Goal: Task Accomplishment & Management: Complete application form

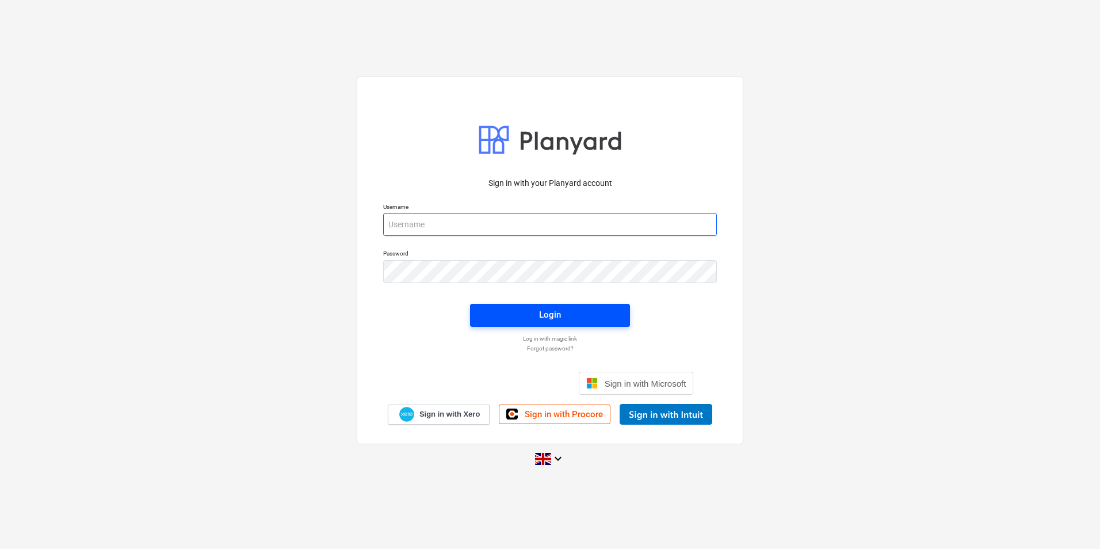
type input "[EMAIL_ADDRESS][DOMAIN_NAME]"
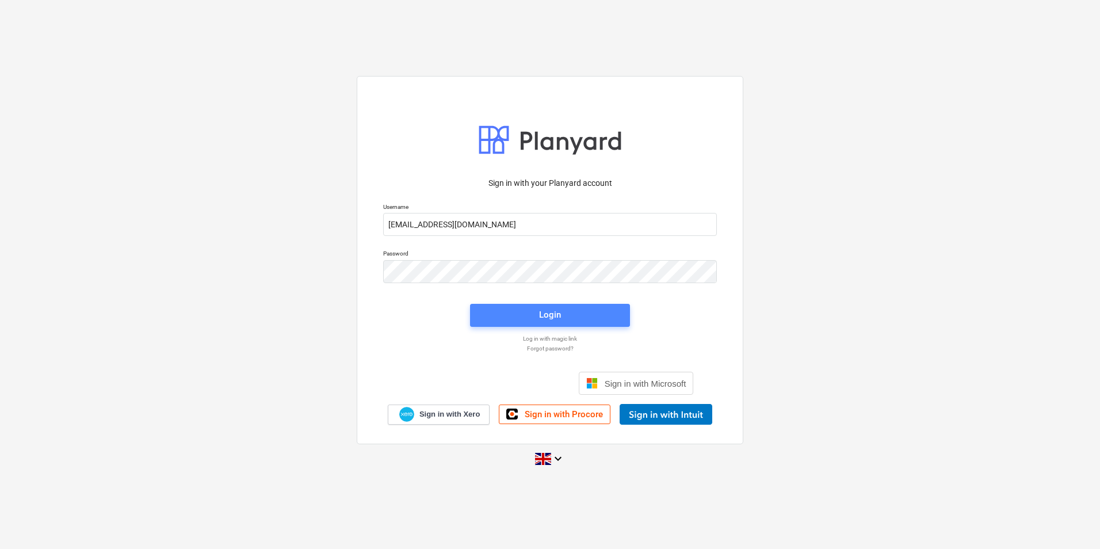
click at [552, 307] on button "Login" at bounding box center [550, 315] width 160 height 23
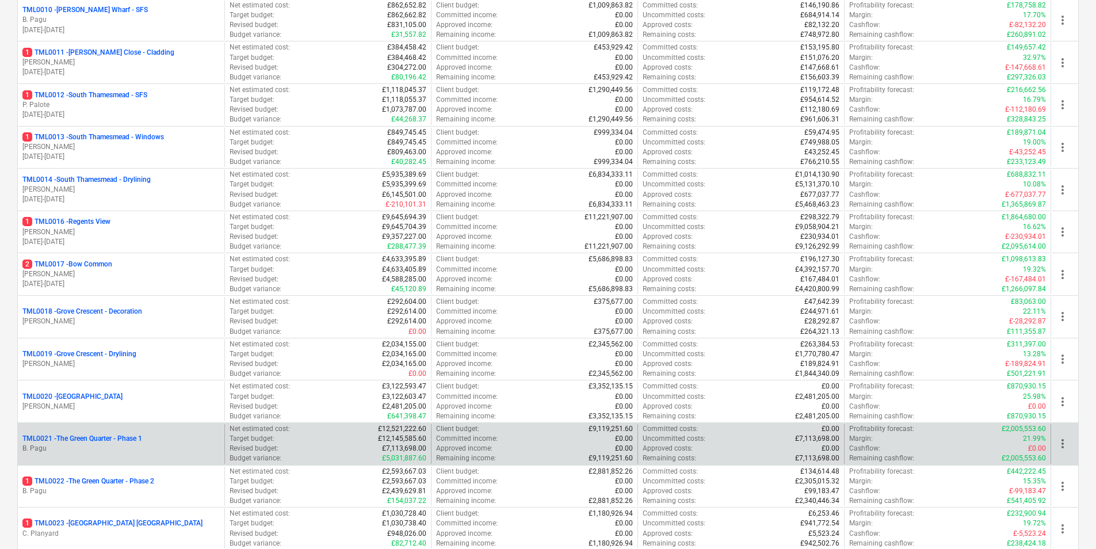
scroll to position [690, 0]
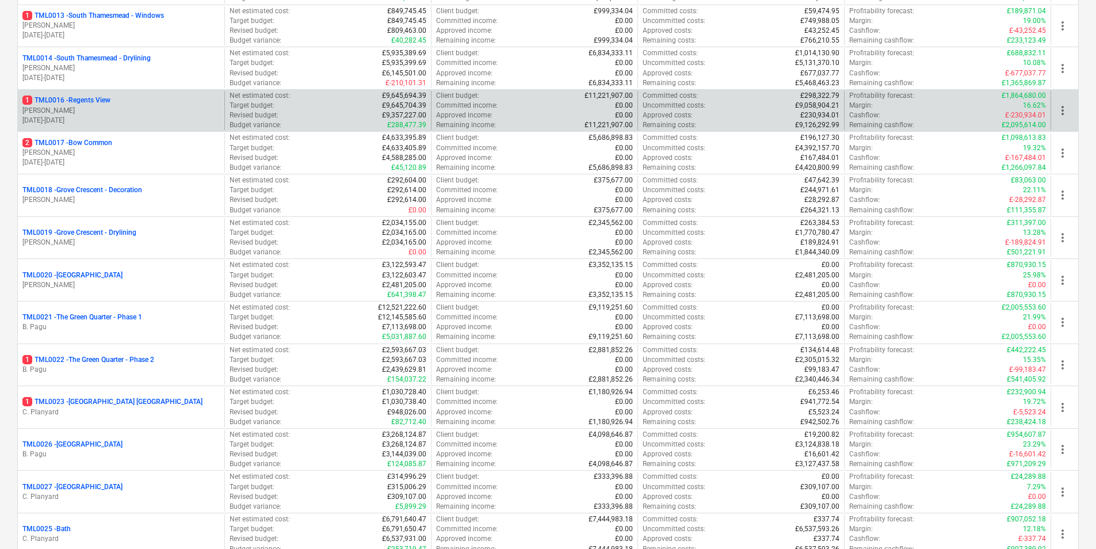
click at [104, 92] on div "1 TML0016 - Regents View [PERSON_NAME] [DATE] - [DATE]" at bounding box center [121, 111] width 206 height 40
click at [101, 100] on p "1 TML0016 - Regents View" at bounding box center [66, 100] width 88 height 10
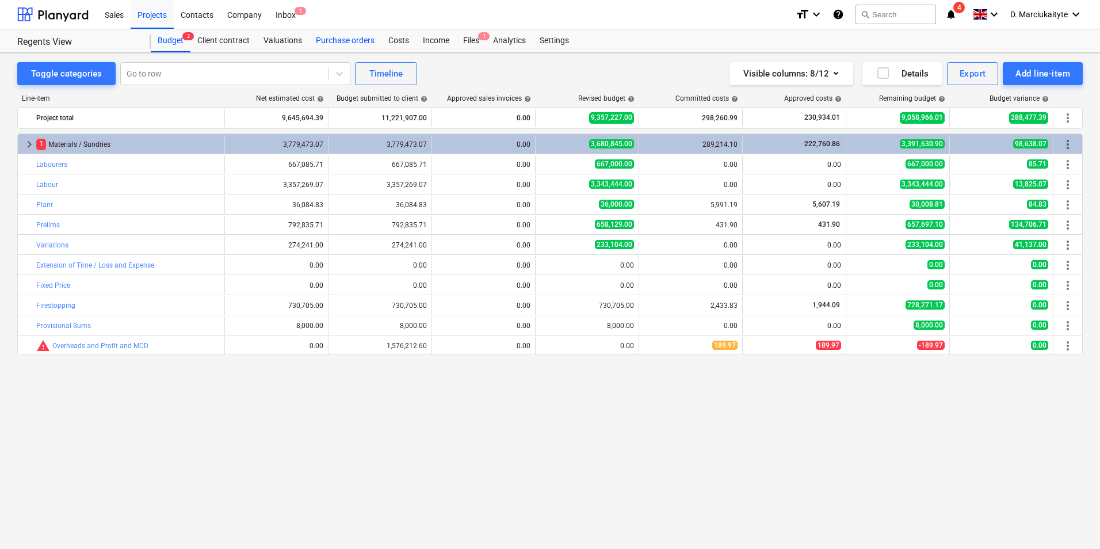
click at [358, 43] on div "Purchase orders" at bounding box center [345, 40] width 72 height 23
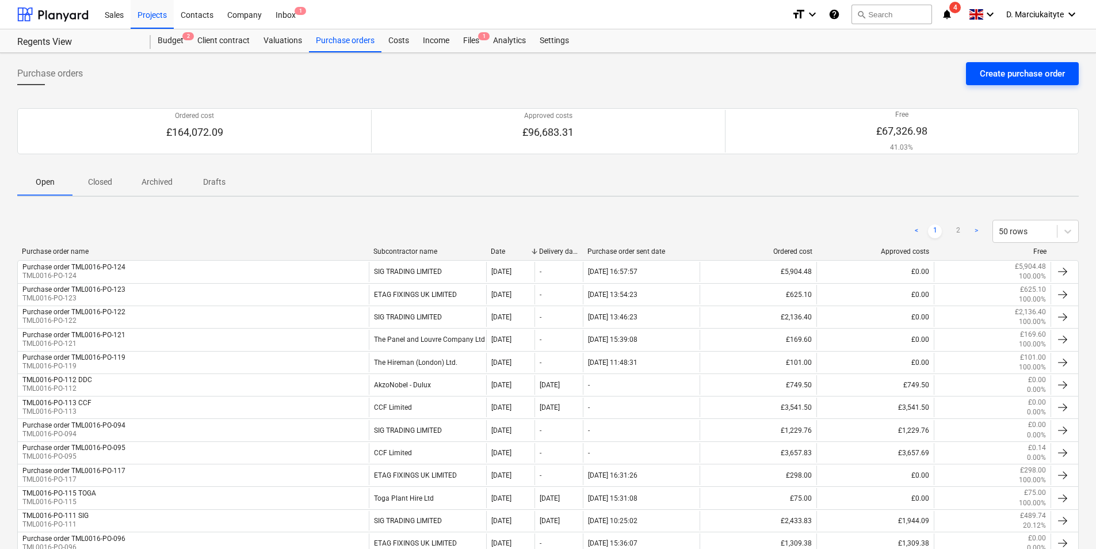
click at [1001, 65] on button "Create purchase order" at bounding box center [1022, 73] width 113 height 23
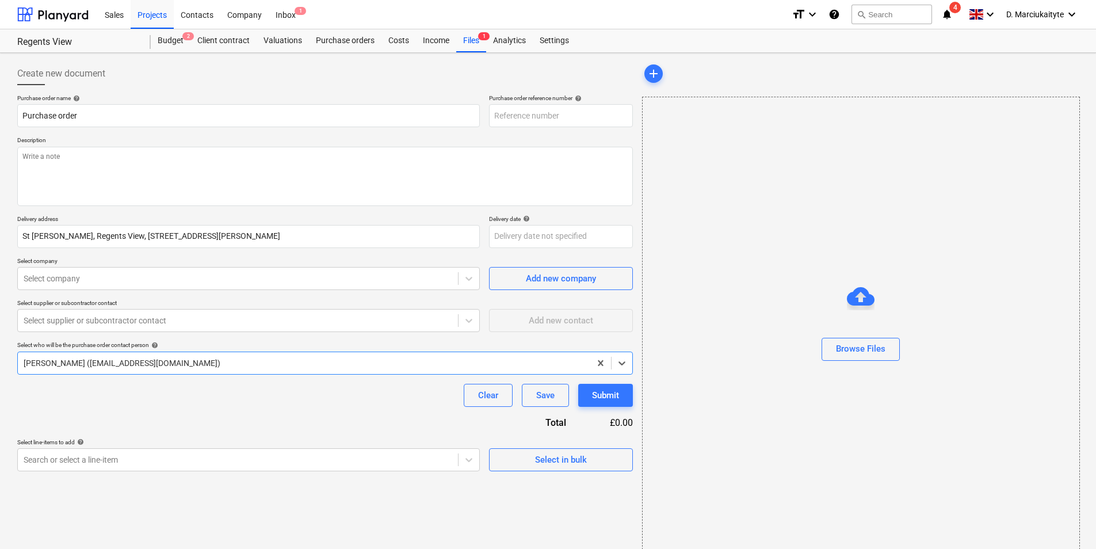
type textarea "x"
type input "TML0016-PO-134"
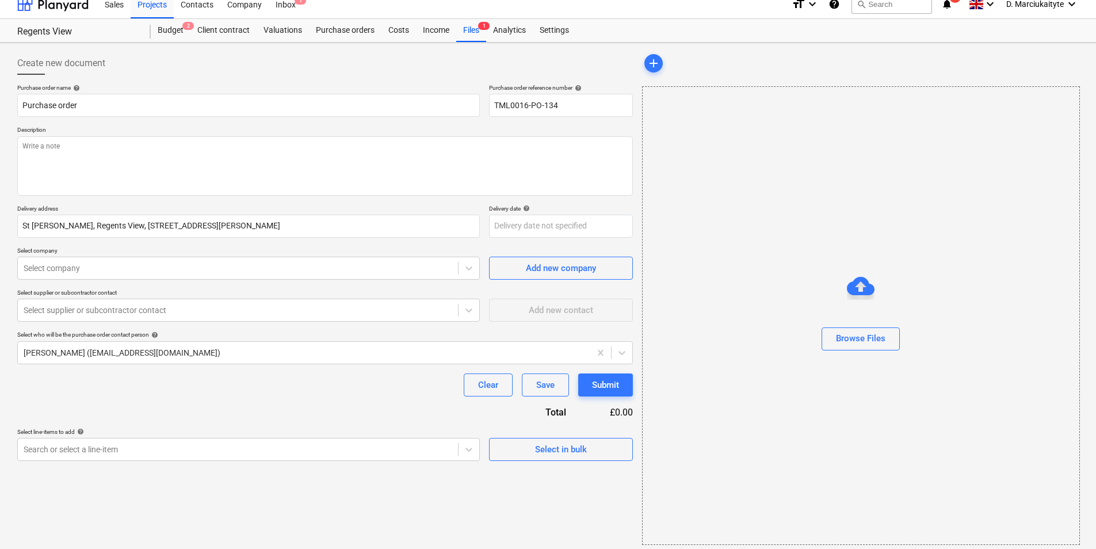
scroll to position [16, 0]
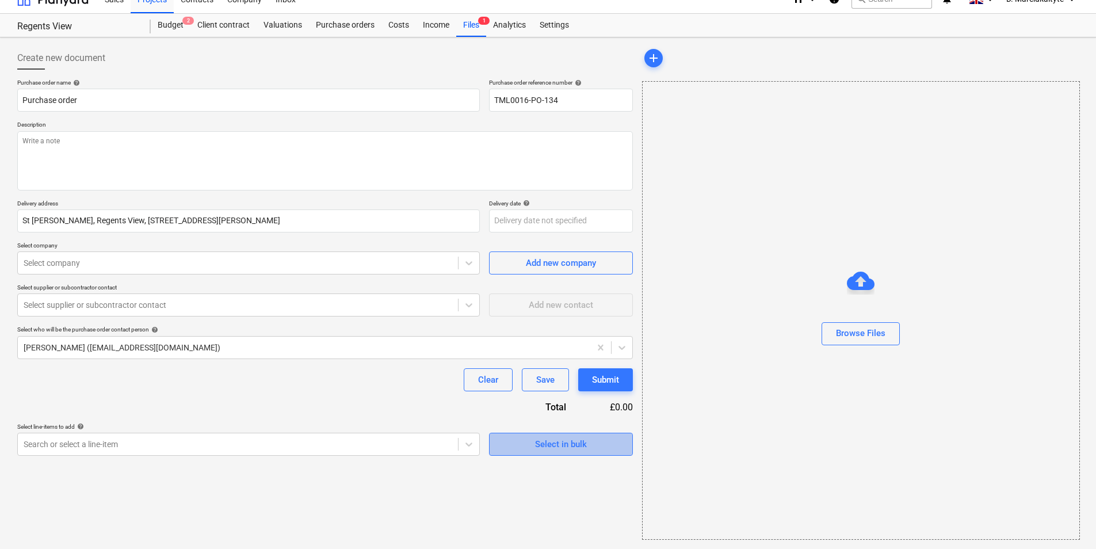
click at [510, 448] on span "Select in bulk" at bounding box center [560, 444] width 115 height 15
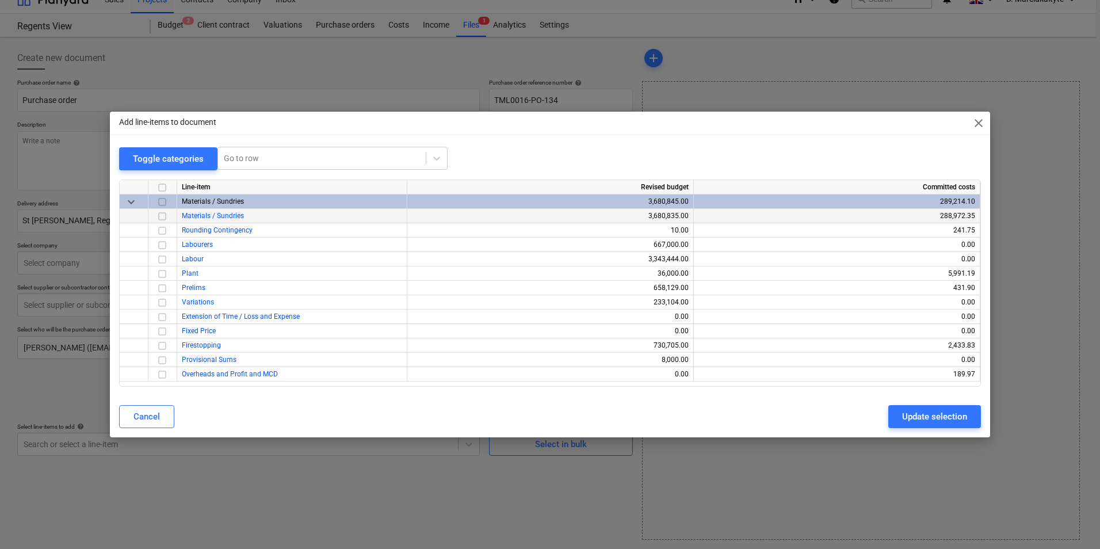
click at [162, 219] on input "checkbox" at bounding box center [162, 216] width 14 height 14
click at [917, 414] on div "Update selection" at bounding box center [934, 416] width 65 height 15
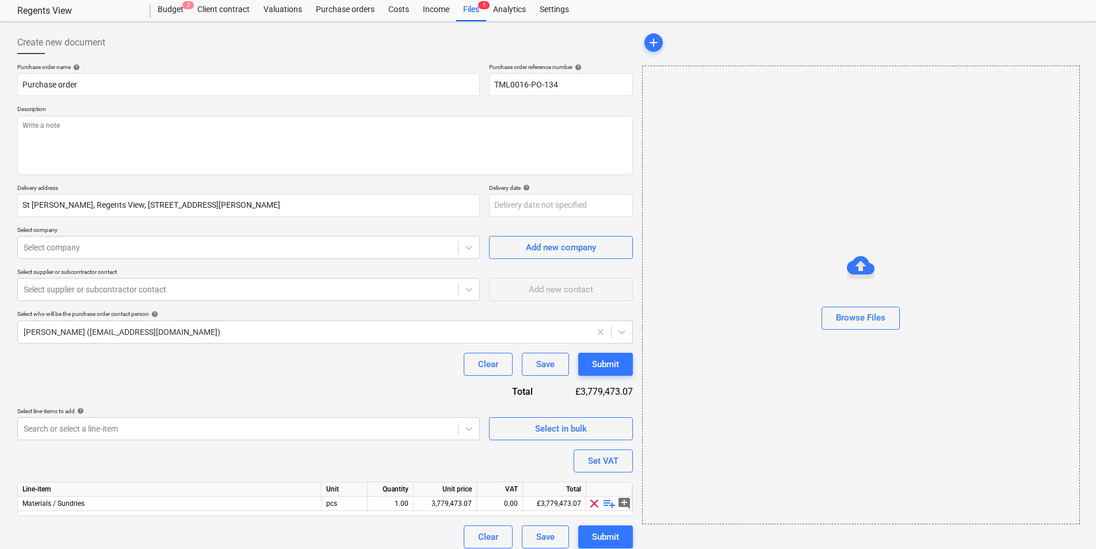
scroll to position [40, 0]
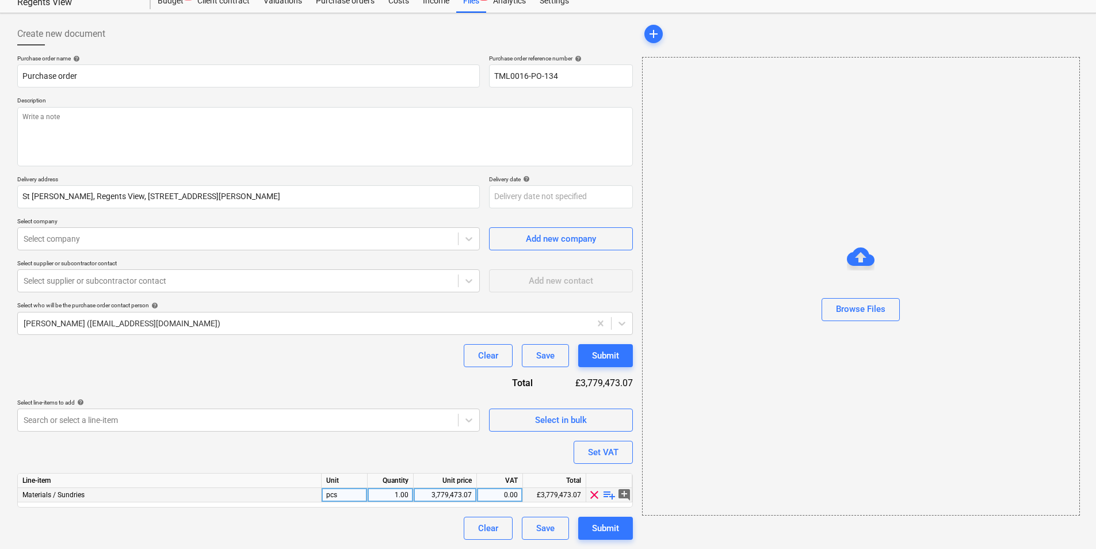
click at [611, 496] on span "playlist_add" at bounding box center [609, 495] width 14 height 14
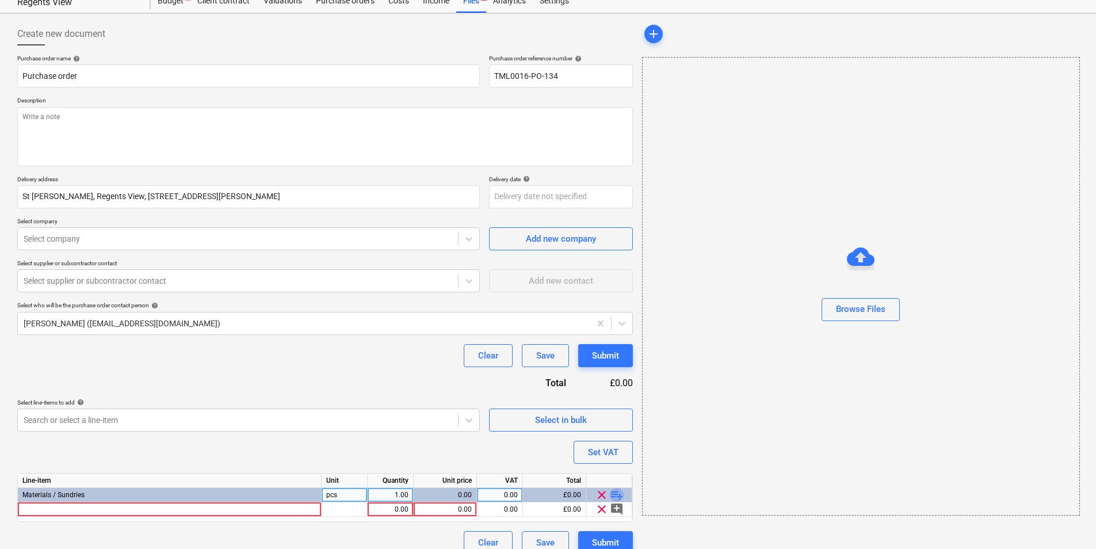
click at [617, 492] on span "playlist_add" at bounding box center [617, 495] width 14 height 14
type textarea "x"
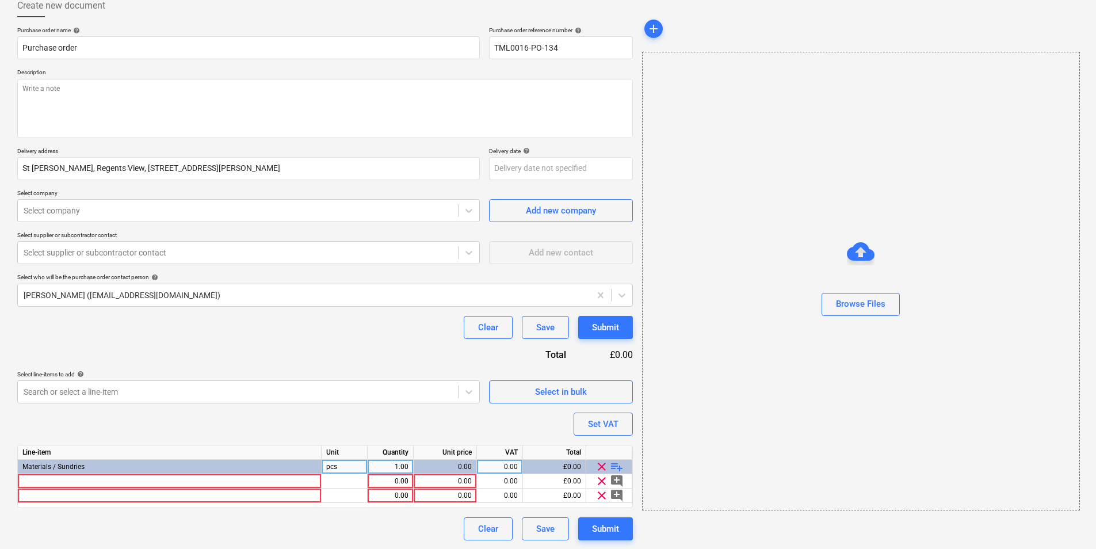
scroll to position [68, 0]
click at [105, 483] on div at bounding box center [170, 480] width 304 height 14
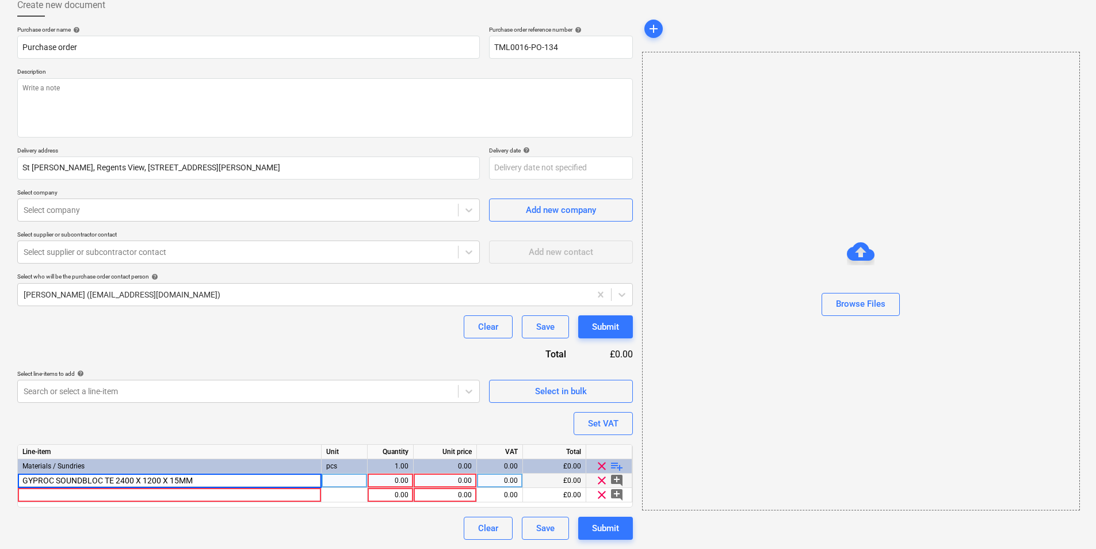
drag, startPoint x: 133, startPoint y: 482, endPoint x: 212, endPoint y: 477, distance: 78.4
click at [137, 480] on input "GYPROC SOUNDBLOC TE 2400 X 1200 X 15MM" at bounding box center [169, 480] width 303 height 14
type input "GYPROC SOUNDBLOC TE 3000 X 1200 X 15MM"
click at [354, 479] on div "pcs" at bounding box center [345, 480] width 46 height 14
click at [392, 478] on div "1.00" at bounding box center [390, 480] width 36 height 14
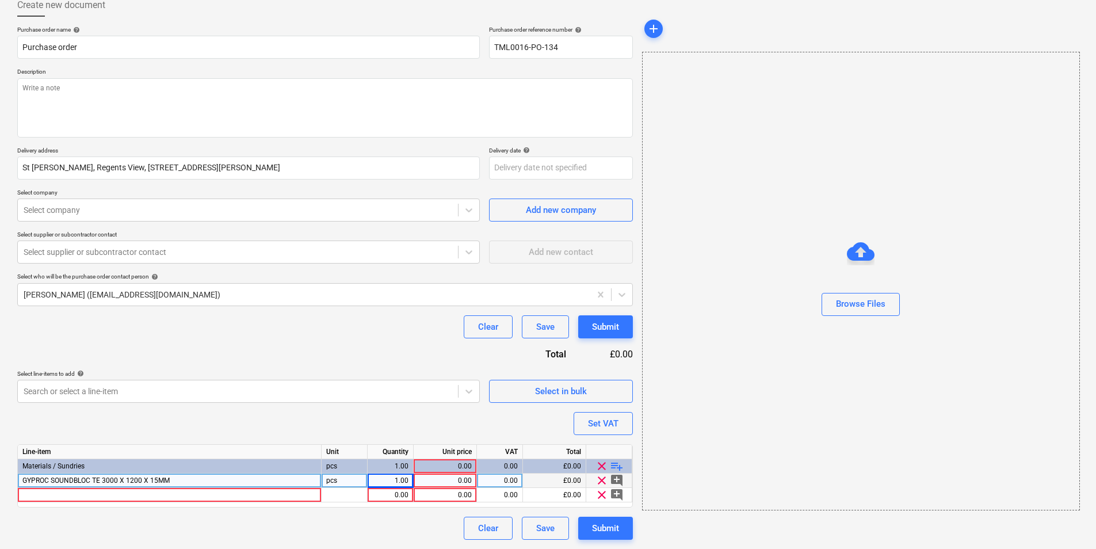
click at [408, 484] on div "1.00" at bounding box center [390, 480] width 36 height 14
type textarea "x"
type input "32"
type textarea "x"
click at [461, 475] on div "0.00" at bounding box center [444, 480] width 53 height 14
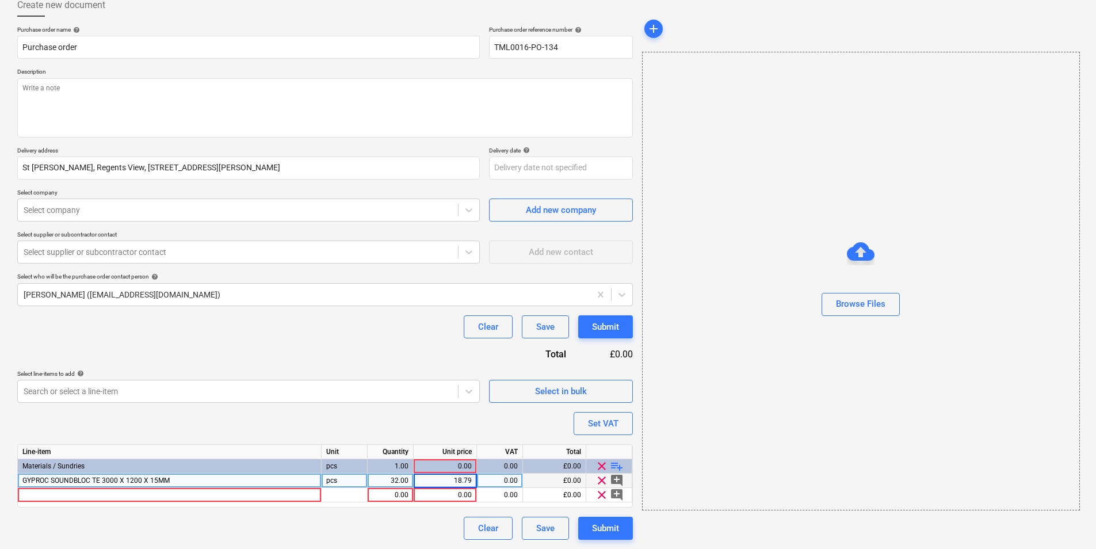
type input "18.792"
type textarea "x"
type input "20"
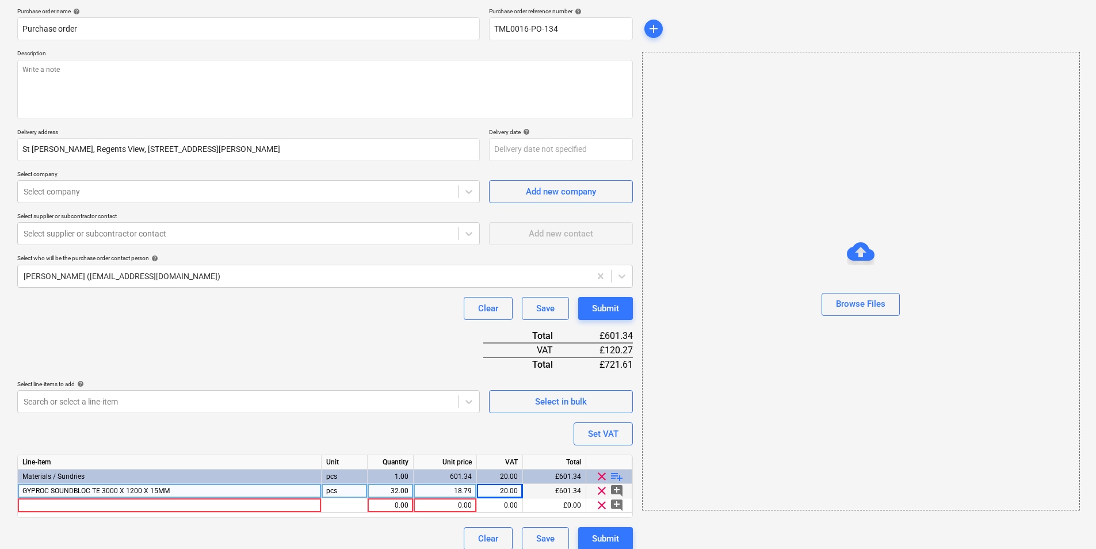
scroll to position [97, 0]
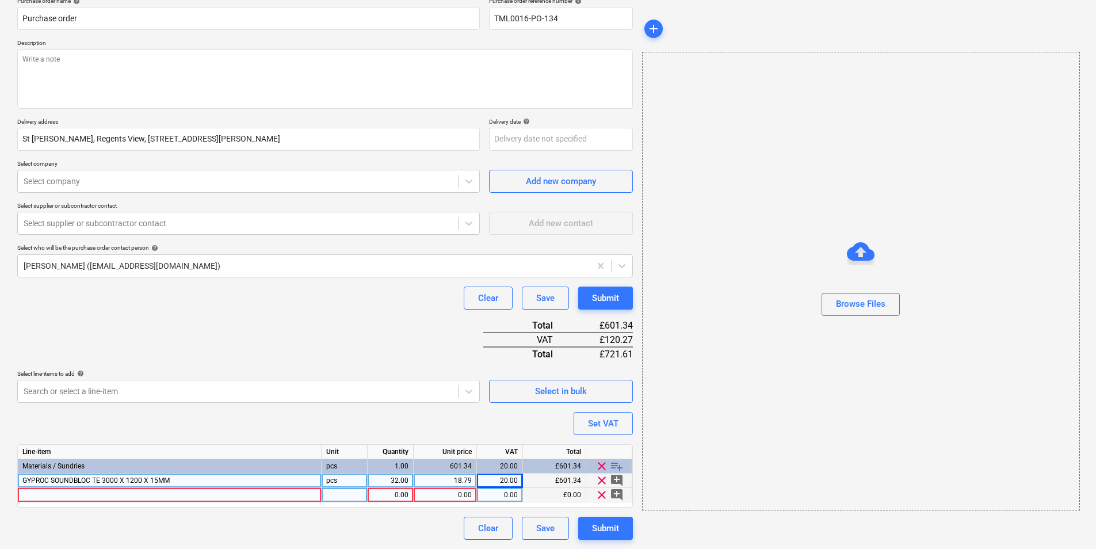
click at [151, 494] on div at bounding box center [170, 495] width 304 height 14
type textarea "x"
click at [355, 498] on div at bounding box center [345, 495] width 46 height 14
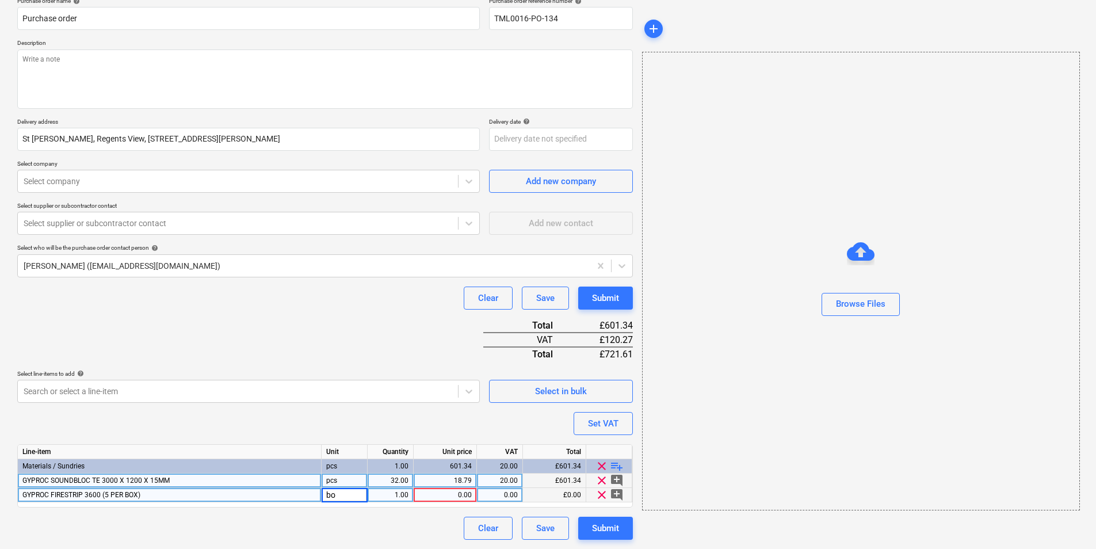
type input "box"
type textarea "x"
type input "24.93"
type textarea "x"
type input "20"
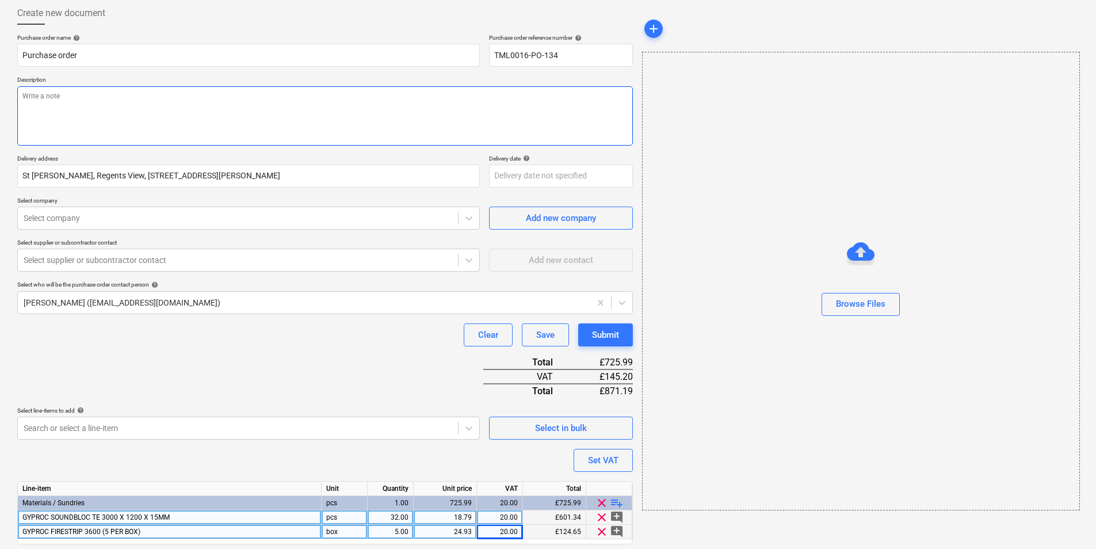
scroll to position [40, 0]
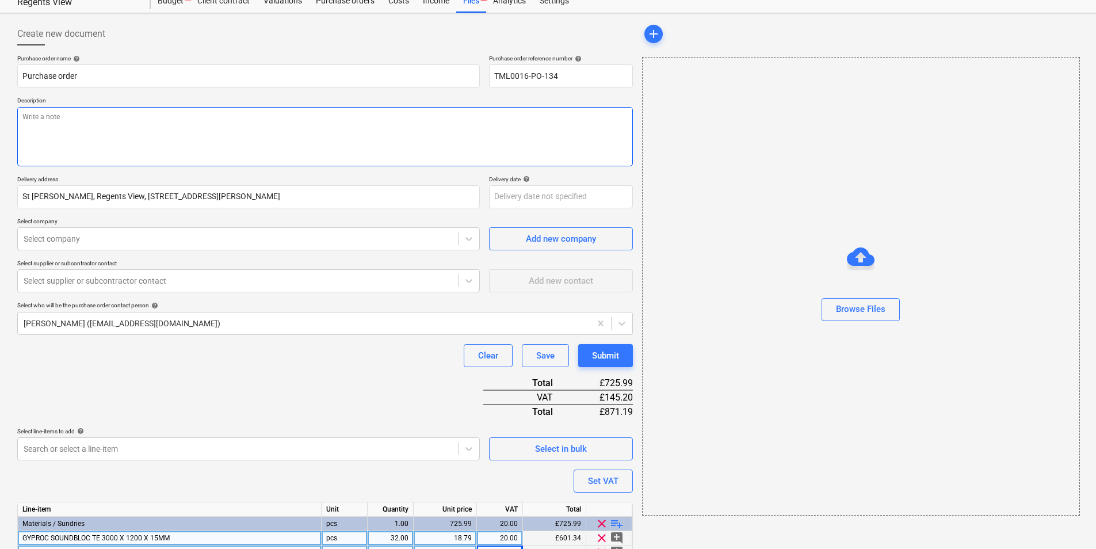
click at [143, 116] on textarea at bounding box center [324, 136] width 615 height 59
paste textarea "Afternoon, Please proceed with attached order delivery required for 19th of Sep…"
type textarea "x"
type textarea "Afternoon, Please proceed with attached order delivery required for 19th of Sep…"
drag, startPoint x: 103, startPoint y: 130, endPoint x: 0, endPoint y: 108, distance: 105.3
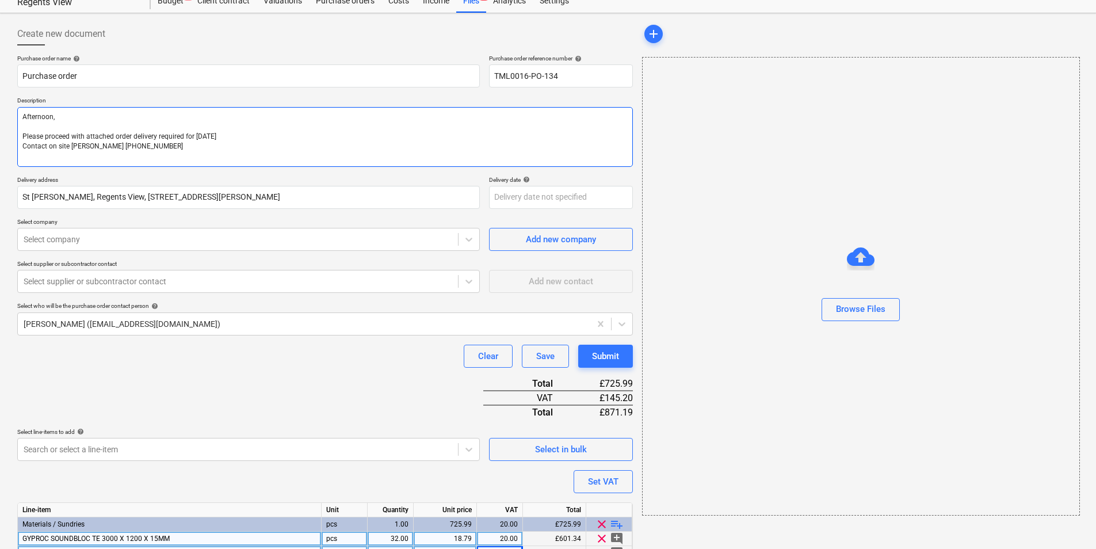
click at [0, 112] on html "Sales Projects Contacts Company Inbox 1 format_size keyboard_arrow_down help se…" at bounding box center [548, 234] width 1096 height 549
type textarea "x"
type textarea "Please proceed with attached order delivery required for 19th of September Cont…"
type textarea "x"
type textarea "M Please proceed with attached order delivery required for 19th of September Co…"
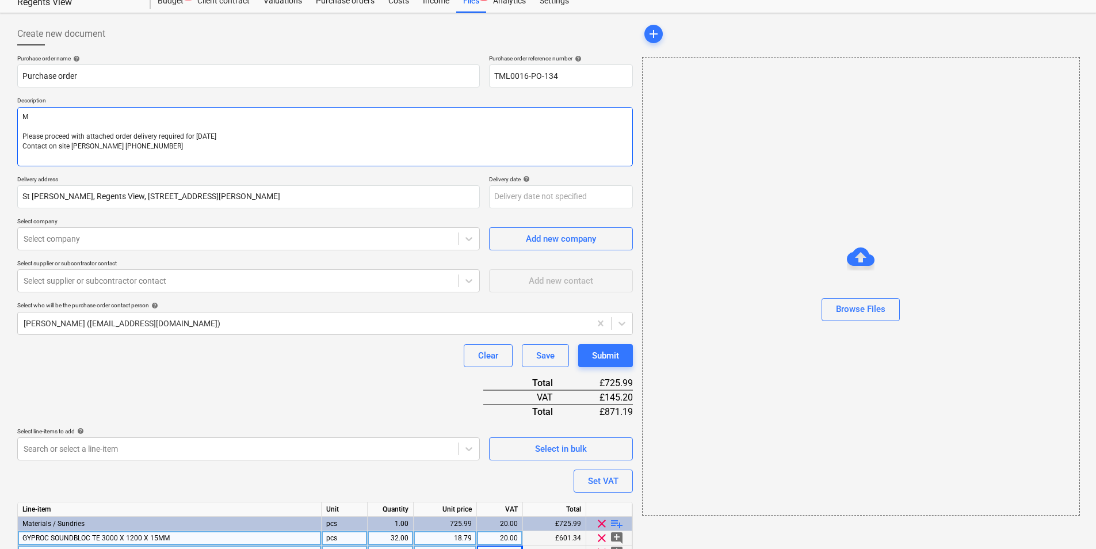
type textarea "x"
type textarea "Mr Please proceed with attached order delivery required for 19th of September C…"
type textarea "x"
type textarea "M Please proceed with attached order delivery required for 19th of September Co…"
type textarea "x"
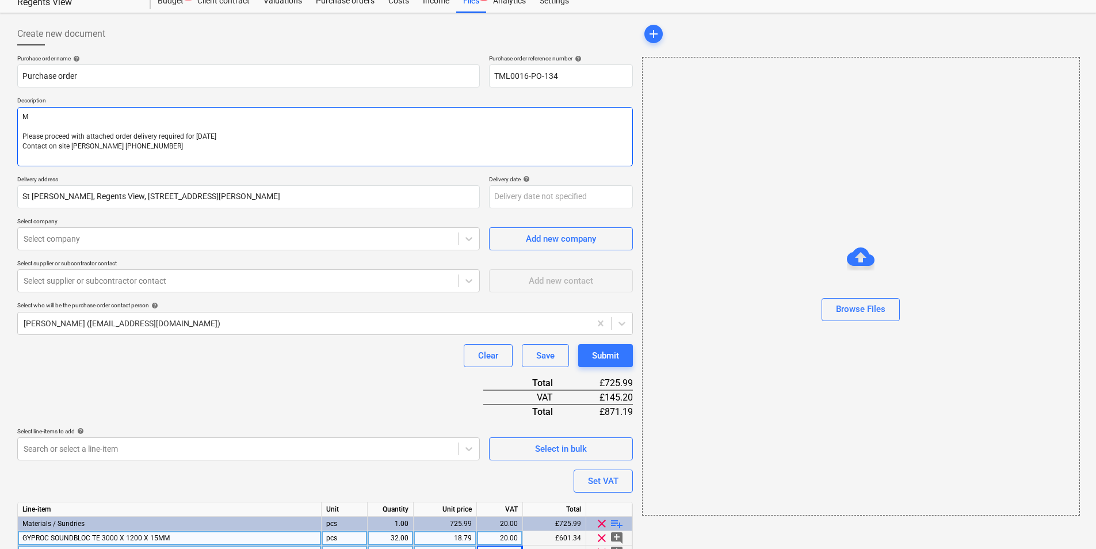
type textarea "Mo Please proceed with attached order delivery required for 19th of September C…"
type textarea "x"
type textarea "Mor Please proceed with attached order delivery required for 19th of September …"
type textarea "x"
type textarea "Morn Please proceed with attached order delivery required for 19th of September…"
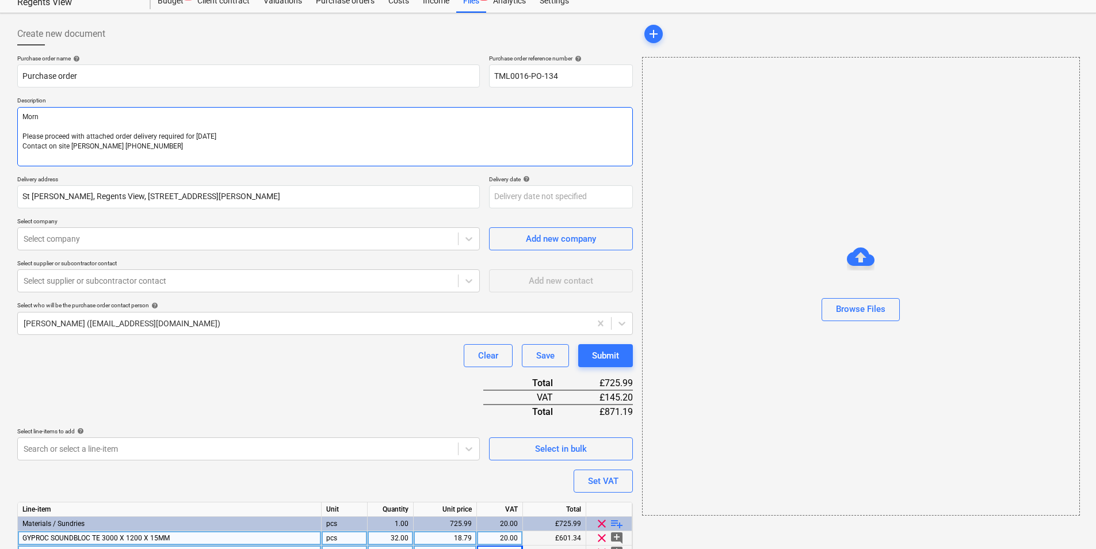
type textarea "x"
type textarea "Morni Please proceed with attached order delivery required for 19th of Septembe…"
type textarea "x"
type textarea "Morning Please proceed with attached order delivery required for 19th of Septem…"
type textarea "x"
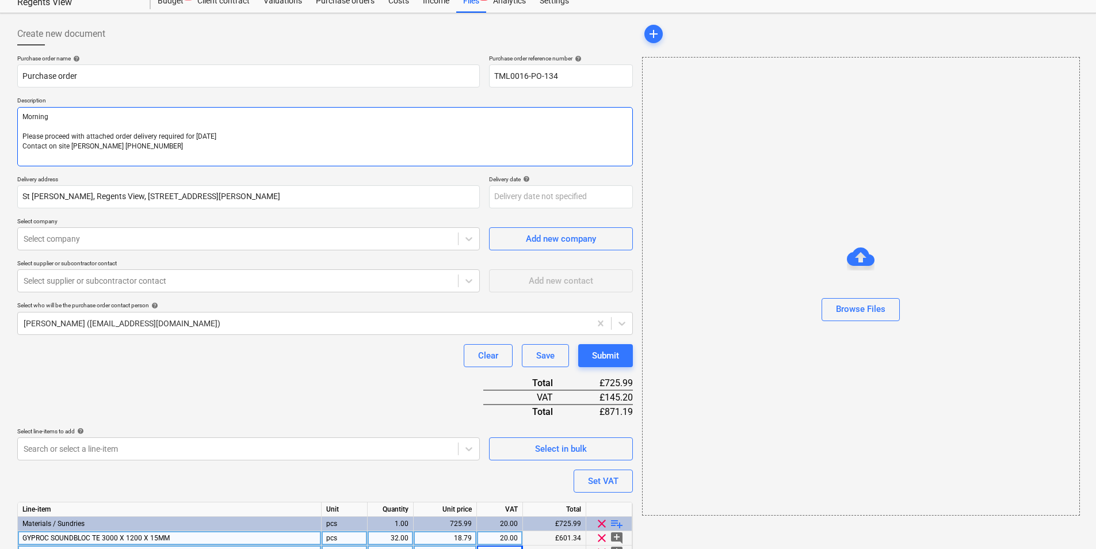
type textarea "Morning, Please proceed with attached order delivery required for 19th of Septe…"
click at [189, 152] on textarea "Morning, Please proceed with attached order delivery required for 19th of Septe…" at bounding box center [324, 136] width 615 height 59
type textarea "x"
type textarea "Morning, Please proceed with attached order delivery required for 19th of Septe…"
type textarea "x"
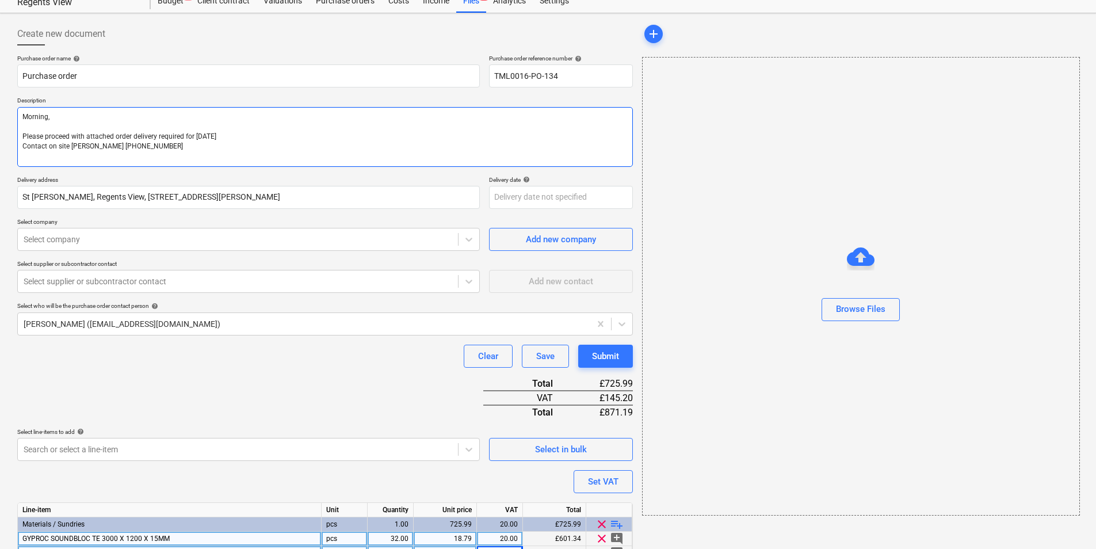
type textarea "Morning, Please proceed with attached order delivery required for 19th of Septe…"
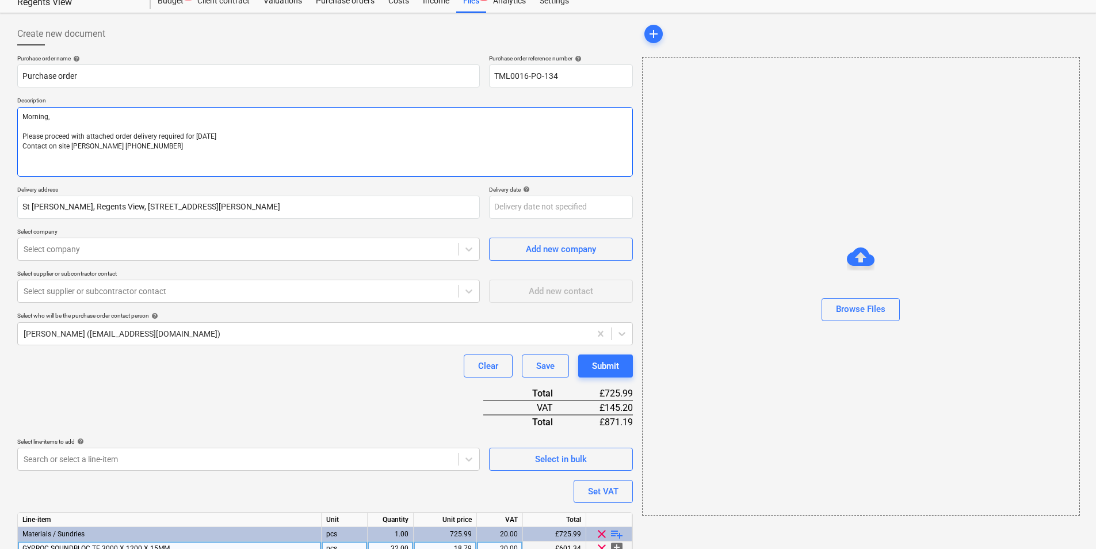
type textarea "x"
type textarea "Morning, Please proceed with attached order delivery required for 19th of Septe…"
type textarea "x"
type textarea "Morning, Please proceed with attached order delivery required for 19th of Septe…"
type textarea "x"
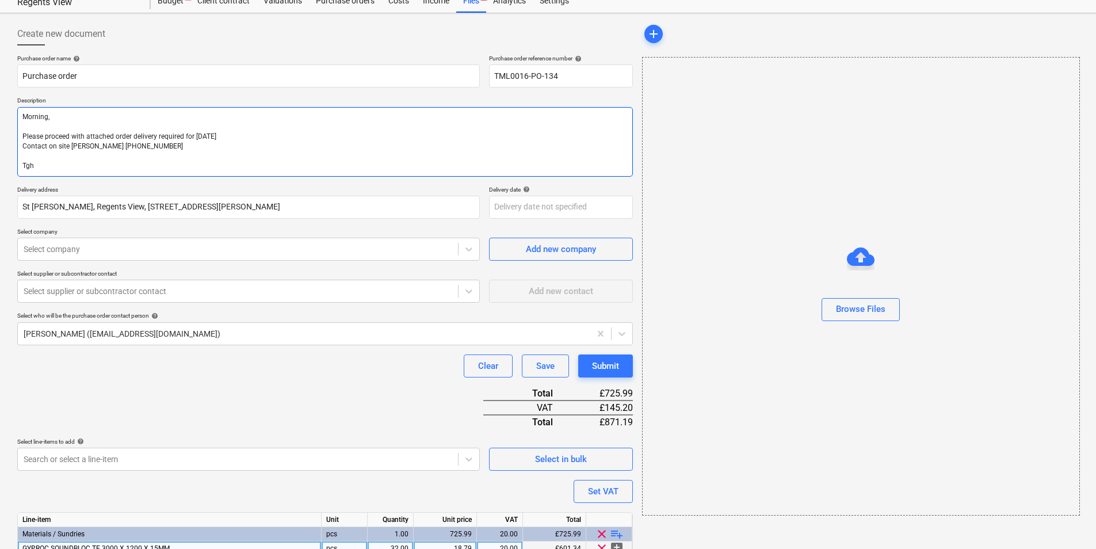
type textarea "Morning, Please proceed with attached order delivery required for 19th of Septe…"
type textarea "x"
type textarea "Morning, Please proceed with attached order delivery required for 19th of Septe…"
type textarea "x"
type textarea "Morning, Please proceed with attached order delivery required for 19th of Septe…"
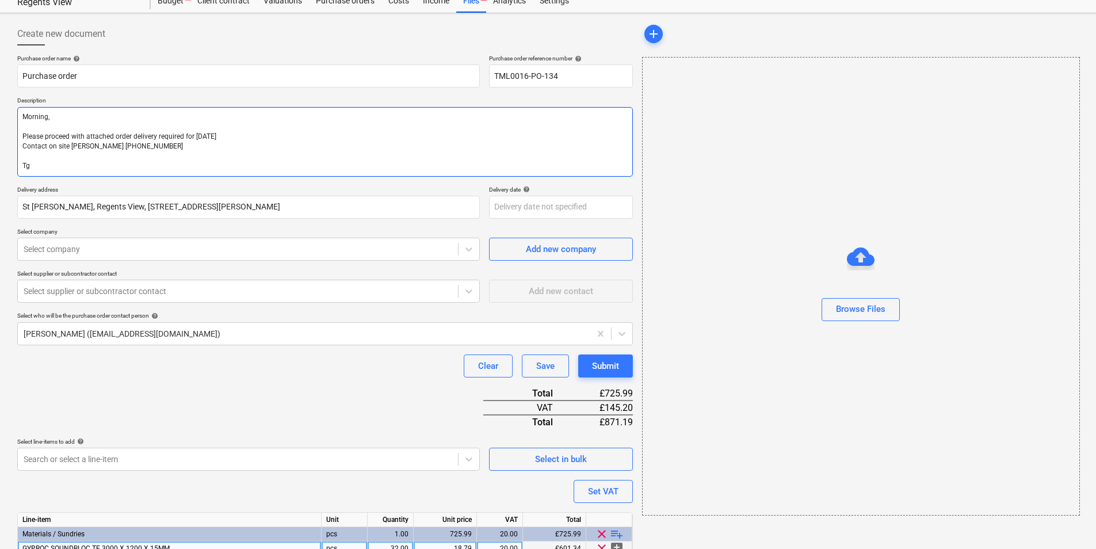
type textarea "x"
type textarea "Morning, Please proceed with attached order delivery required for 19th of Septe…"
type textarea "x"
type textarea "Morning, Please proceed with attached order delivery required for 19th of Septe…"
type textarea "x"
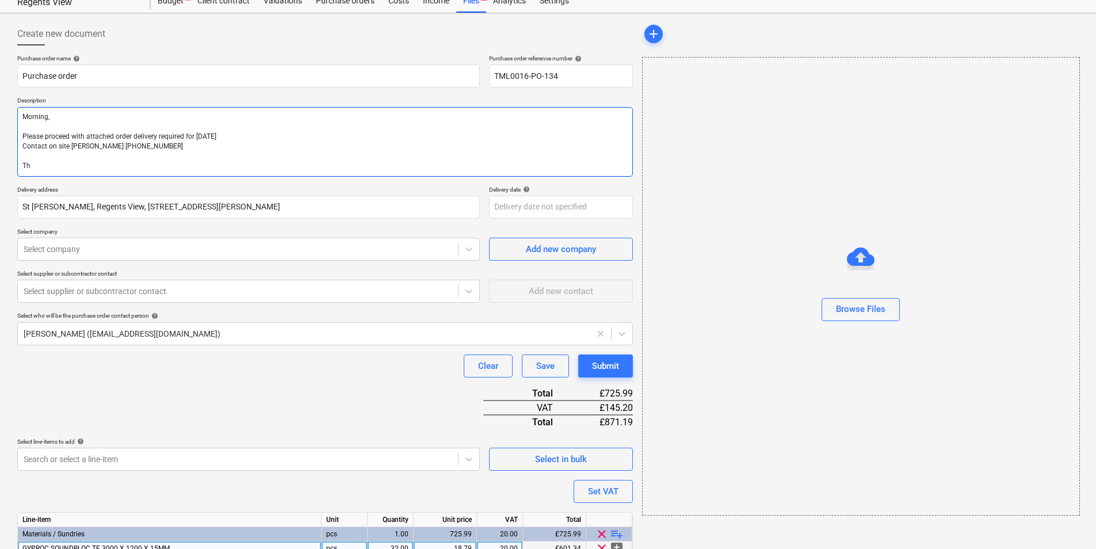
type textarea "Morning, Please proceed with attached order delivery required for 19th of Septe…"
type textarea "x"
type textarea "Morning, Please proceed with attached order delivery required for 19th of Septe…"
type textarea "x"
type textarea "Morning, Please proceed with attached order delivery required for 19th of Septe…"
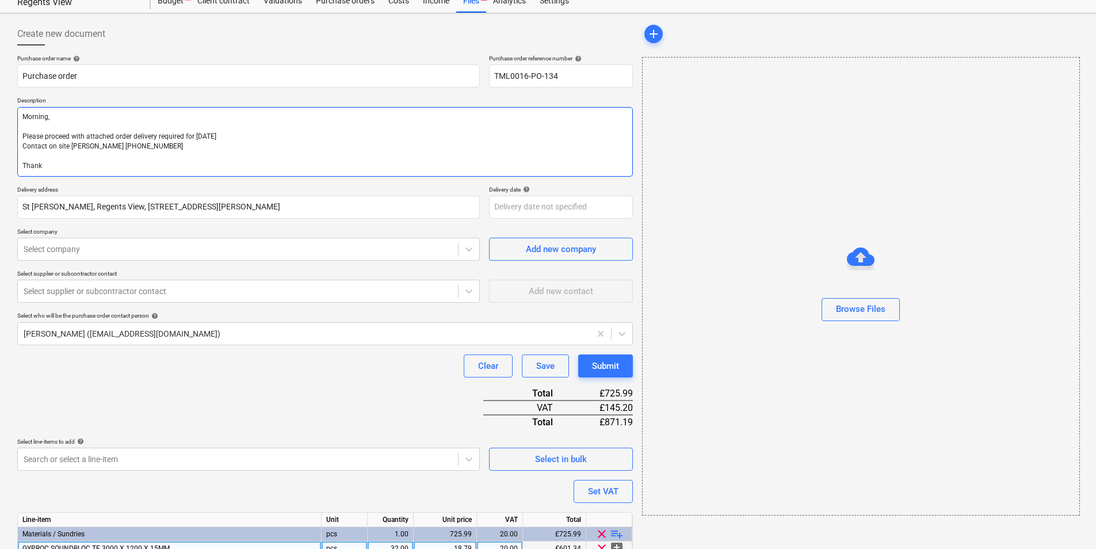
type textarea "x"
type textarea "Morning, Please proceed with attached order delivery required for 19th of Septe…"
type textarea "x"
type textarea "Morning, Please proceed with attached order delivery required for 19th of Septe…"
type textarea "x"
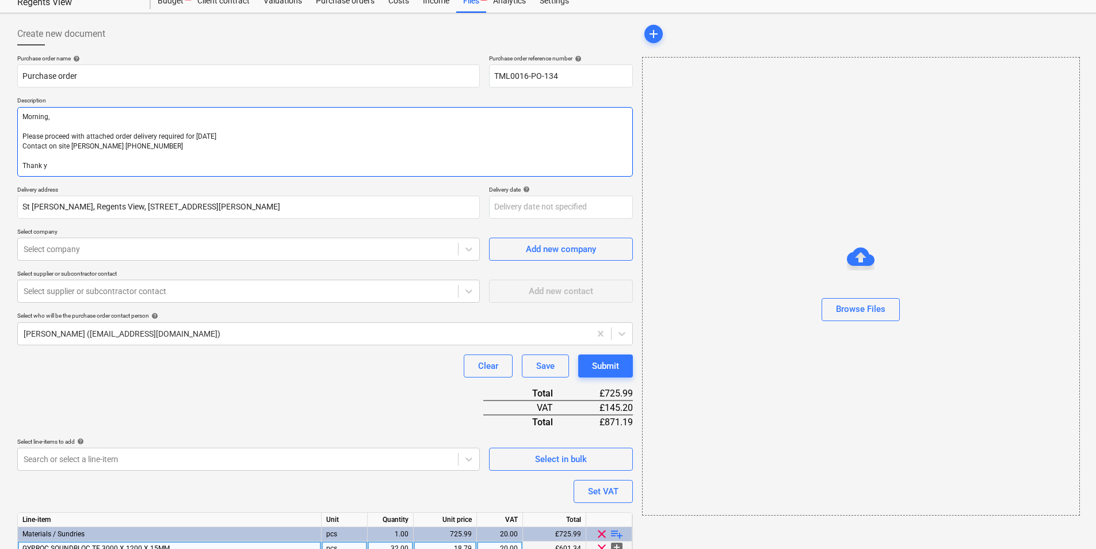
type textarea "Morning, Please proceed with attached order delivery required for 19th of Septe…"
type textarea "x"
type textarea "Morning, Please proceed with attached order delivery required for 19th of Septe…"
type textarea "x"
type textarea "Morning, Please proceed with attached order delivery required for 19th of Septe…"
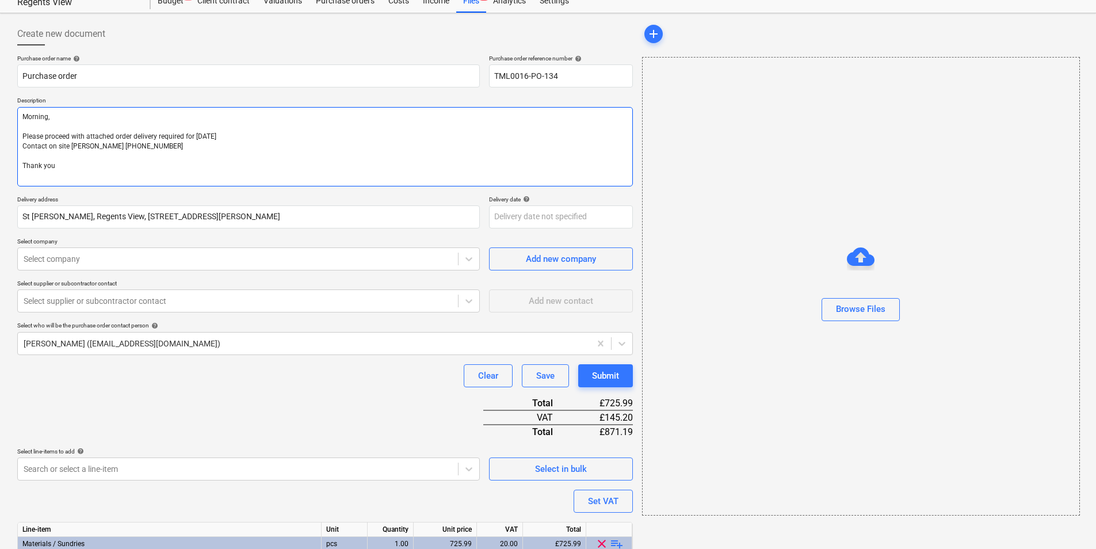
type textarea "x"
type textarea "Morning, Please proceed with attached order delivery required for 19th of Septe…"
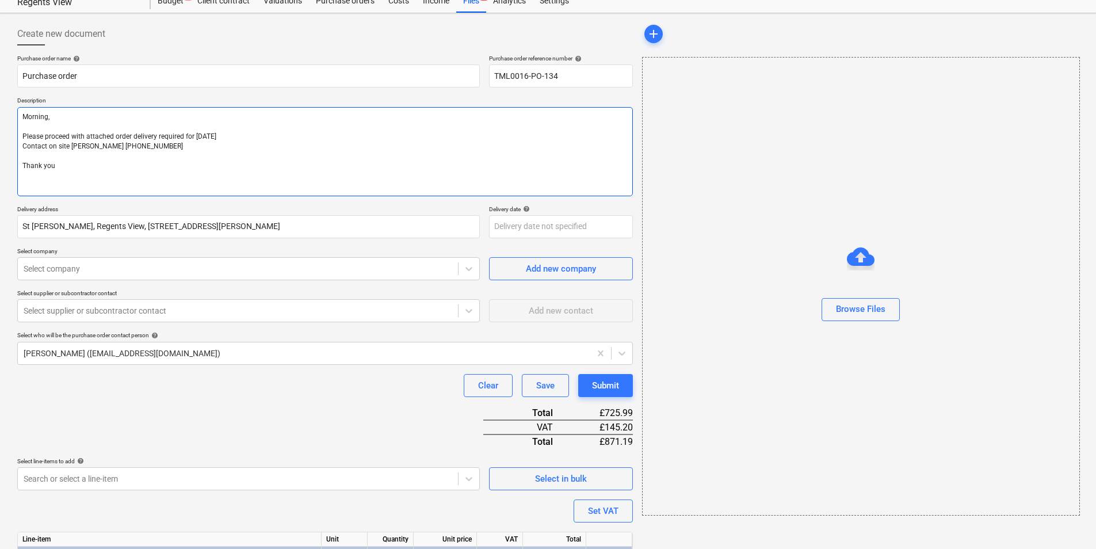
type textarea "x"
type textarea "Morning, Please proceed with attached order delivery required for 19th of Septe…"
type textarea "x"
type textarea "Morning, Please proceed with attached order delivery required for 19th of Septe…"
type textarea "x"
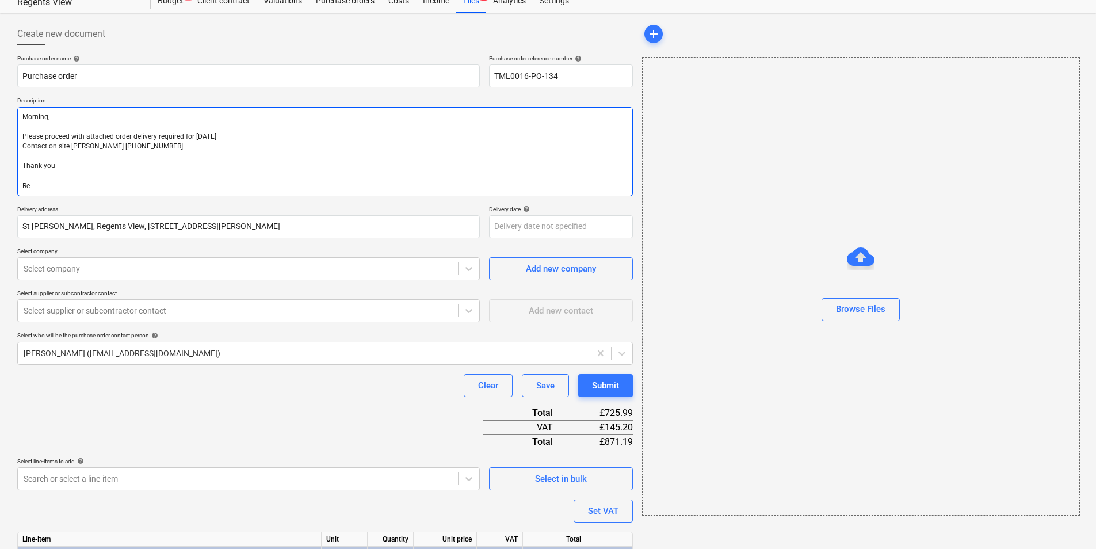
type textarea "Morning, Please proceed with attached order delivery required for 19th of Septe…"
type textarea "x"
type textarea "Morning, Please proceed with attached order delivery required for 19th of Septe…"
type textarea "x"
type textarea "Morning, Please proceed with attached order delivery required for 19th of Septe…"
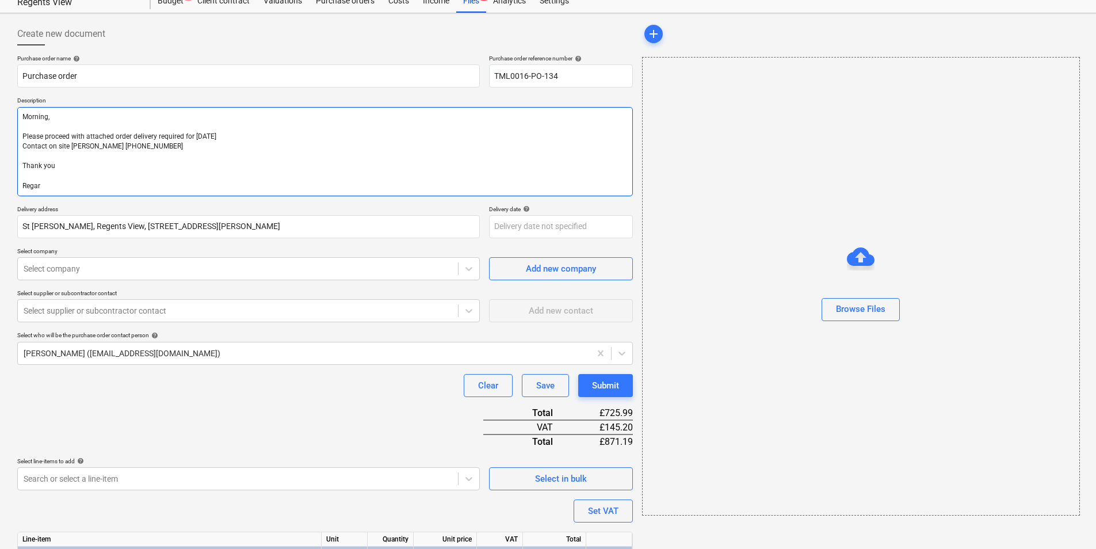
type textarea "x"
type textarea "Morning, Please proceed with attached order delivery required for 19th of Septe…"
type textarea "x"
type textarea "Morning, Please proceed with attached order delivery required for 19th of Septe…"
type textarea "x"
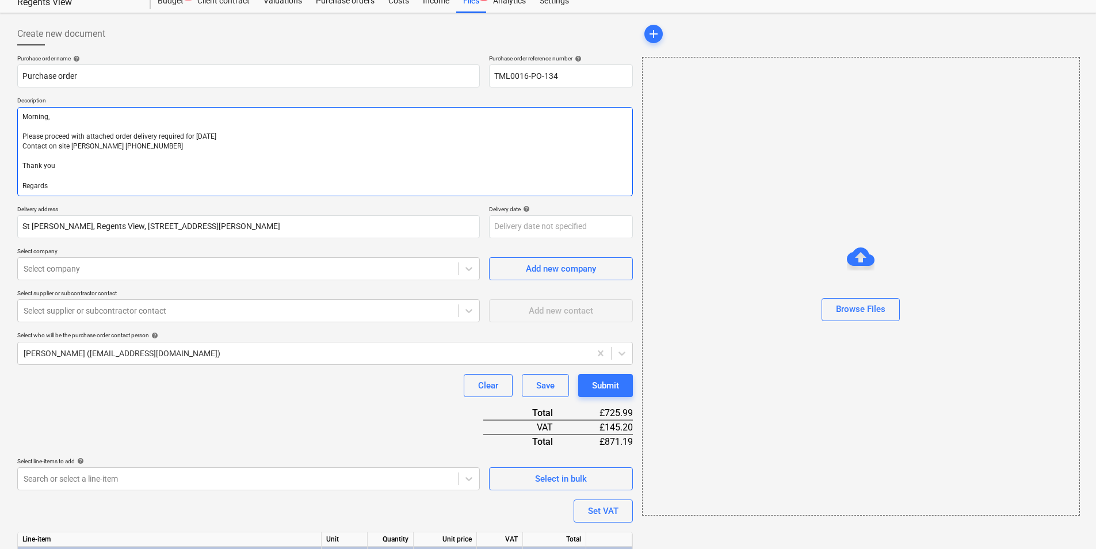
type textarea "Morning, Please proceed with attached order delivery required for 19th of Septe…"
type textarea "x"
type textarea "Morning, Please proceed with attached order delivery required for 19th of Septe…"
type textarea "x"
type textarea "Morning, Please proceed with attached order delivery required for 19th of Septe…"
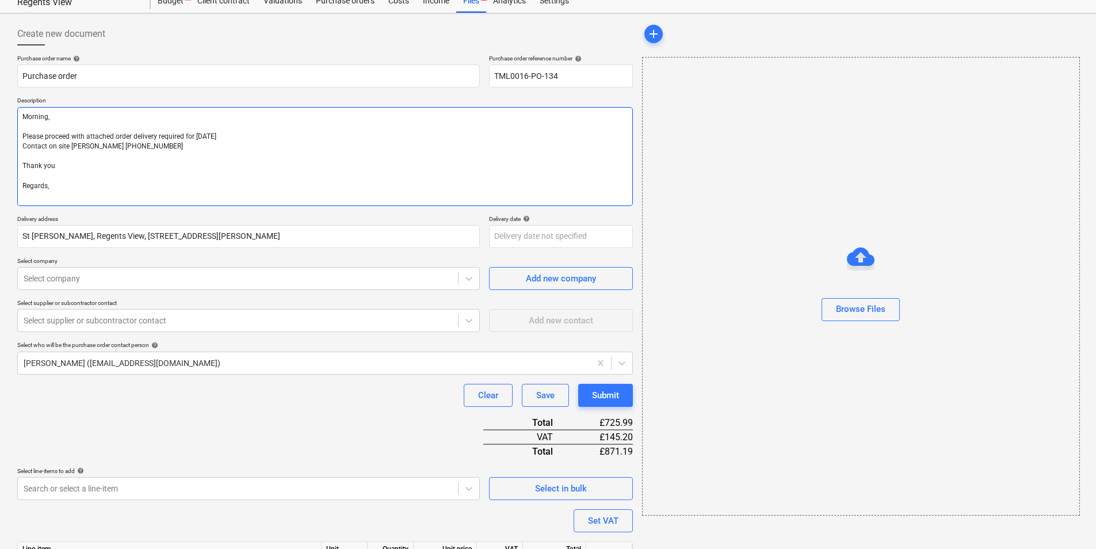
type textarea "x"
type textarea "Morning, Please proceed with attached order delivery required for 19th of Septe…"
type textarea "x"
type textarea "Morning, Please proceed with attached order delivery required for 19th of Septe…"
type textarea "x"
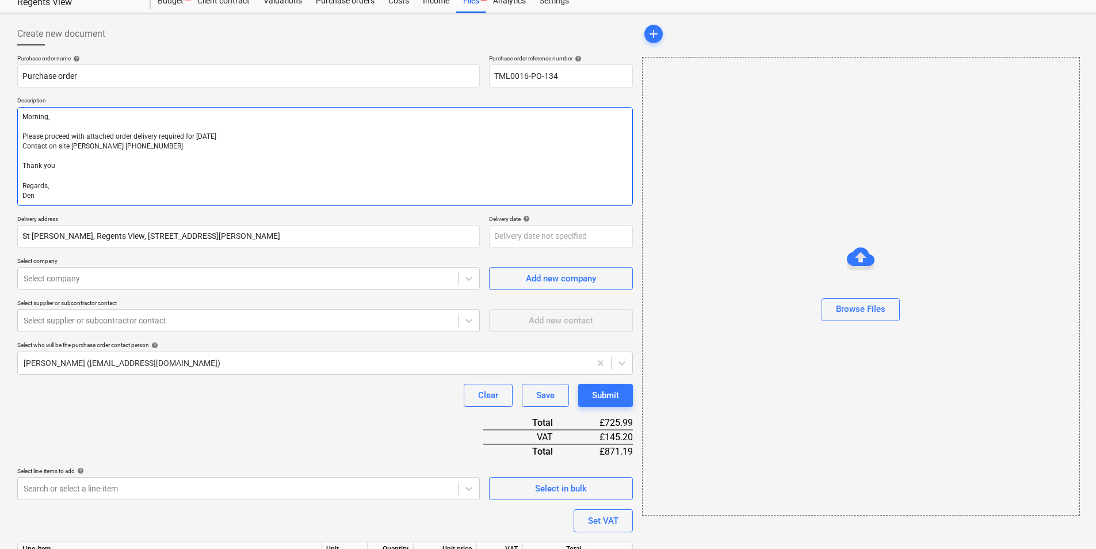
type textarea "Morning, Please proceed with attached order delivery required for 19th of Septe…"
type textarea "x"
type textarea "Morning, Please proceed with attached order delivery required for 19th of Septe…"
type textarea "x"
type textarea "Morning, Please proceed with attached order delivery required for 19th of Septe…"
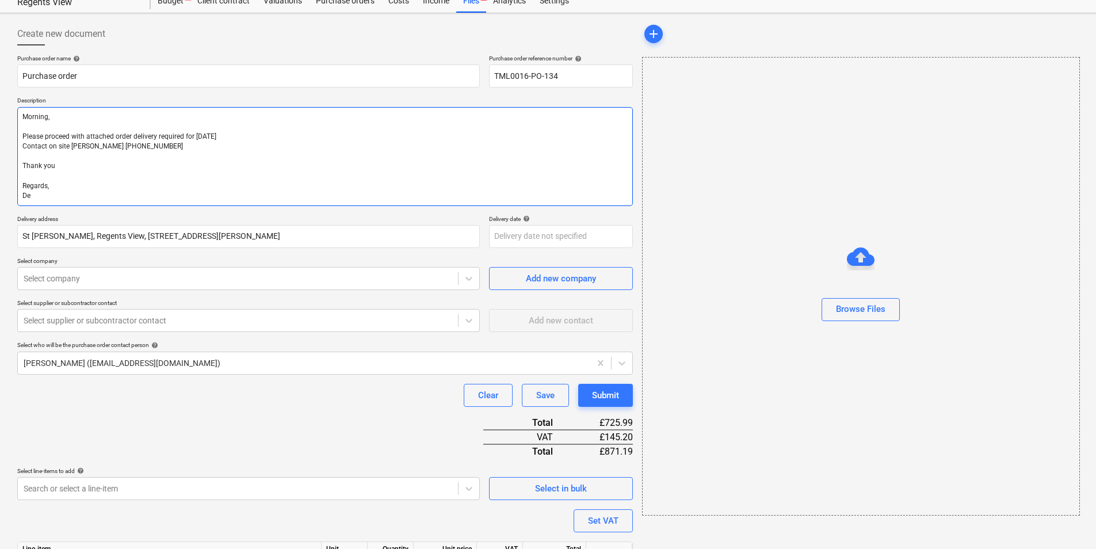
type textarea "x"
type textarea "Morning, Please proceed with attached order delivery required for 19th of Septe…"
type textarea "x"
type textarea "Morning, Please proceed with attached order delivery required for 19th of Septe…"
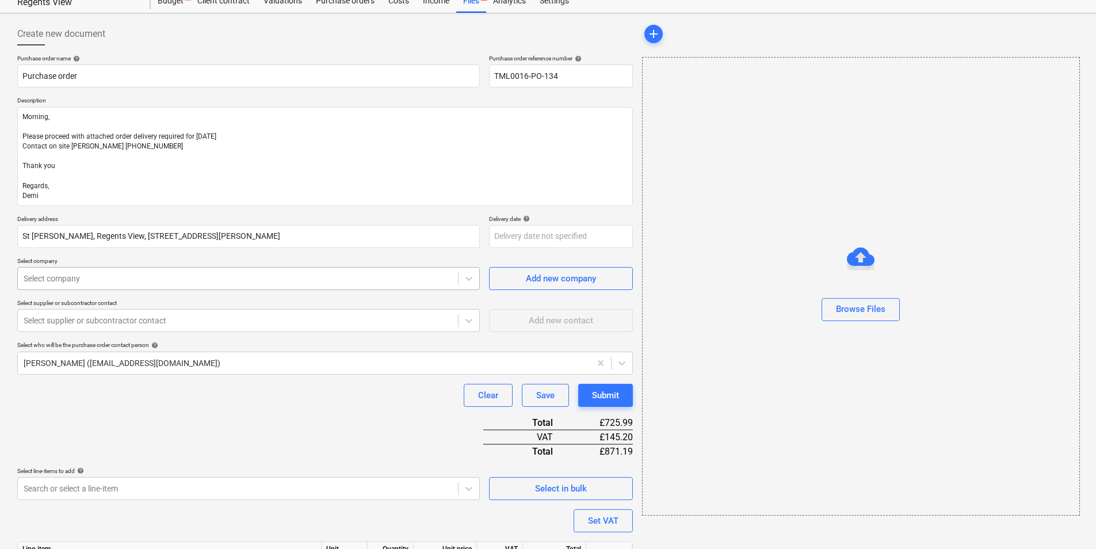
type textarea "x"
click at [238, 266] on p "Select company" at bounding box center [248, 262] width 462 height 10
click at [244, 280] on div at bounding box center [238, 279] width 429 height 12
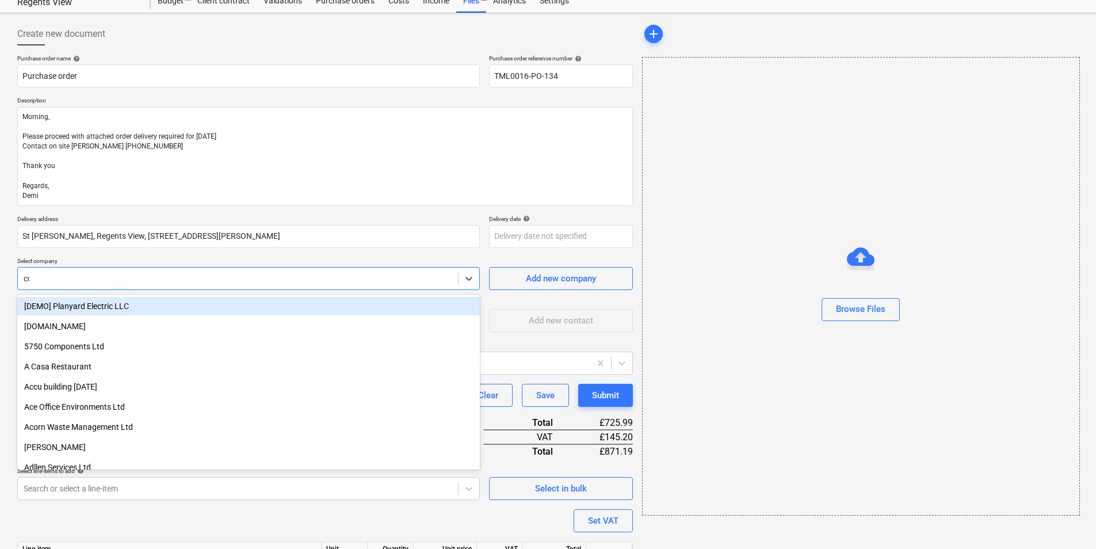
type input "ccf"
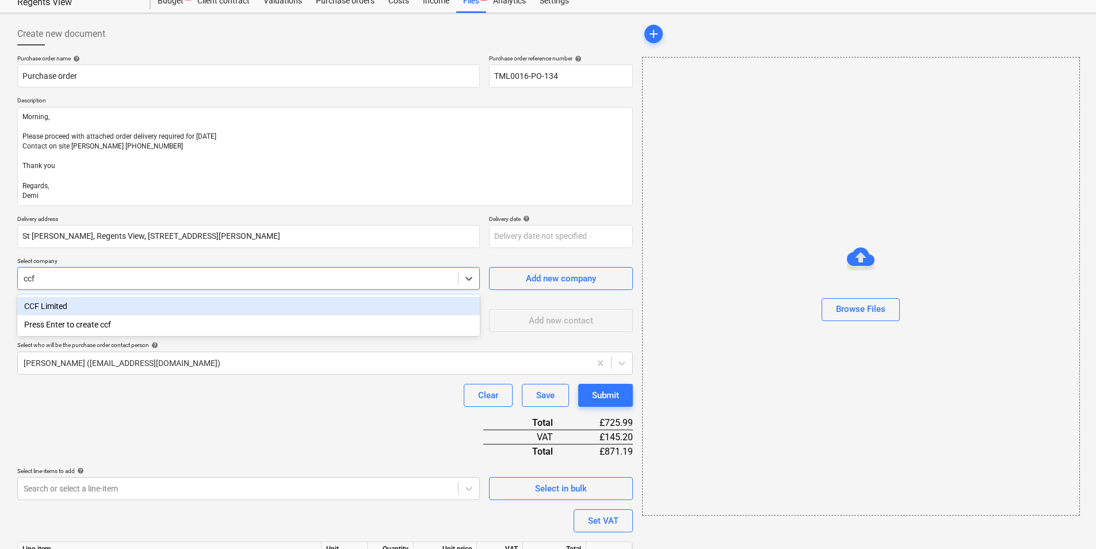
click at [158, 308] on div "CCF Limited" at bounding box center [248, 306] width 462 height 18
type textarea "x"
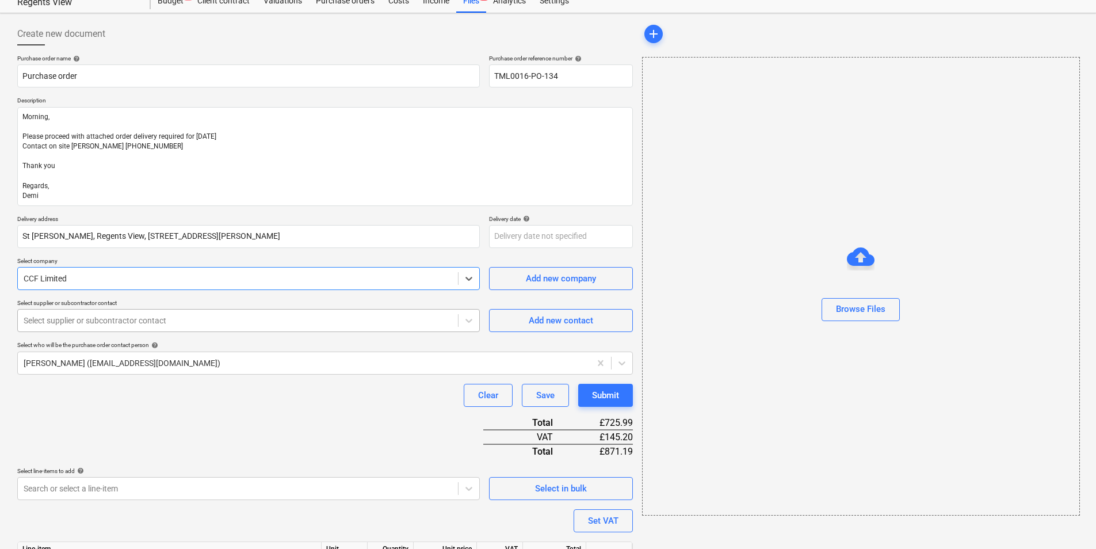
type textarea "x"
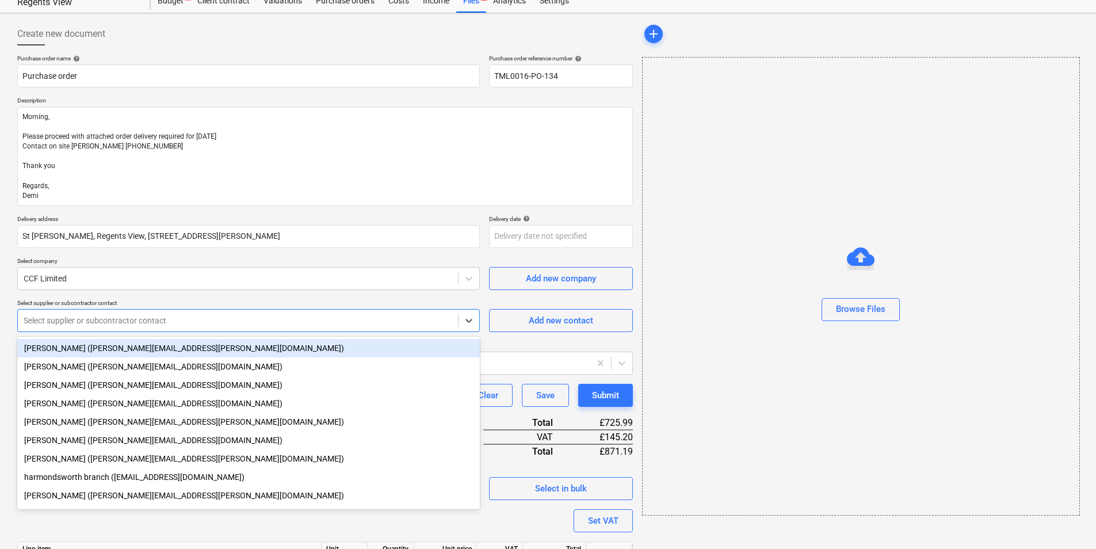
click at [182, 325] on div at bounding box center [238, 321] width 429 height 12
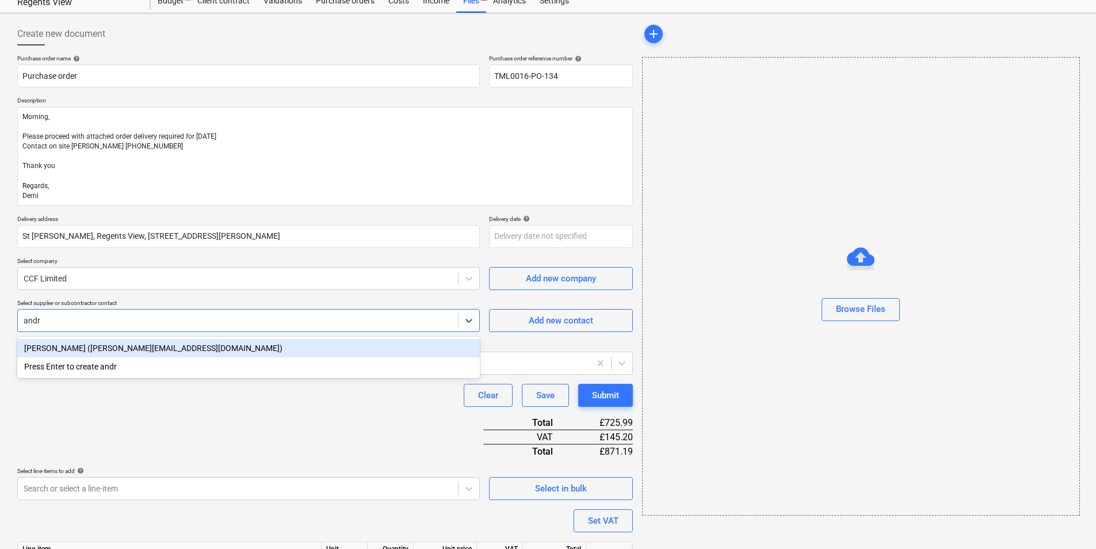
type input "andre"
type textarea "x"
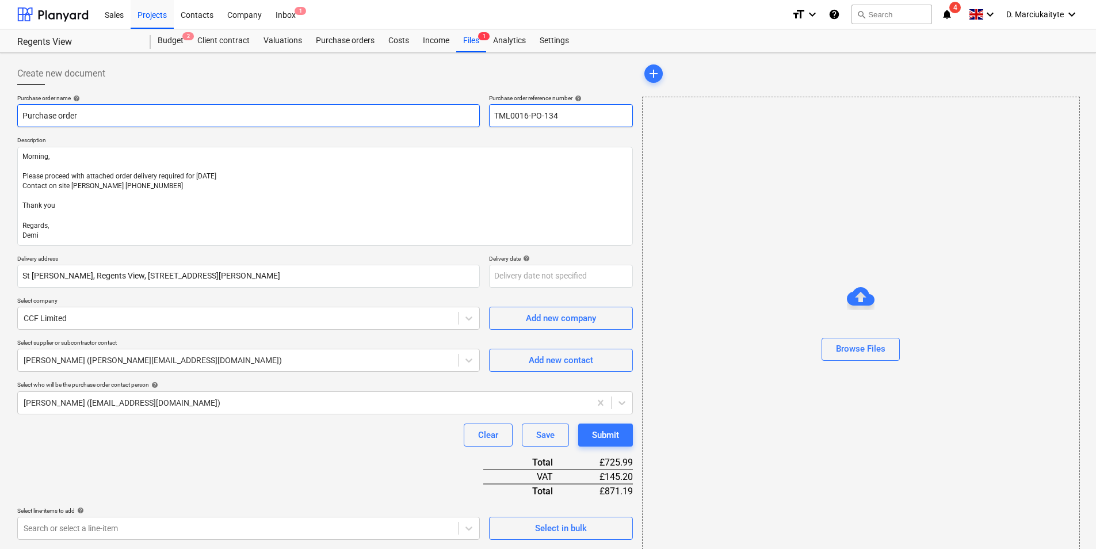
drag, startPoint x: 584, startPoint y: 117, endPoint x: 469, endPoint y: 116, distance: 114.5
click at [471, 116] on div "Purchase order name help Purchase order Purchase order reference number help TM…" at bounding box center [324, 110] width 615 height 33
click at [154, 116] on input "Purchase order" at bounding box center [248, 115] width 462 height 23
type textarea "x"
type input "Purchase order"
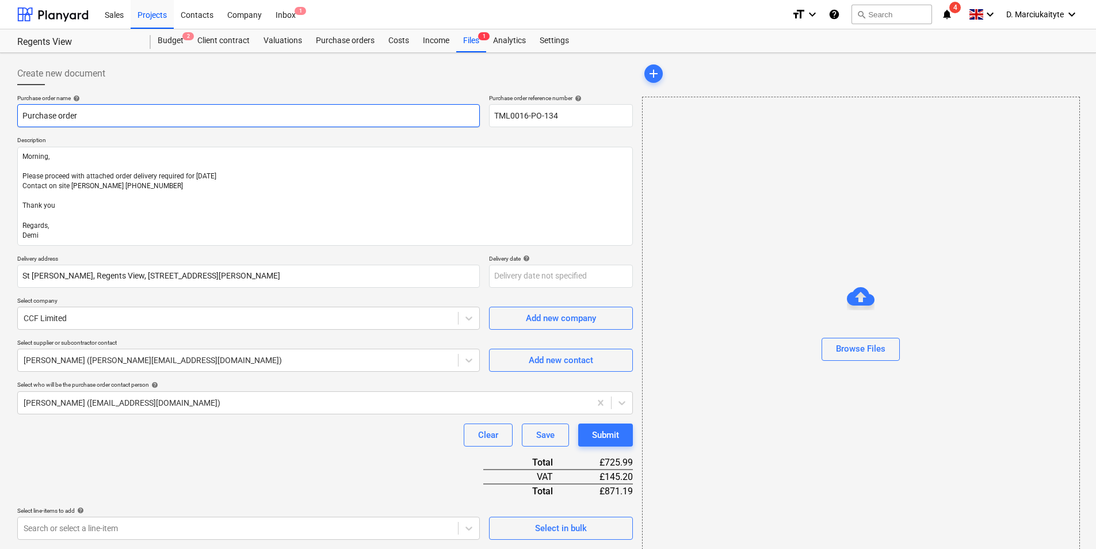
paste input "TML0016-PO-134"
type textarea "x"
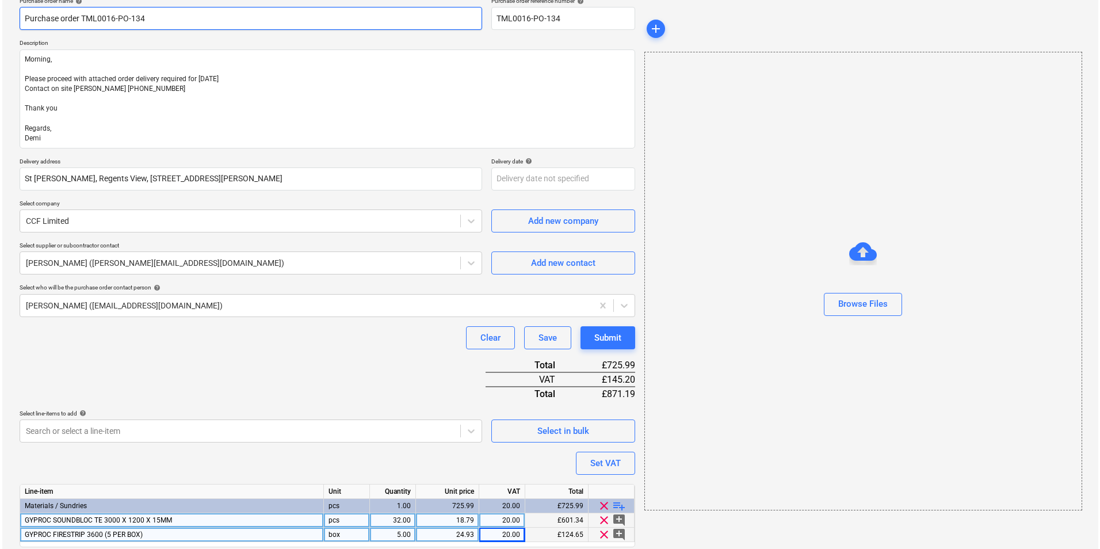
scroll to position [137, 0]
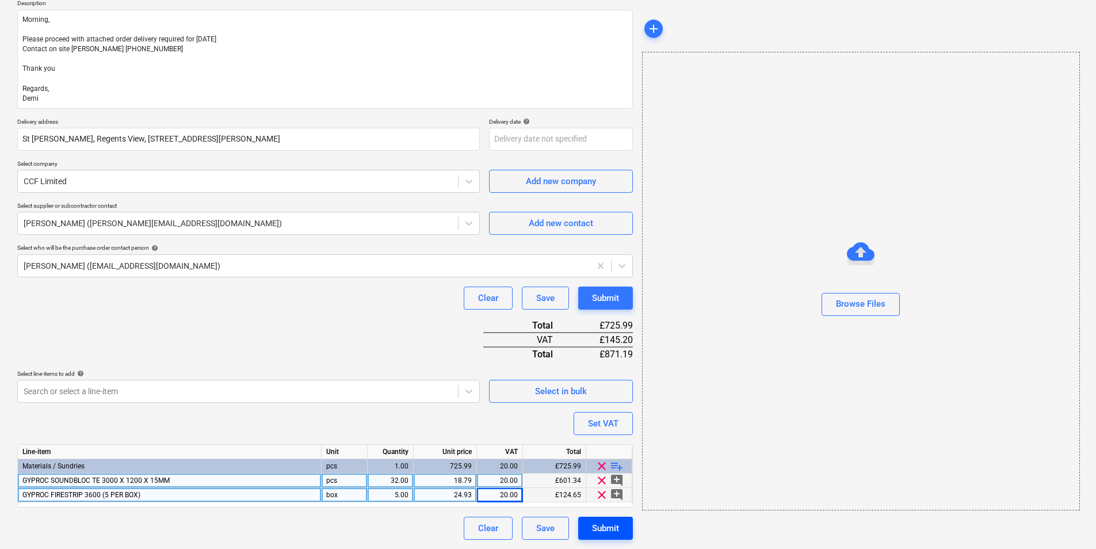
type input "Purchase order TML0016-PO-134"
click at [611, 522] on div "Submit" at bounding box center [605, 528] width 27 height 15
type textarea "x"
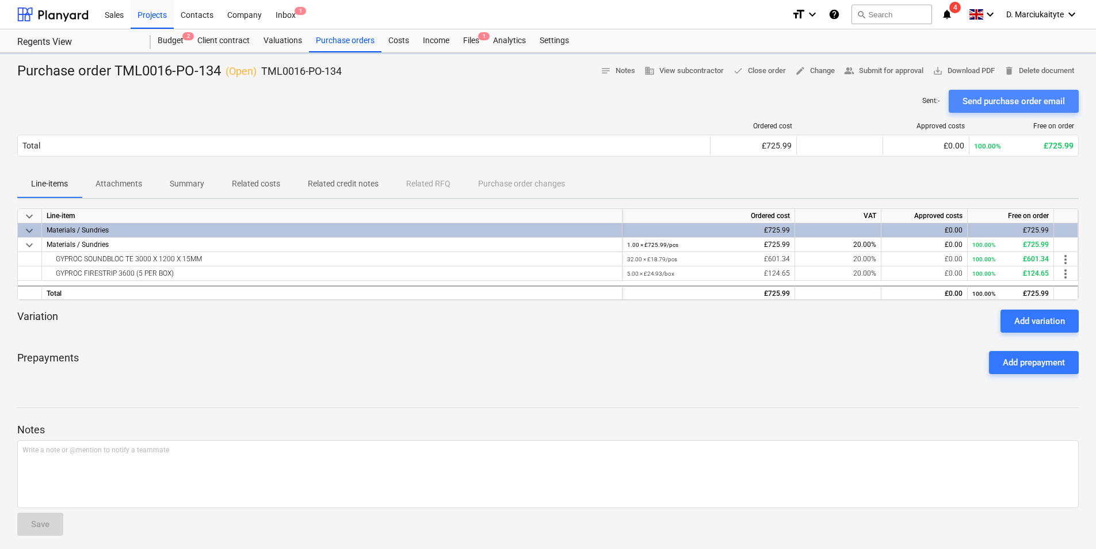
click at [1005, 101] on div "Send purchase order email" at bounding box center [1013, 101] width 102 height 15
click at [173, 186] on p "Summary" at bounding box center [187, 184] width 35 height 12
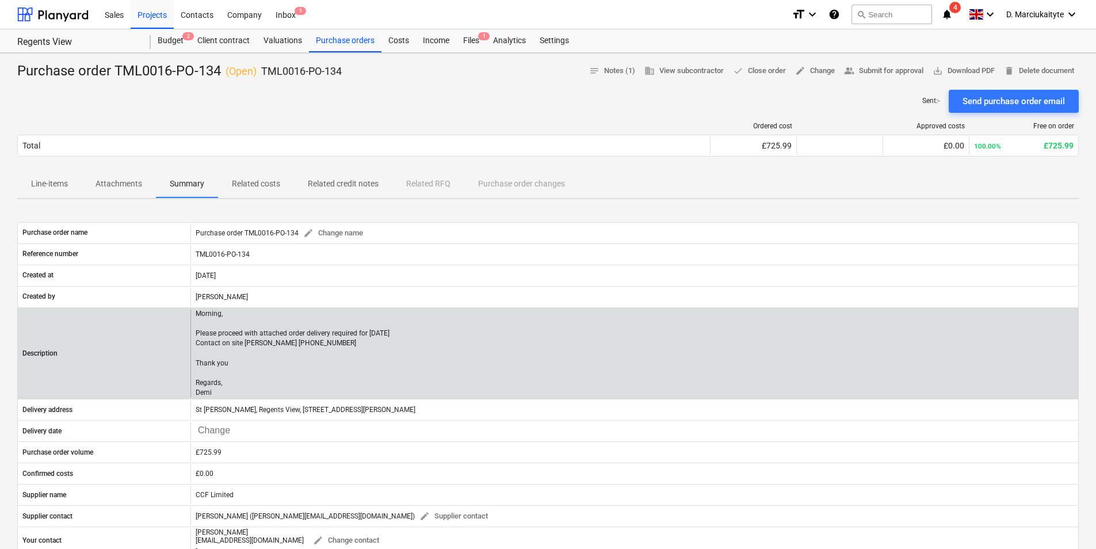
drag, startPoint x: 235, startPoint y: 385, endPoint x: 227, endPoint y: 386, distance: 8.1
click at [227, 386] on p "Morning, Please proceed with attached order delivery required for 19th of Septe…" at bounding box center [294, 353] width 196 height 89
drag, startPoint x: 226, startPoint y: 392, endPoint x: 196, endPoint y: 342, distance: 59.1
click at [196, 342] on p "Morning, Please proceed with attached order delivery required for 19th of Septe…" at bounding box center [294, 353] width 196 height 89
copy p "Contact on site Andrei 07481 051 051 Thank you Regards, Demi"
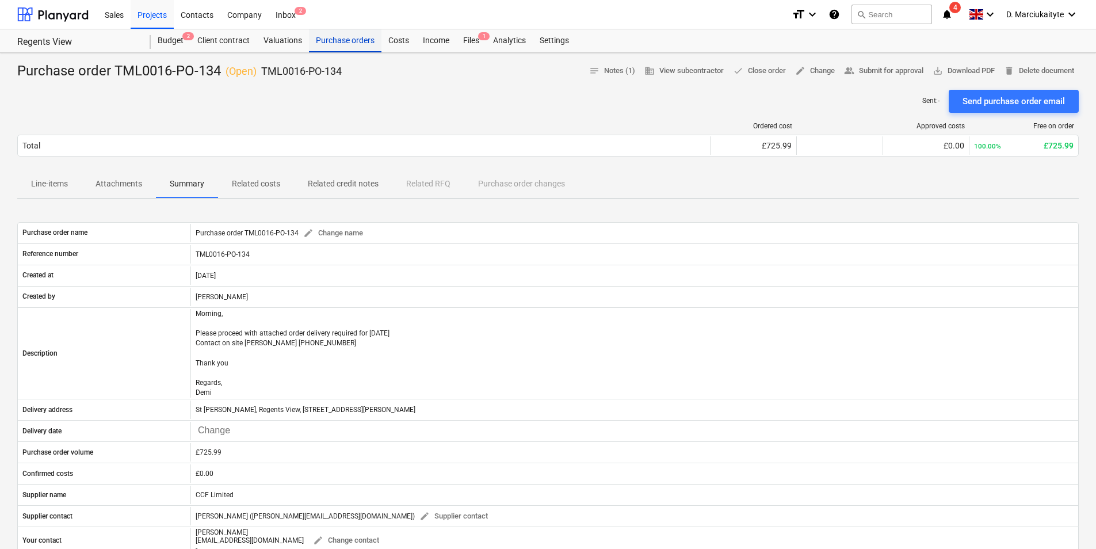
click at [347, 35] on div "Purchase orders" at bounding box center [345, 40] width 72 height 23
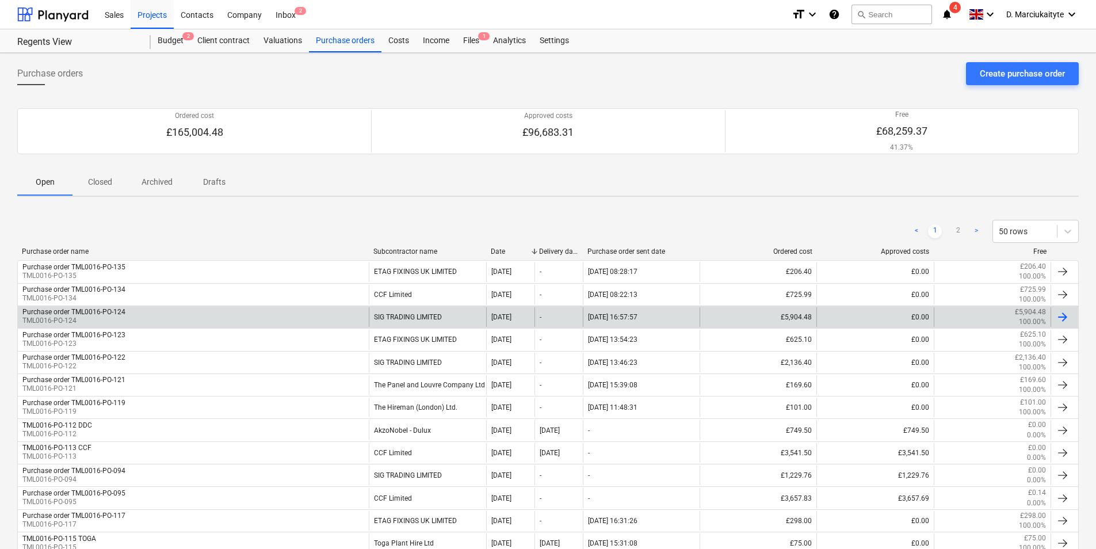
click at [370, 323] on div "SIG TRADING LIMITED" at bounding box center [427, 317] width 117 height 20
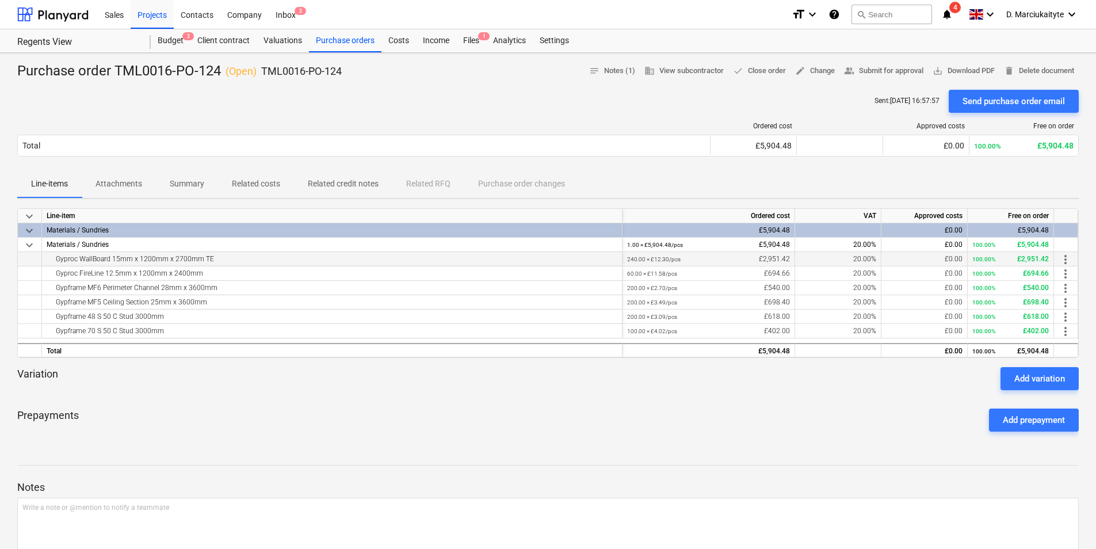
drag, startPoint x: 363, startPoint y: 263, endPoint x: 50, endPoint y: 259, distance: 312.9
click at [52, 259] on div "Gyproc WallBoard 15mm x 1200mm x 2700mm TE" at bounding box center [332, 259] width 571 height 14
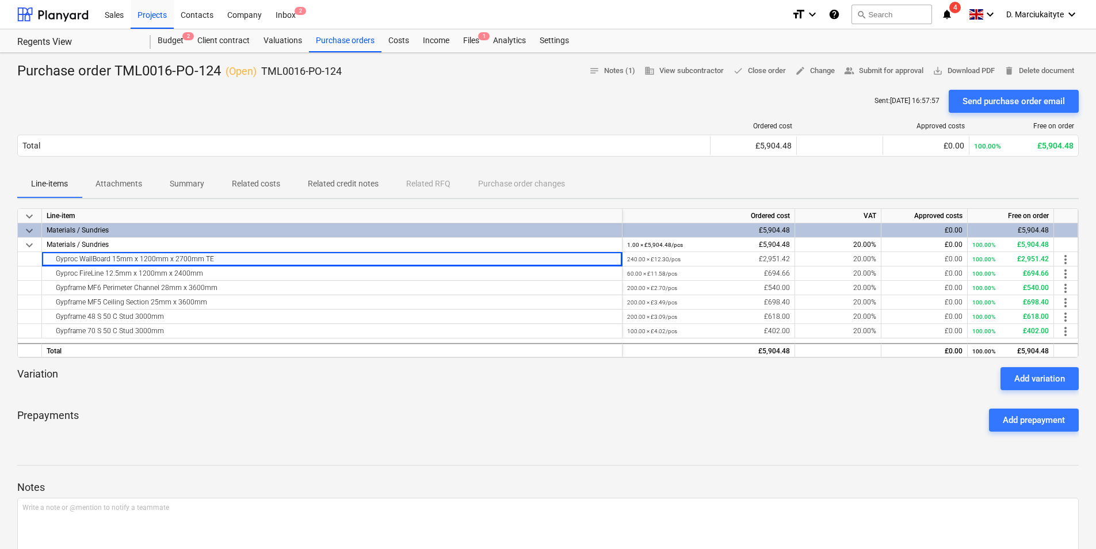
copy div "Gyproc WallBoard 15mm x 1200mm x 2700mm TE"
drag, startPoint x: 223, startPoint y: 274, endPoint x: 51, endPoint y: 275, distance: 172.0
click at [51, 275] on div "Gyproc FireLine 12.5mm x 1200mm x 2400mm" at bounding box center [332, 273] width 571 height 14
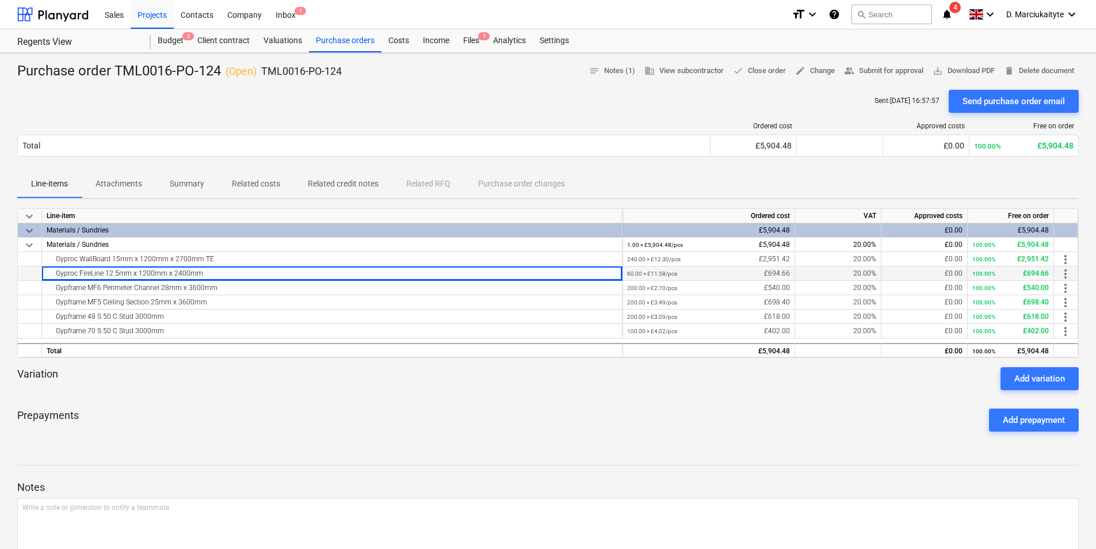
copy div "Gyproc FireLine 12.5mm x 1200mm x 2400mm"
click at [212, 294] on div "Gypframe MF6 Perimeter Channel 28mm x 3600mm" at bounding box center [332, 288] width 571 height 14
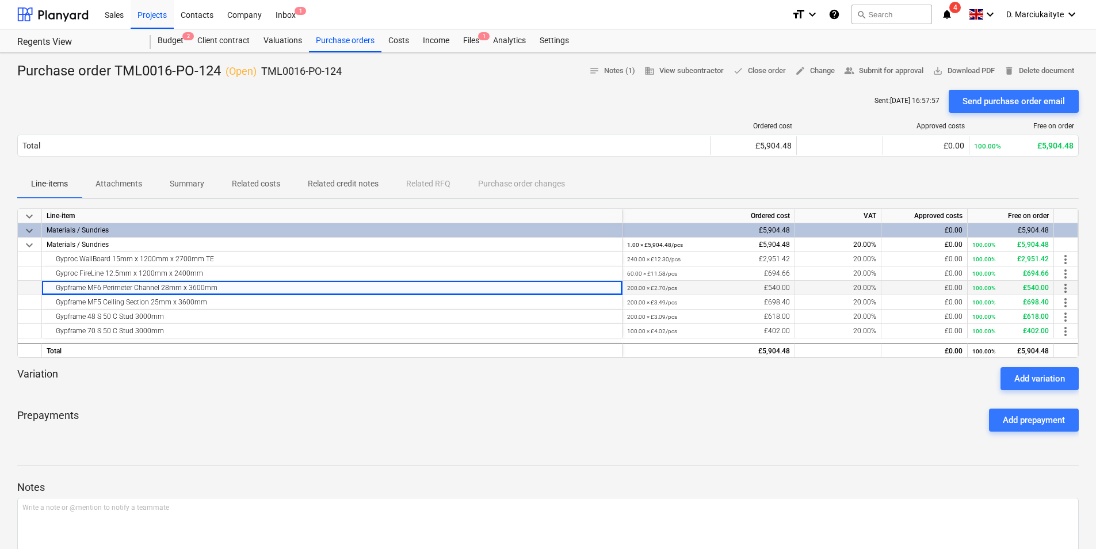
drag, startPoint x: 222, startPoint y: 289, endPoint x: 56, endPoint y: 288, distance: 165.7
click at [56, 288] on div "Gypframe MF6 Perimeter Channel 28mm x 3600mm" at bounding box center [332, 288] width 571 height 14
copy div "Gypframe MF6 Perimeter Channel 28mm x 3600mm"
drag, startPoint x: 280, startPoint y: 292, endPoint x: 20, endPoint y: 280, distance: 260.9
click at [20, 280] on div "keyboard_arrow_down Line-item Ordered cost VAT Approved costs Free on order key…" at bounding box center [547, 283] width 1061 height 150
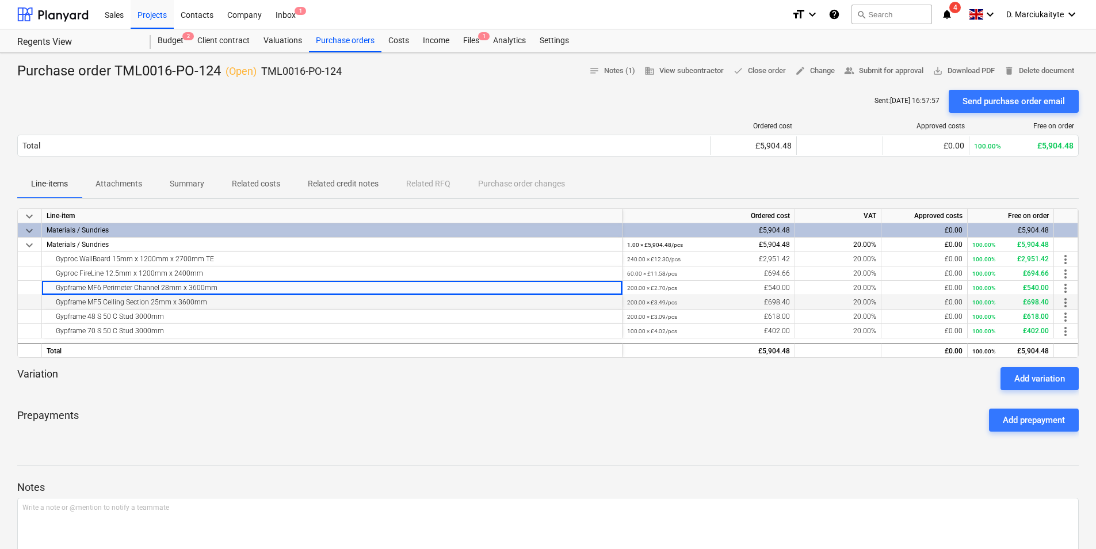
click at [229, 309] on div "keyboard_arrow_down Line-item Ordered cost VAT Approved costs Free on order key…" at bounding box center [547, 283] width 1061 height 150
drag, startPoint x: 229, startPoint y: 309, endPoint x: 205, endPoint y: 301, distance: 24.9
click at [205, 301] on div "Gypframe MF5 Ceiling Section 25mm x 3600mm" at bounding box center [332, 302] width 571 height 14
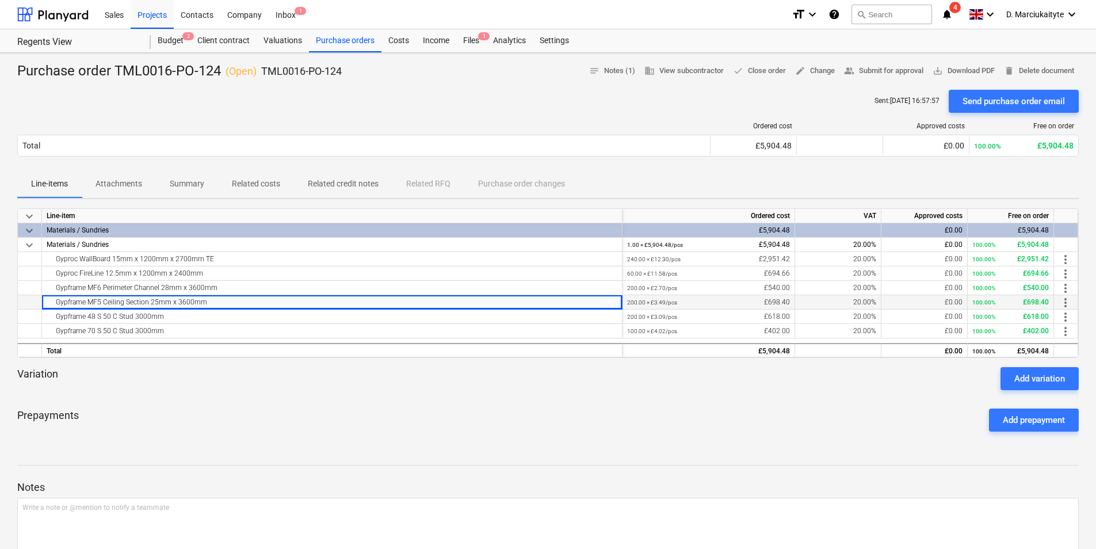
click at [89, 301] on div "Gypframe MF5 Ceiling Section 25mm x 3600mm" at bounding box center [332, 302] width 571 height 14
drag, startPoint x: 55, startPoint y: 299, endPoint x: 232, endPoint y: 301, distance: 177.2
click at [232, 301] on div "Gypframe MF5 Ceiling Section 25mm x 3600mm" at bounding box center [332, 302] width 571 height 14
copy div "Gypframe MF5 Ceiling Section 25mm x 3600mm"
click at [175, 316] on div "Gypframe 48 S 50 C Stud 3000mm" at bounding box center [332, 316] width 571 height 14
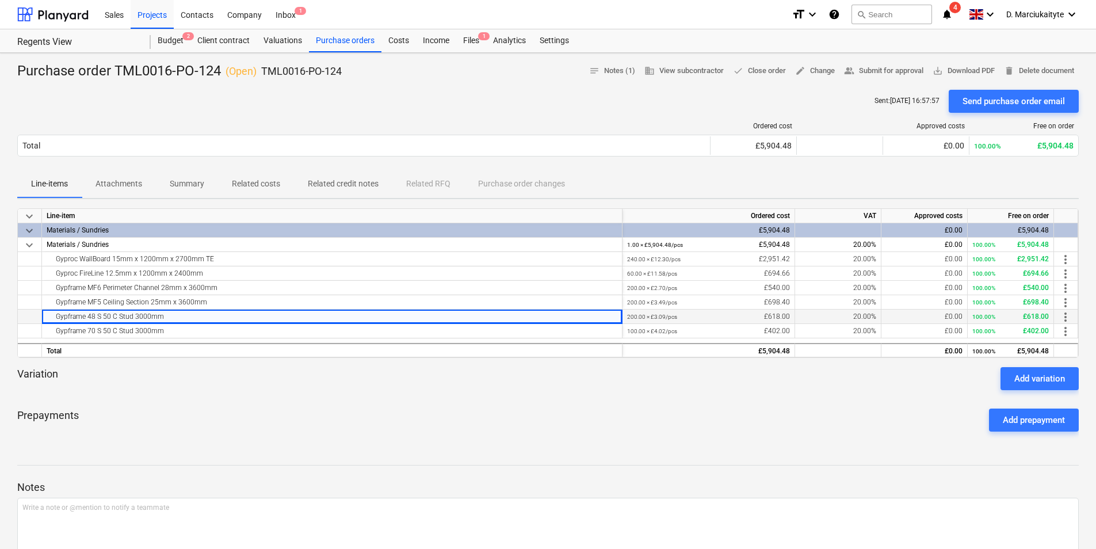
drag, startPoint x: 170, startPoint y: 320, endPoint x: 52, endPoint y: 315, distance: 118.0
click at [52, 315] on div "Gypframe 48 S 50 C Stud 3000mm" at bounding box center [332, 316] width 571 height 14
copy div "Gypframe 48 S 50 C Stud 3000mm"
click at [183, 327] on div "Gypframe 70 S 50 C Stud 3000mm" at bounding box center [332, 331] width 571 height 14
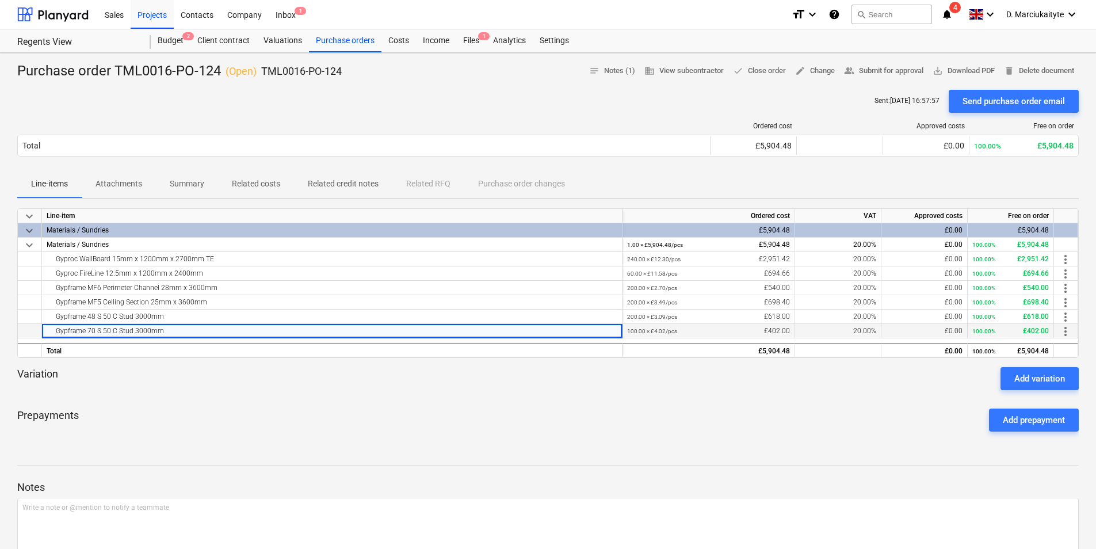
drag, startPoint x: 181, startPoint y: 331, endPoint x: 51, endPoint y: 331, distance: 130.6
click at [51, 331] on div "Gypframe 70 S 50 C Stud 3000mm" at bounding box center [332, 331] width 571 height 14
copy div "Gypframe 70 S 50 C Stud 3000mm"
drag, startPoint x: 355, startPoint y: 70, endPoint x: 262, endPoint y: 69, distance: 92.6
click at [262, 69] on div "Purchase order TML0016-PO-124 ( Open ) TML0016-PO-124 notes Notes (1) business …" at bounding box center [547, 71] width 1061 height 18
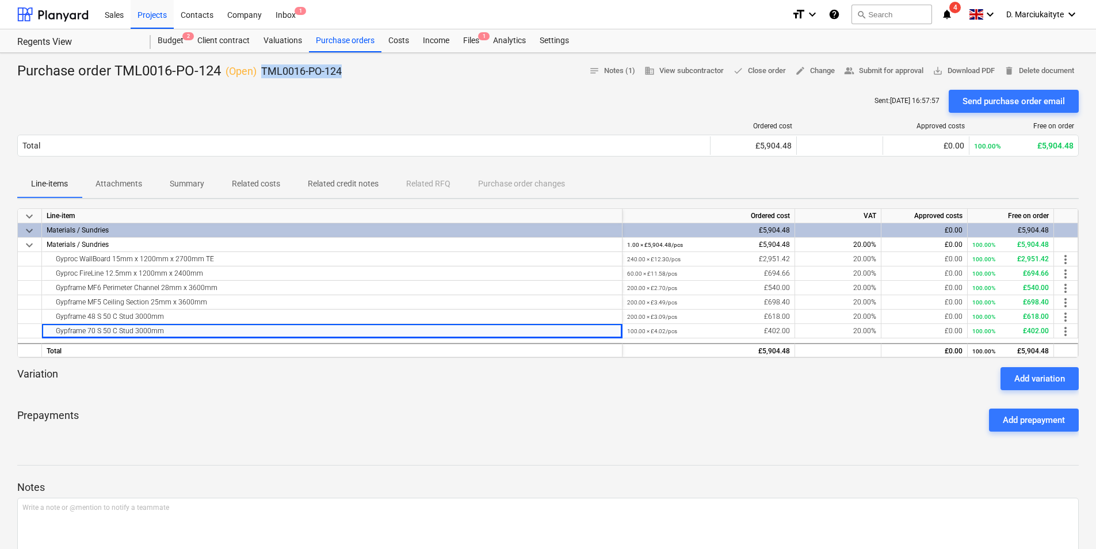
copy p "TML0016-PO-124"
click at [329, 46] on div "Purchase orders" at bounding box center [345, 40] width 72 height 23
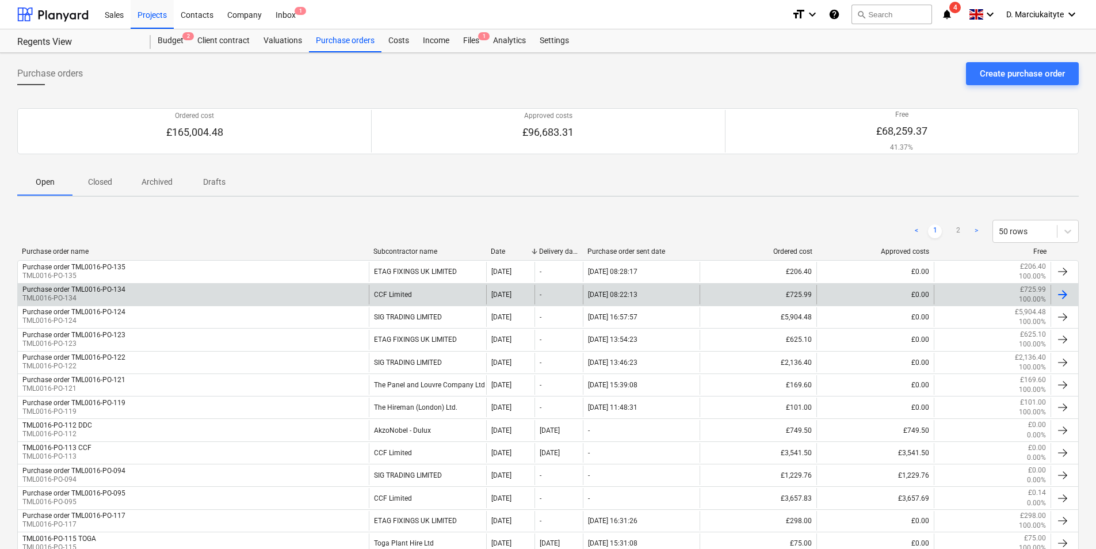
click at [365, 292] on div "Purchase order TML0016-PO-134 TML0016-PO-134" at bounding box center [193, 295] width 351 height 20
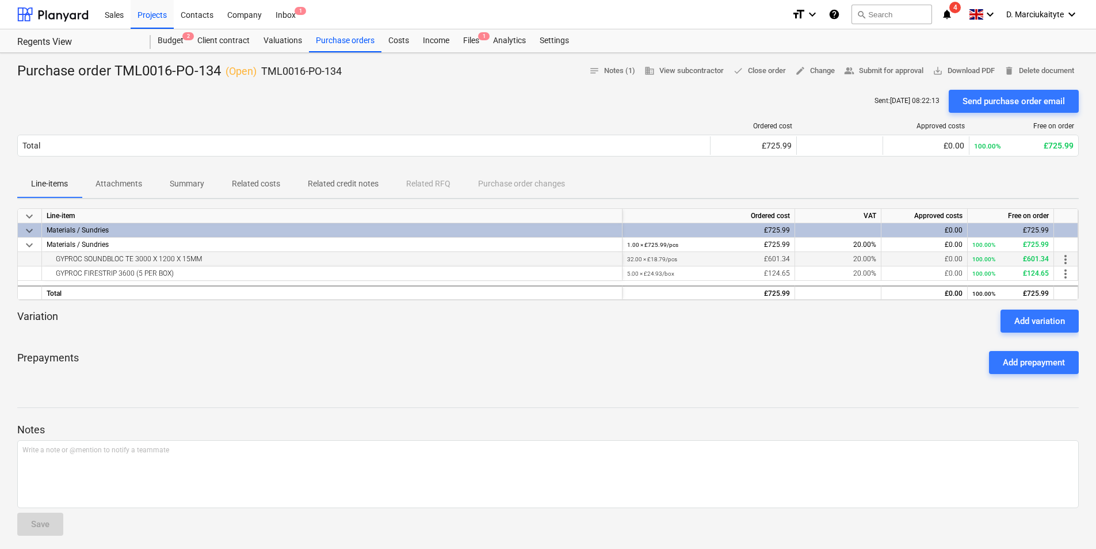
click at [217, 262] on div "GYPROC SOUNDBLOC TE 3000 X 1200 X 15MM" at bounding box center [332, 259] width 571 height 14
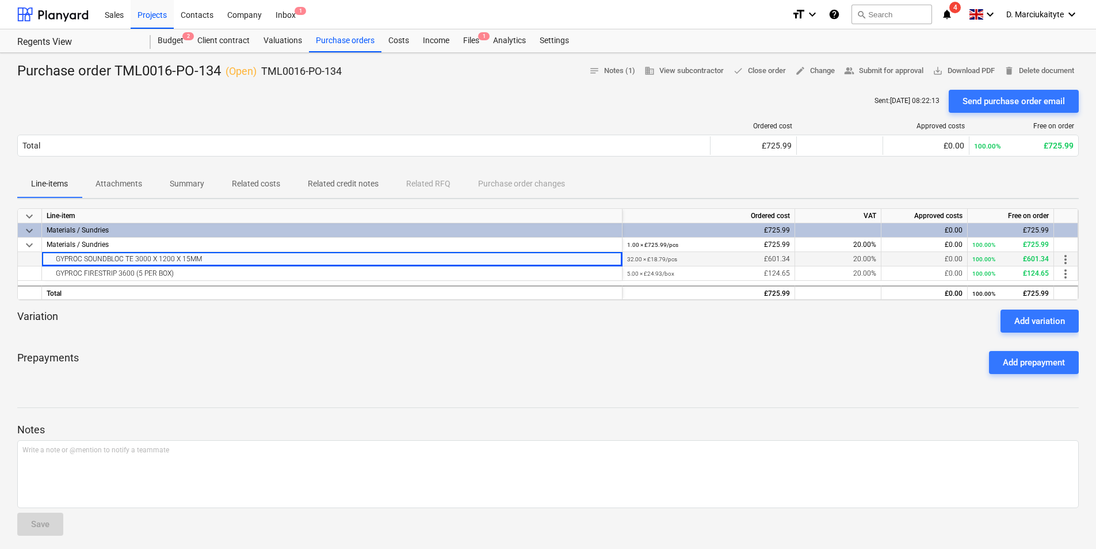
drag, startPoint x: 217, startPoint y: 259, endPoint x: 50, endPoint y: 255, distance: 166.9
click at [50, 255] on div "GYPROC SOUNDBLOC TE 3000 X 1200 X 15MM" at bounding box center [332, 259] width 571 height 14
copy div "GYPROC SOUNDBLOC TE 3000 X 1200 X 15MM"
click at [136, 281] on div "keyboard_arrow_down Line-item Ordered cost VAT Approved costs Free on order key…" at bounding box center [547, 254] width 1061 height 92
click at [169, 273] on div "GYPROC FIRESTRIP 3600 (5 PER BOX)" at bounding box center [332, 273] width 571 height 14
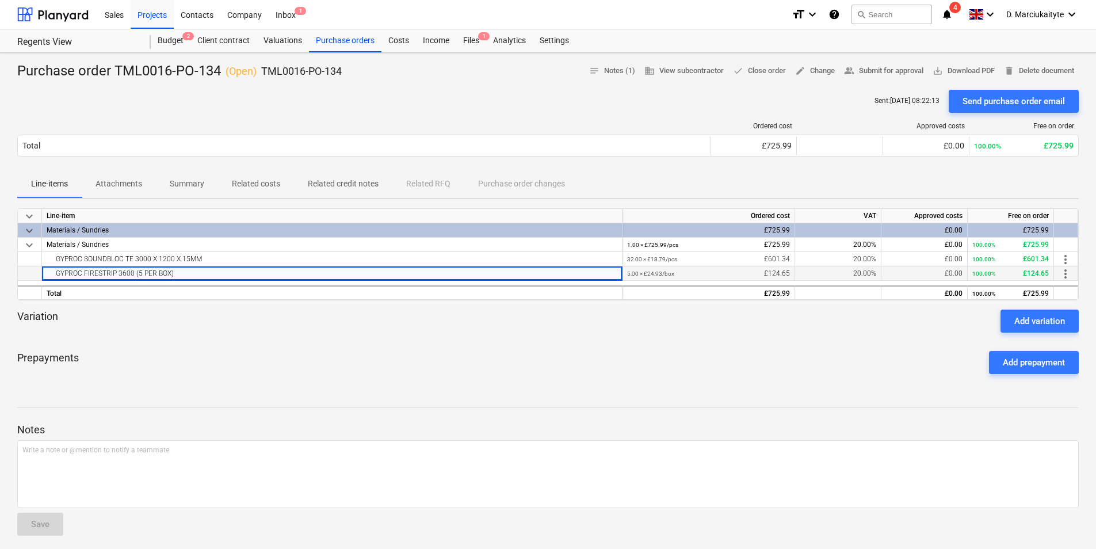
drag, startPoint x: 162, startPoint y: 276, endPoint x: 43, endPoint y: 277, distance: 119.7
click at [43, 277] on div "GYPROC FIRESTRIP 3600 (5 PER BOX)" at bounding box center [332, 273] width 580 height 14
copy div "GYPROC FIRESTRIP 3600 (5 PER BOX)"
drag, startPoint x: 354, startPoint y: 77, endPoint x: 262, endPoint y: 71, distance: 92.2
click at [264, 71] on div "Purchase order TML0016-PO-134 ( Open ) TML0016-PO-134 notes Notes (1) business …" at bounding box center [547, 71] width 1061 height 18
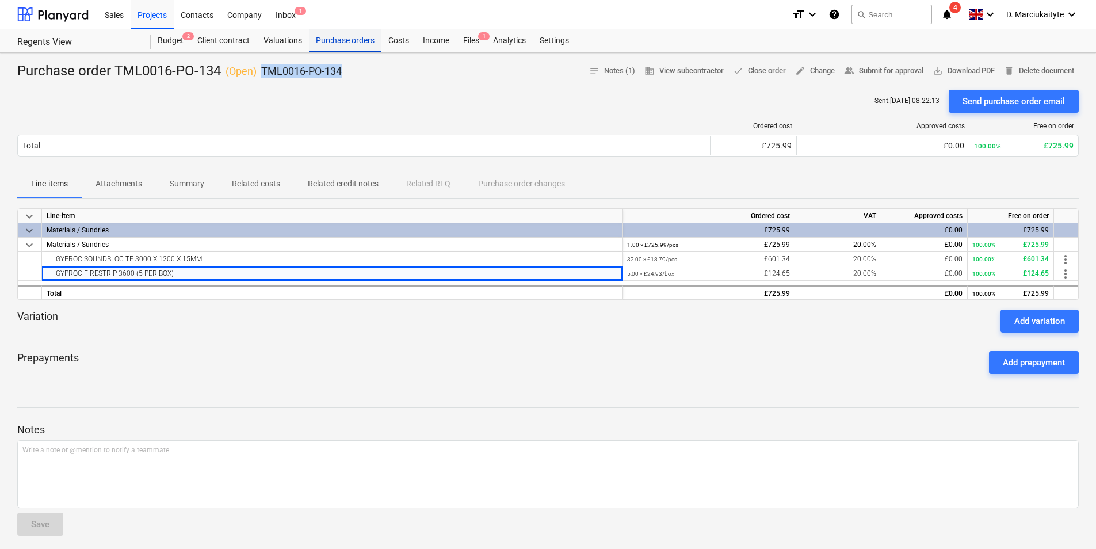
click at [363, 40] on div "Purchase orders" at bounding box center [345, 40] width 72 height 23
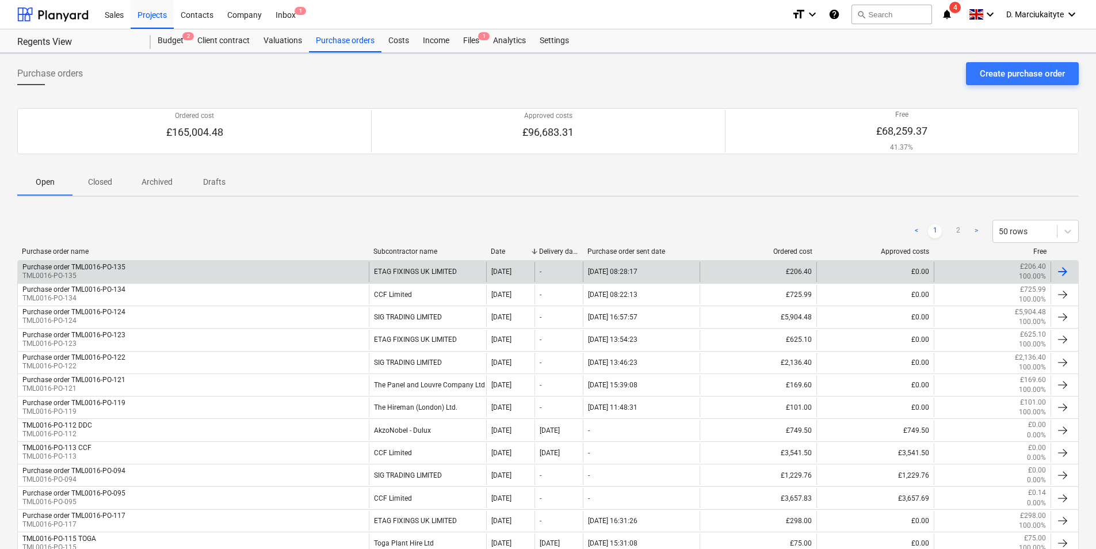
click at [338, 269] on div "Purchase order TML0016-PO-135 TML0016-PO-135" at bounding box center [193, 272] width 351 height 20
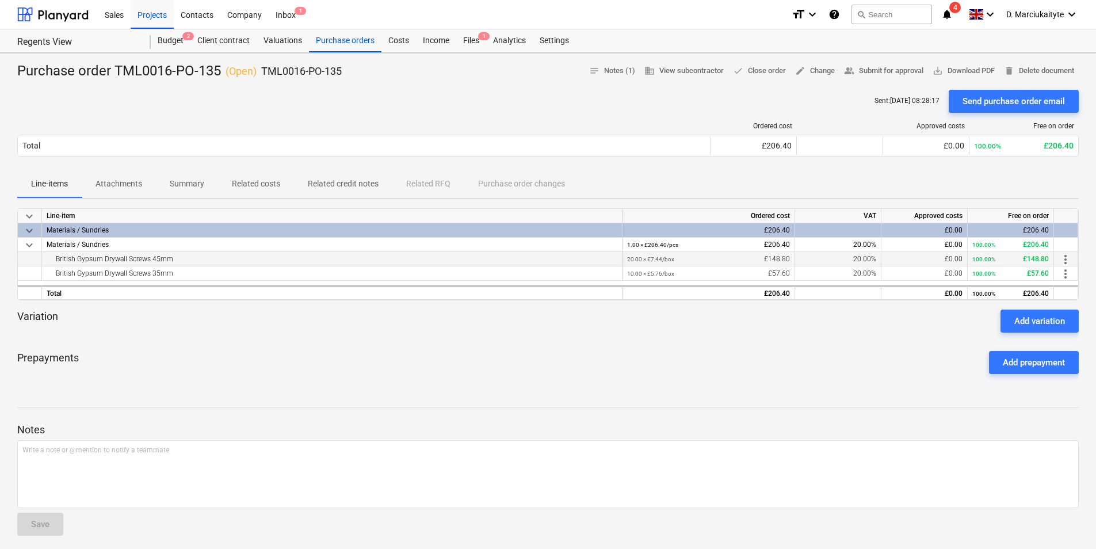
drag, startPoint x: 162, startPoint y: 258, endPoint x: 53, endPoint y: 260, distance: 108.7
click at [53, 260] on div "British Gypsum Drywall Screws 45mm" at bounding box center [332, 259] width 571 height 14
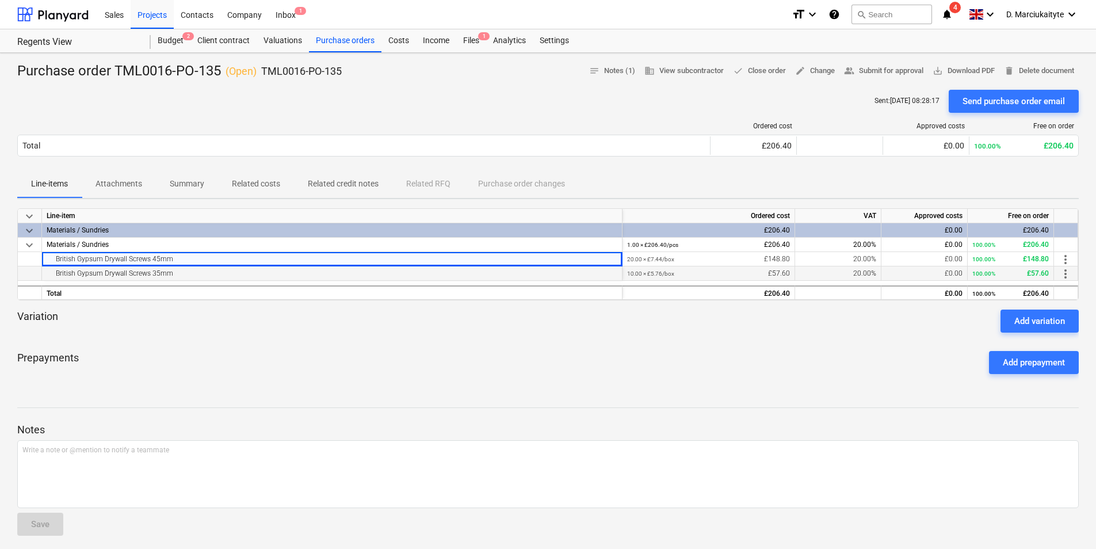
click at [195, 272] on div "British Gypsum Drywall Screws 35mm" at bounding box center [332, 273] width 571 height 14
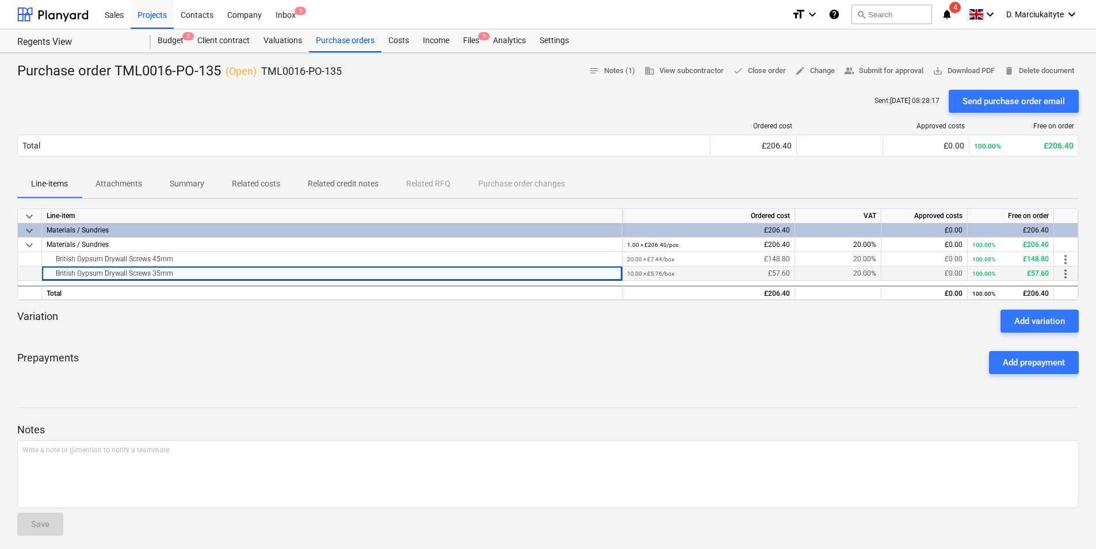
drag, startPoint x: 193, startPoint y: 272, endPoint x: 26, endPoint y: 270, distance: 166.8
click at [0, 0] on div "British Gypsum Drywall Screws 35mm 10.00 × £5.76 / box £57.60 20.00% £0.00 100.…" at bounding box center [0, 0] width 0 height 0
drag, startPoint x: 354, startPoint y: 71, endPoint x: 258, endPoint y: 62, distance: 95.9
click at [258, 62] on div "Purchase order TML0016-PO-135 ( Open ) TML0016-PO-135 notes Notes (1) business …" at bounding box center [547, 71] width 1061 height 18
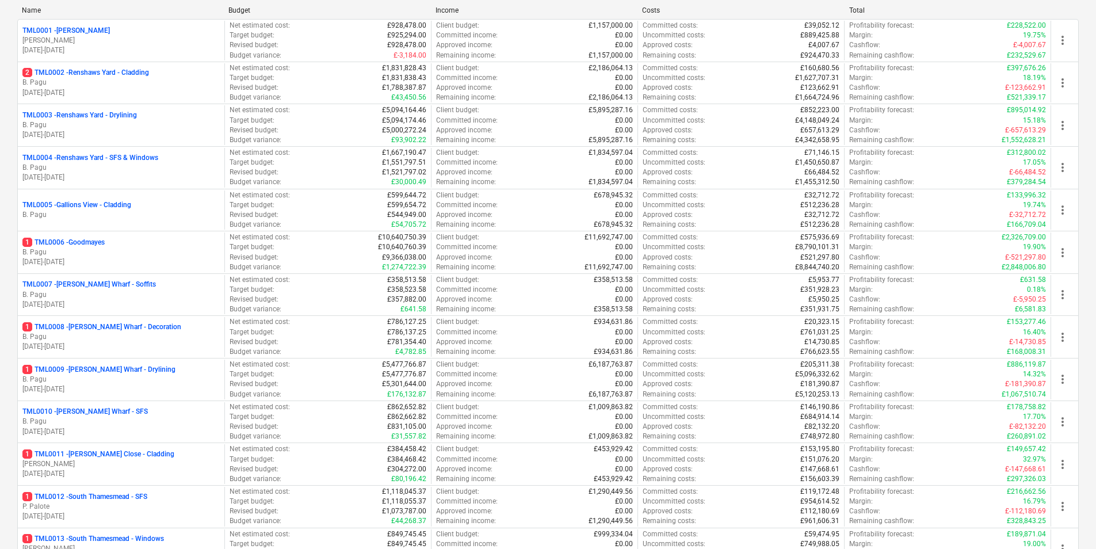
scroll to position [403, 0]
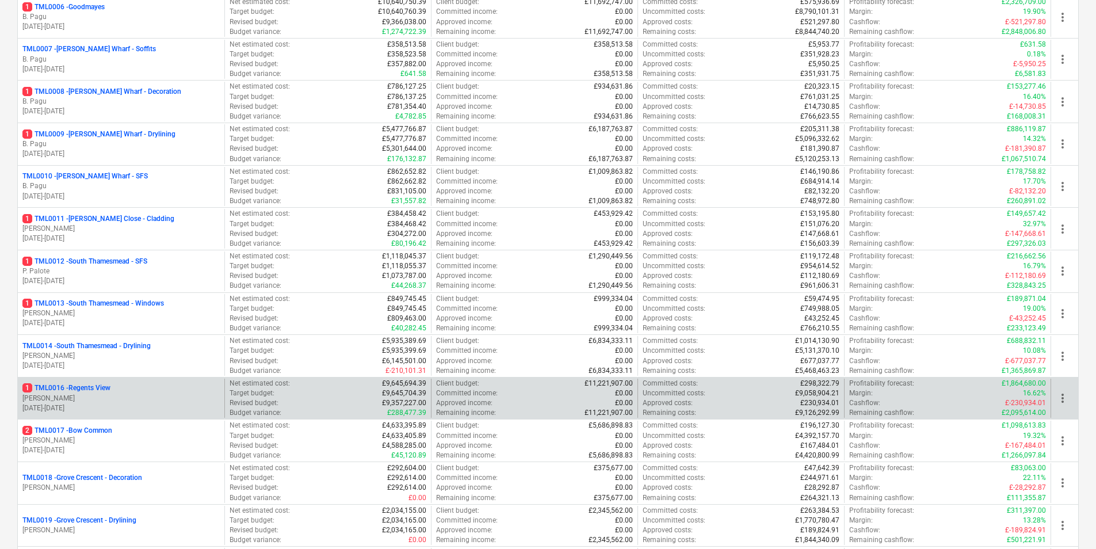
click at [105, 403] on p "[DATE] - [DATE]" at bounding box center [120, 408] width 197 height 10
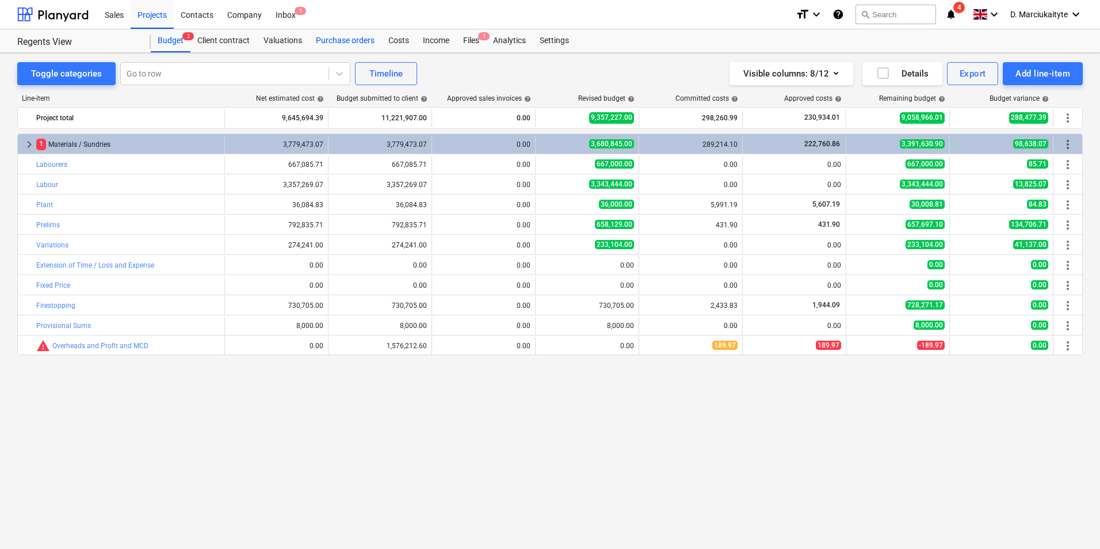
click at [365, 40] on div "Purchase orders" at bounding box center [345, 40] width 72 height 23
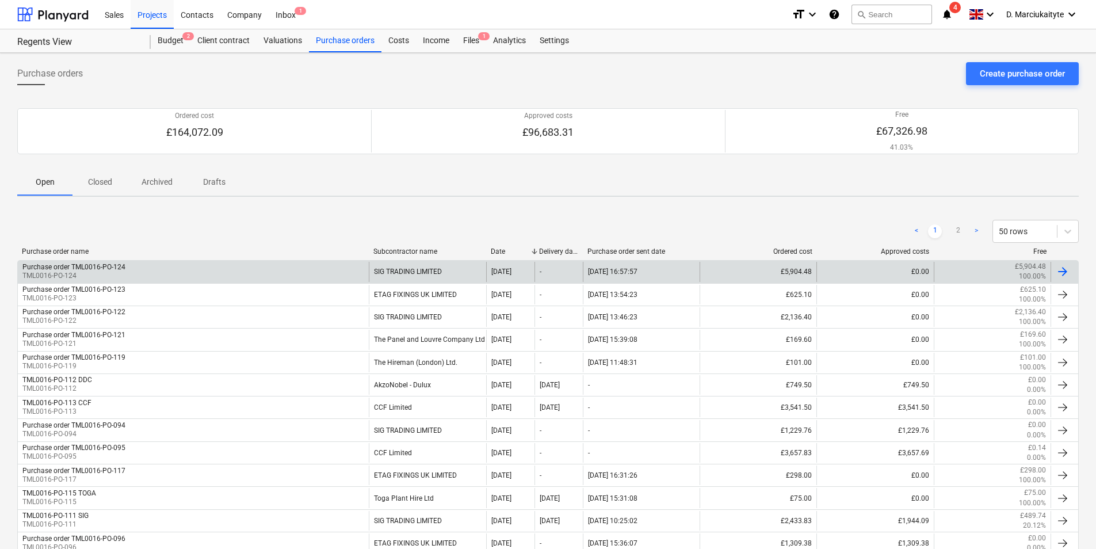
click at [322, 272] on div "Purchase order TML0016-PO-124 TML0016-PO-124" at bounding box center [193, 272] width 351 height 20
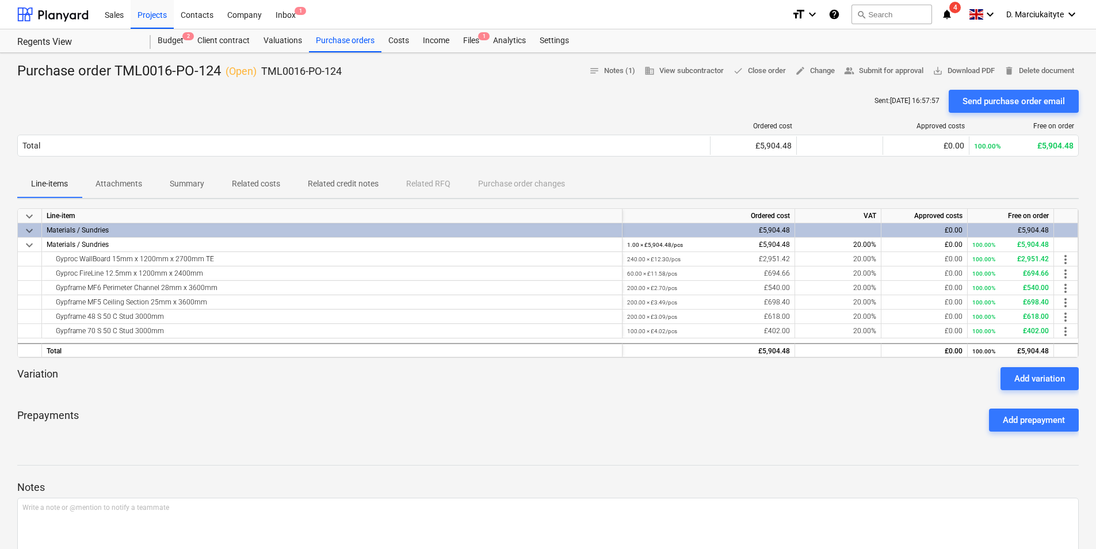
click at [206, 179] on span "Summary" at bounding box center [187, 183] width 62 height 19
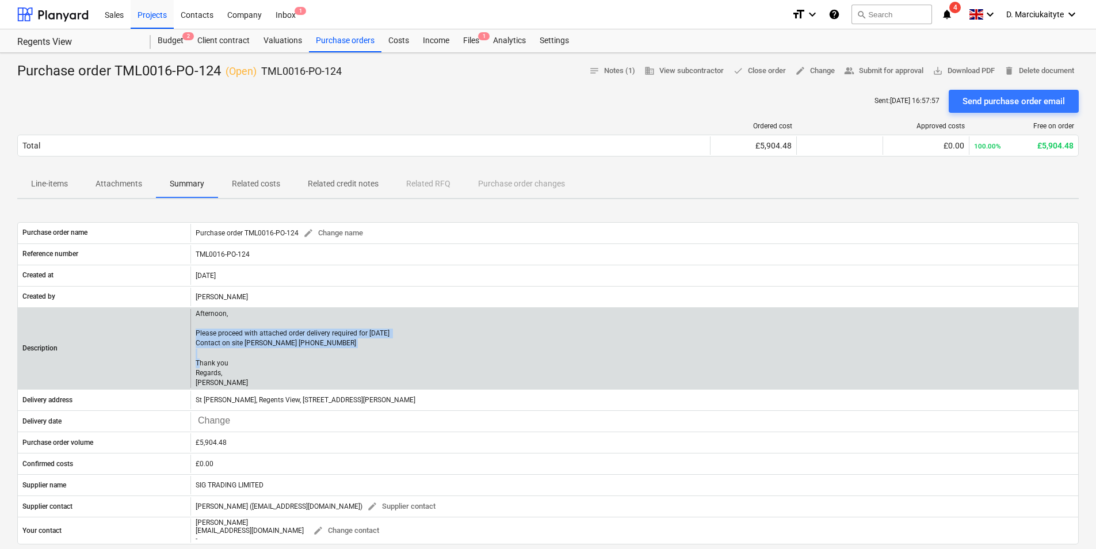
drag, startPoint x: 331, startPoint y: 346, endPoint x: 189, endPoint y: 329, distance: 142.5
click at [189, 329] on div "Description Afternoon, Please proceed with attached order delivery required for…" at bounding box center [548, 348] width 1060 height 79
copy div "Afternoon, Please proceed with attached order delivery required for [DATE] Cont…"
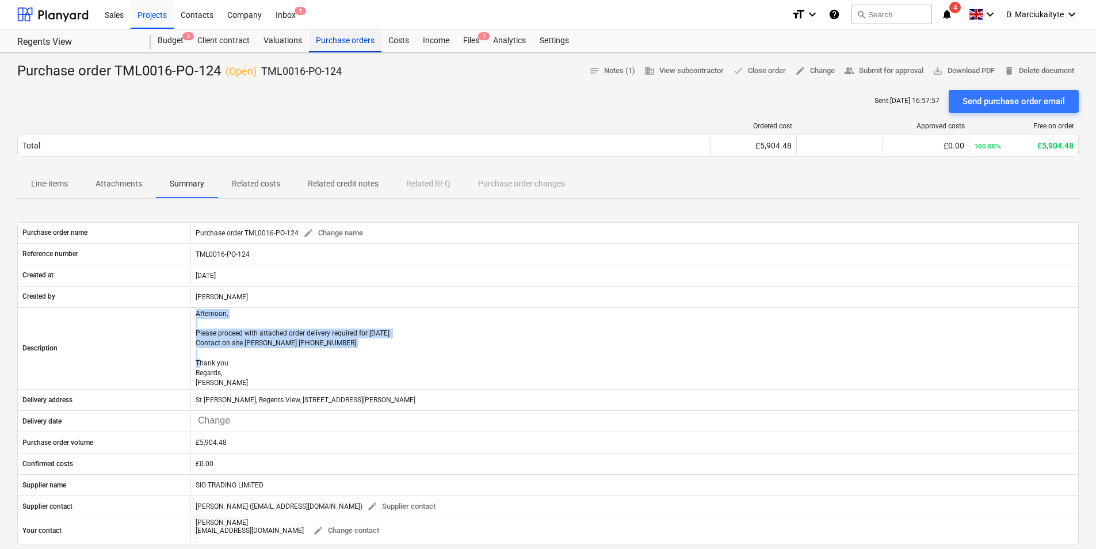
click at [345, 39] on div "Purchase orders" at bounding box center [345, 40] width 72 height 23
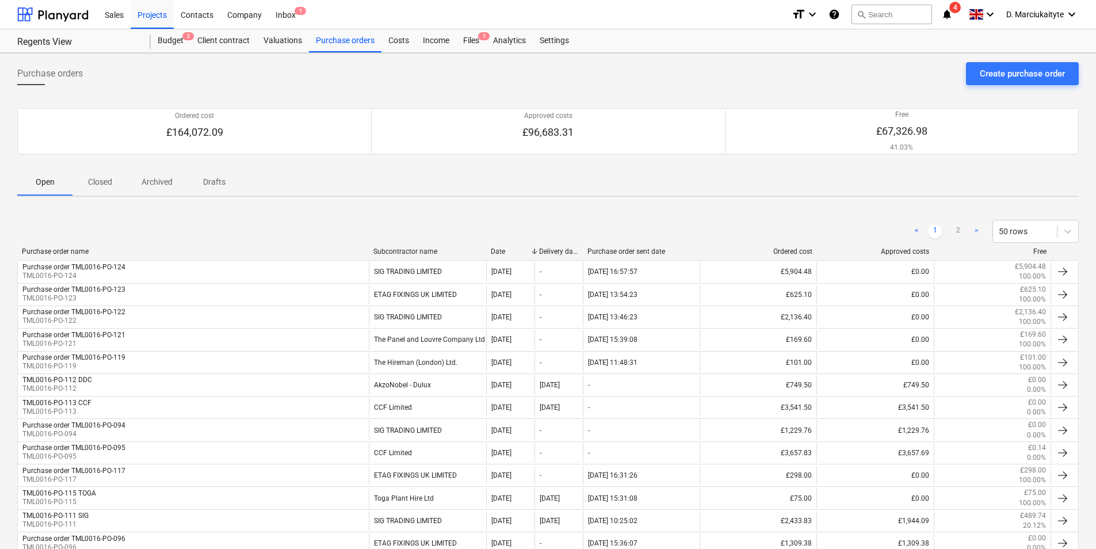
click at [411, 251] on div "Subcontractor name" at bounding box center [427, 251] width 108 height 8
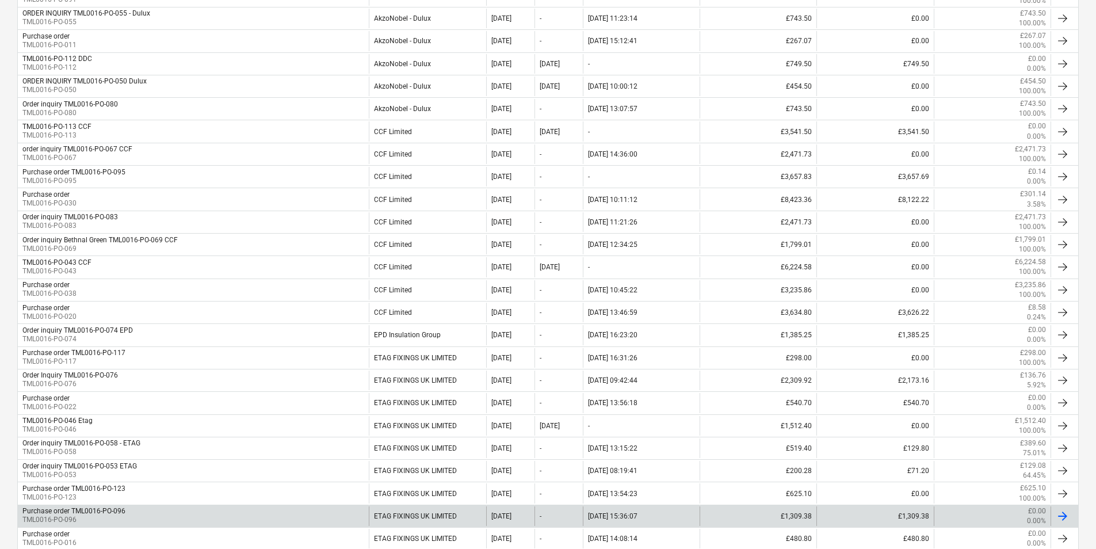
scroll to position [403, 0]
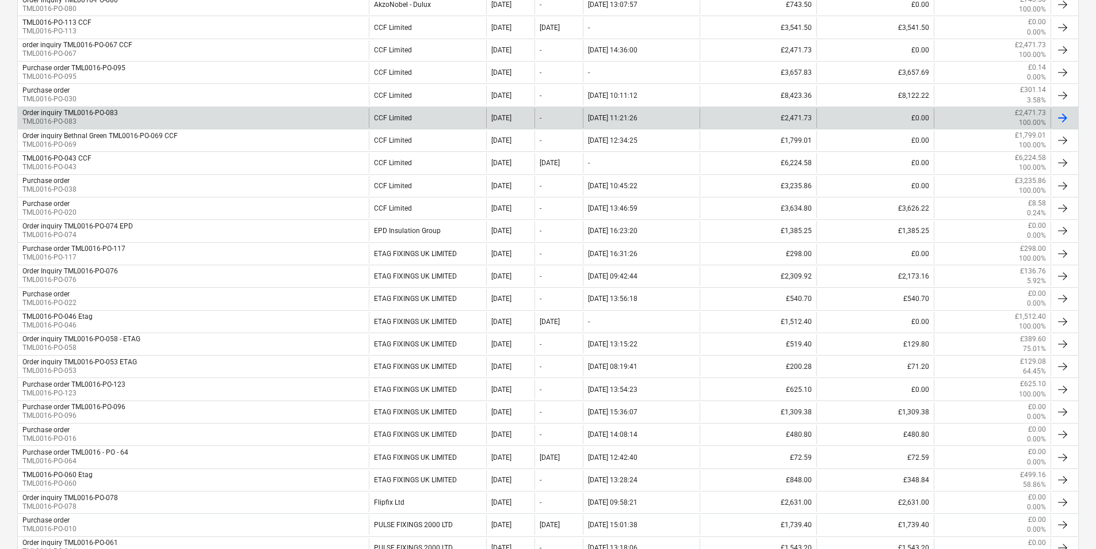
click at [267, 123] on div "Order inquiry TML0016-PO-083 TML0016-PO-083" at bounding box center [193, 118] width 351 height 20
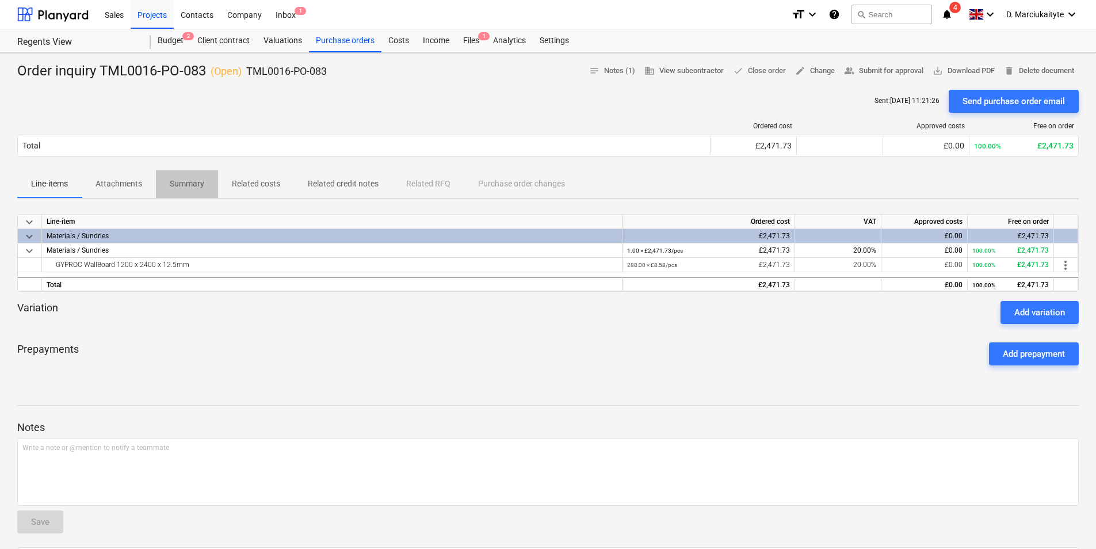
click at [181, 177] on span "Summary" at bounding box center [187, 183] width 62 height 19
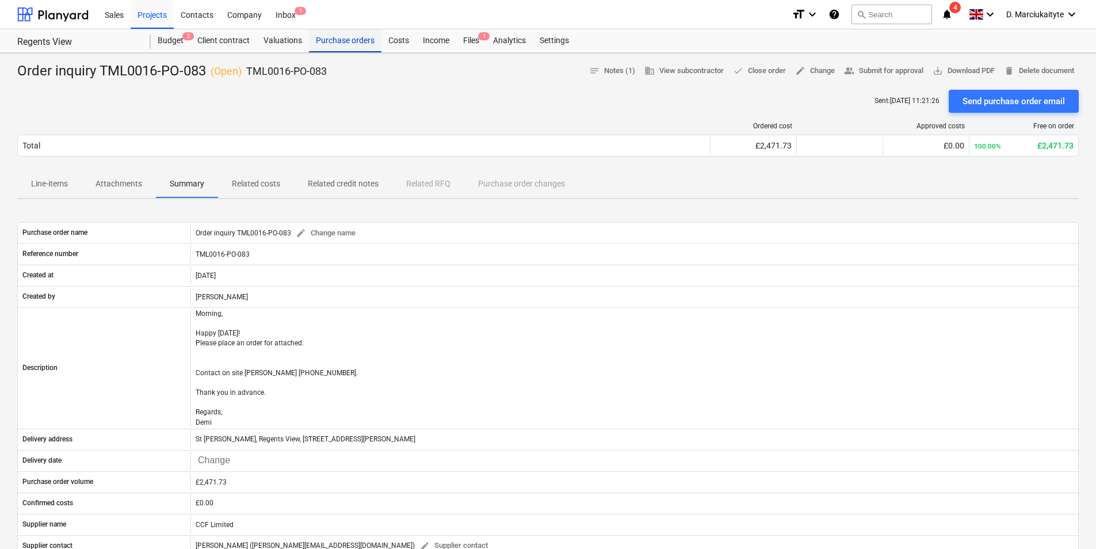
drag, startPoint x: 335, startPoint y: 51, endPoint x: 343, endPoint y: 41, distance: 13.5
click at [335, 51] on div "Purchase orders" at bounding box center [345, 40] width 72 height 23
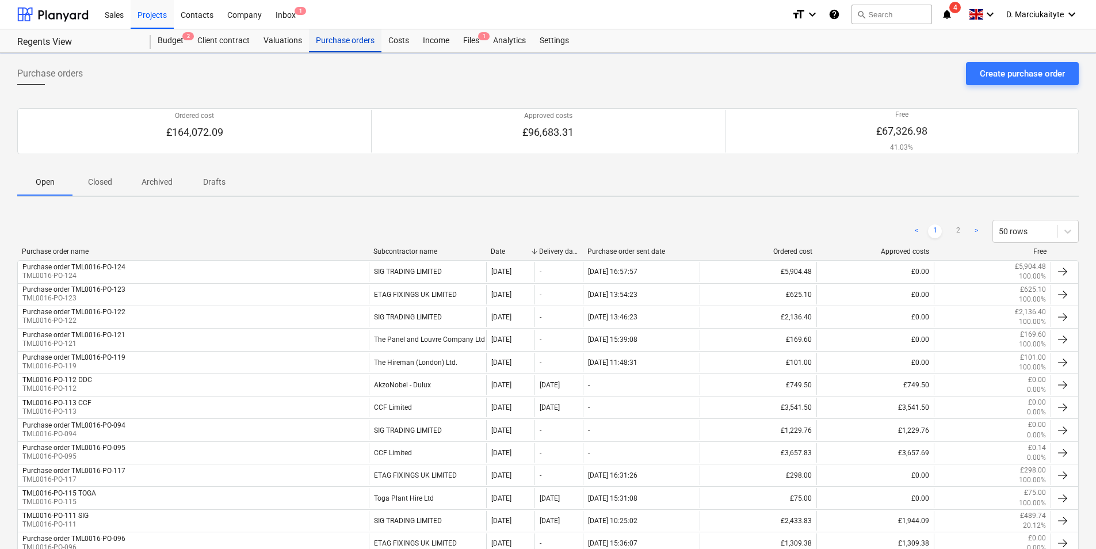
click at [343, 40] on div "Purchase orders" at bounding box center [345, 40] width 72 height 23
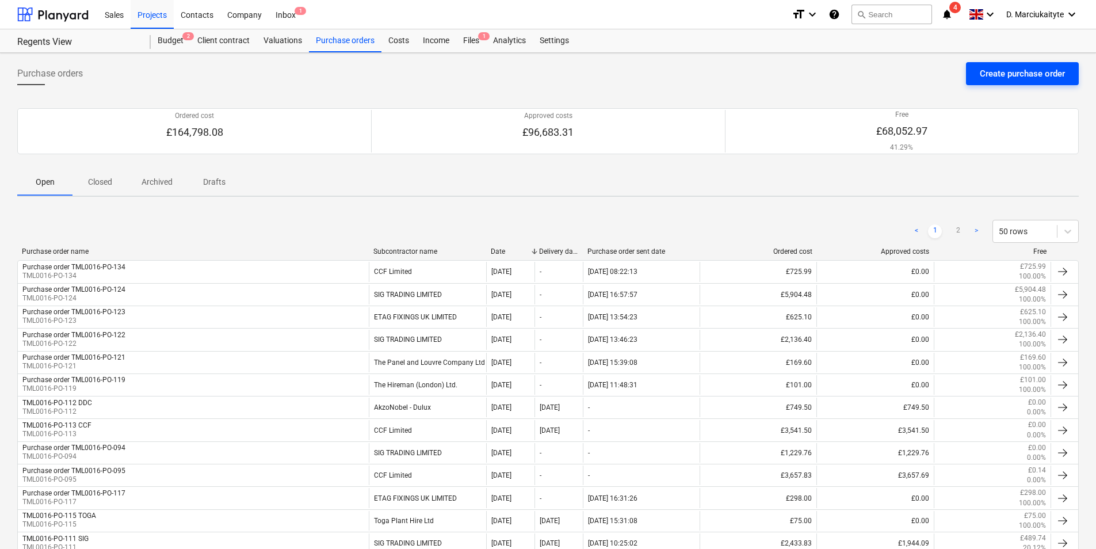
click at [1019, 77] on div "Create purchase order" at bounding box center [1022, 73] width 85 height 15
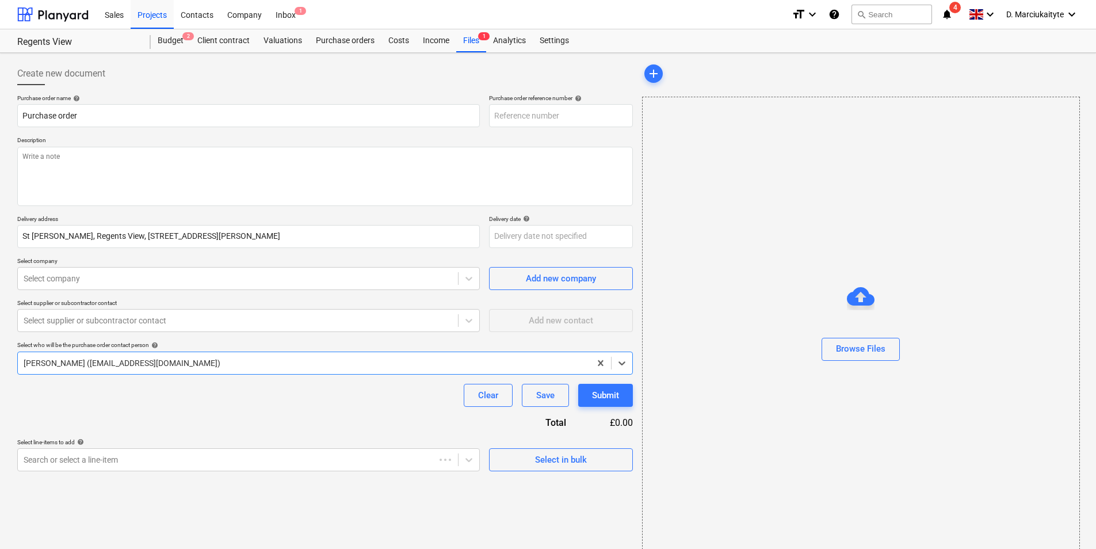
type textarea "x"
type input "TML0016-PO-135"
click at [529, 457] on span "Select in bulk" at bounding box center [560, 459] width 115 height 15
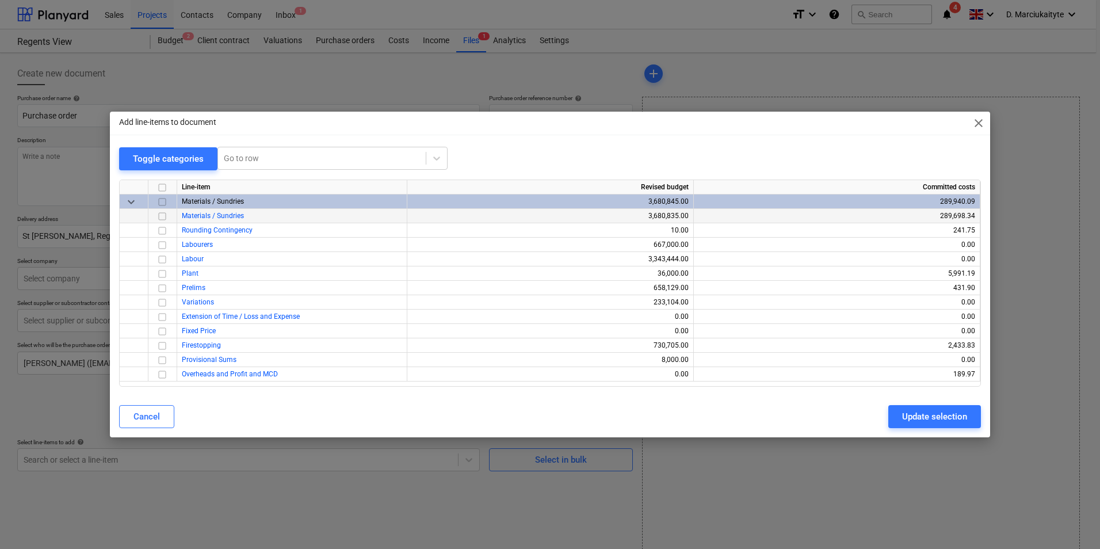
click at [164, 216] on input "checkbox" at bounding box center [162, 216] width 14 height 14
click at [924, 410] on div "Update selection" at bounding box center [934, 416] width 65 height 15
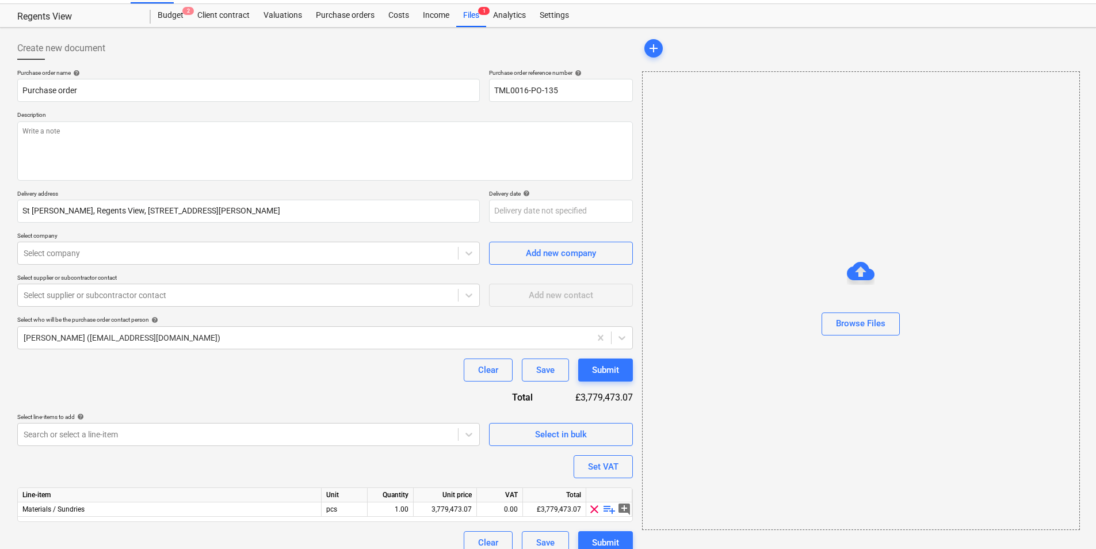
scroll to position [40, 0]
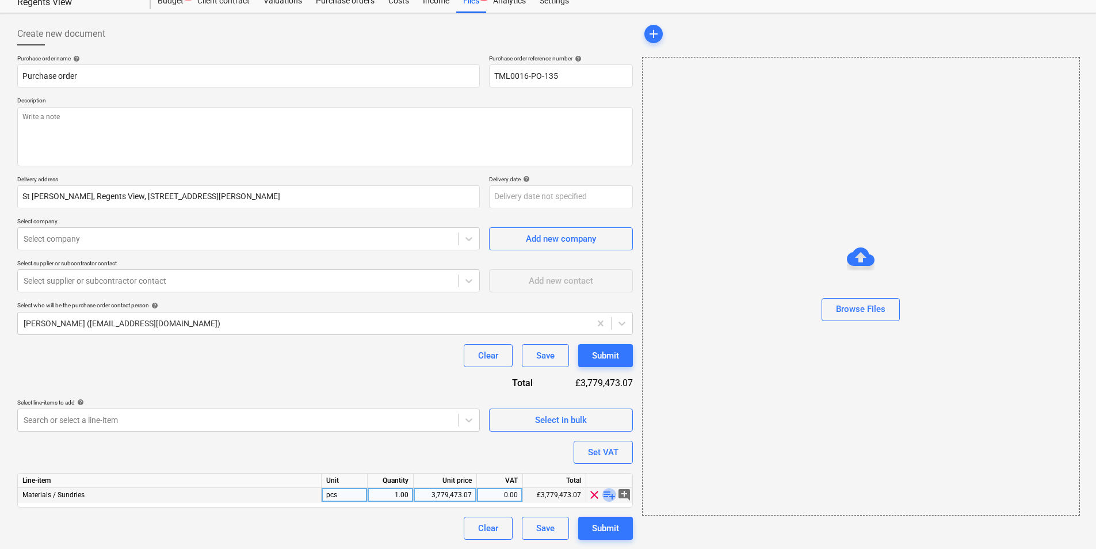
click at [606, 498] on span "playlist_add" at bounding box center [609, 495] width 14 height 14
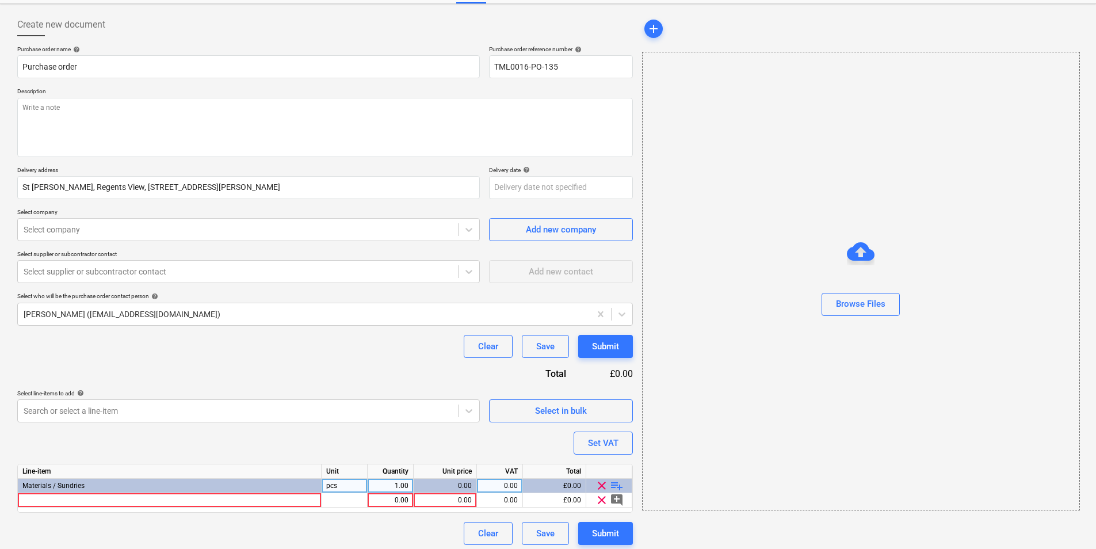
scroll to position [54, 0]
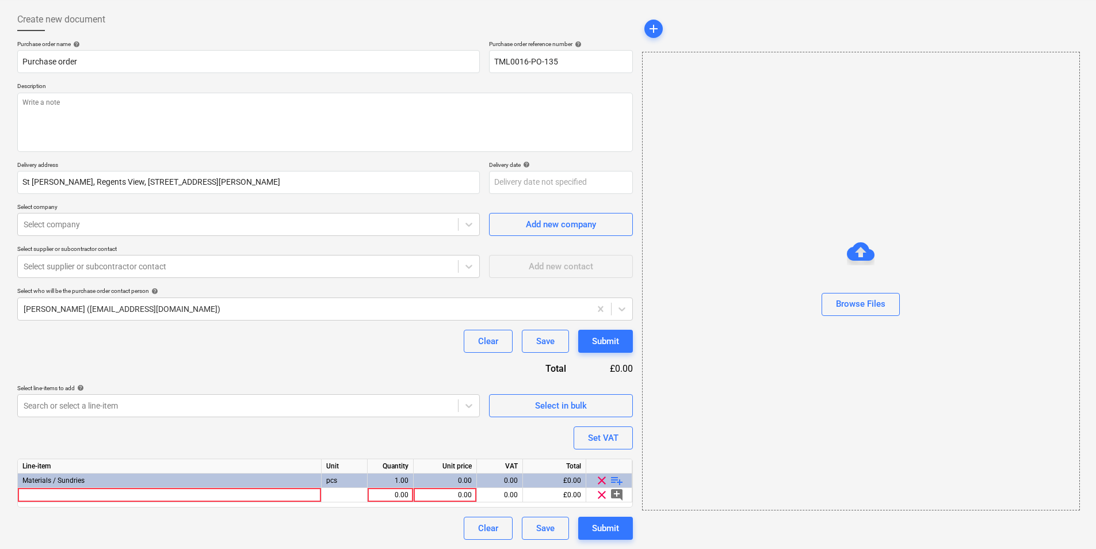
click at [614, 479] on span "playlist_add" at bounding box center [617, 480] width 14 height 14
type textarea "x"
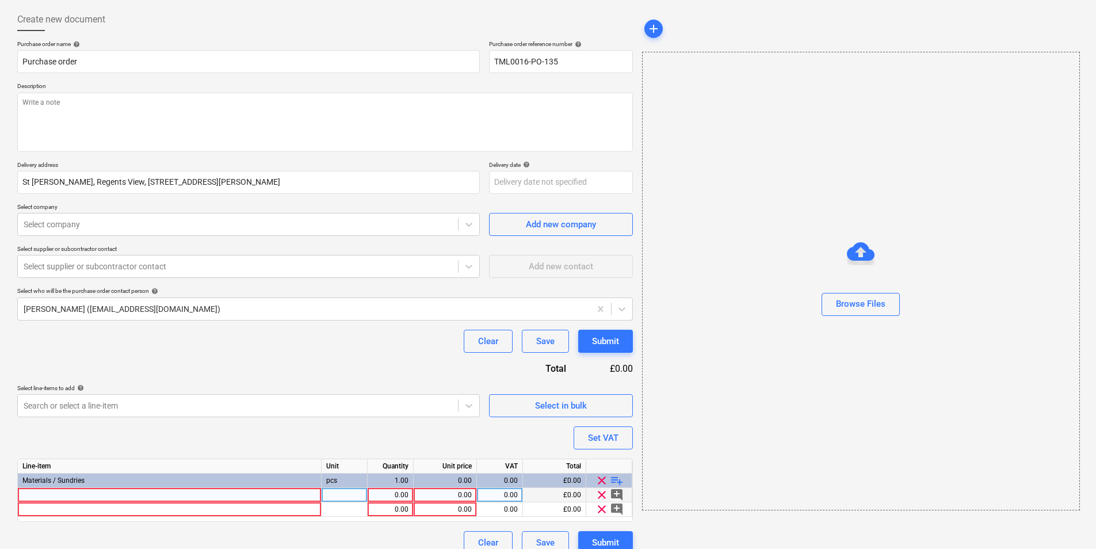
click at [157, 493] on div at bounding box center [170, 495] width 304 height 14
type input "British Gypsum Drywall Screws 45mm"
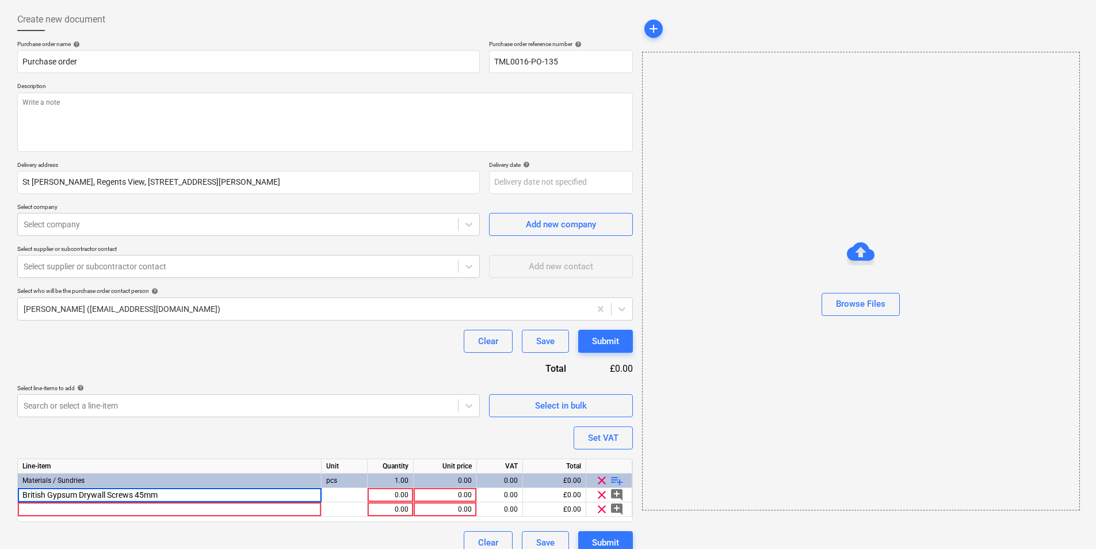
drag, startPoint x: 176, startPoint y: 489, endPoint x: 7, endPoint y: 492, distance: 169.1
click at [0, 492] on html "Sales Projects Contacts Company Inbox 1 format_size keyboard_arrow_down help se…" at bounding box center [548, 220] width 1096 height 549
type textarea "x"
click at [177, 521] on div "Line-item Unit Quantity Unit price VAT Total Materials / Sundries pcs 1.00 0.00…" at bounding box center [324, 489] width 615 height 63
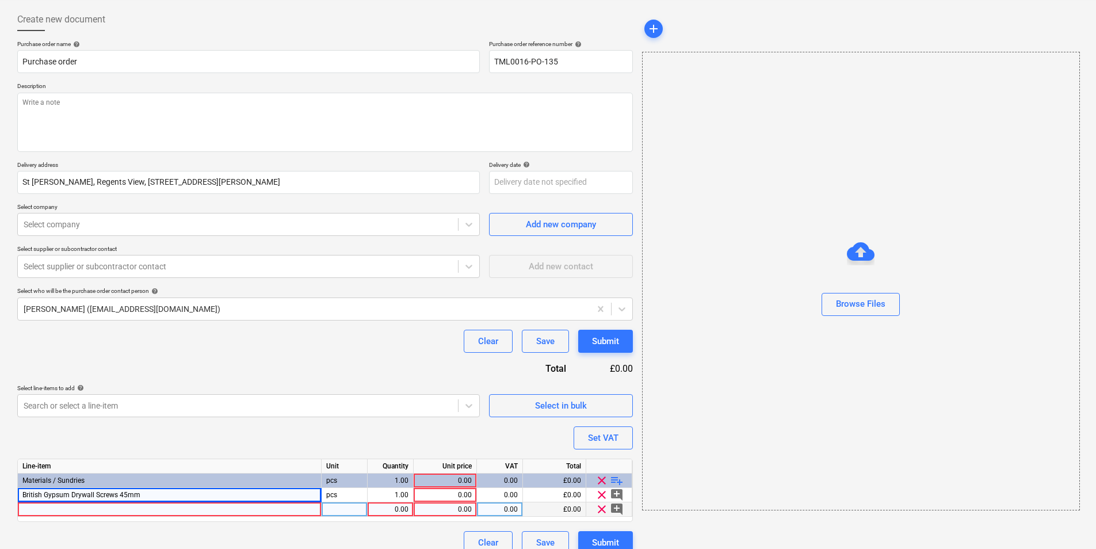
click at [179, 512] on div at bounding box center [170, 509] width 304 height 14
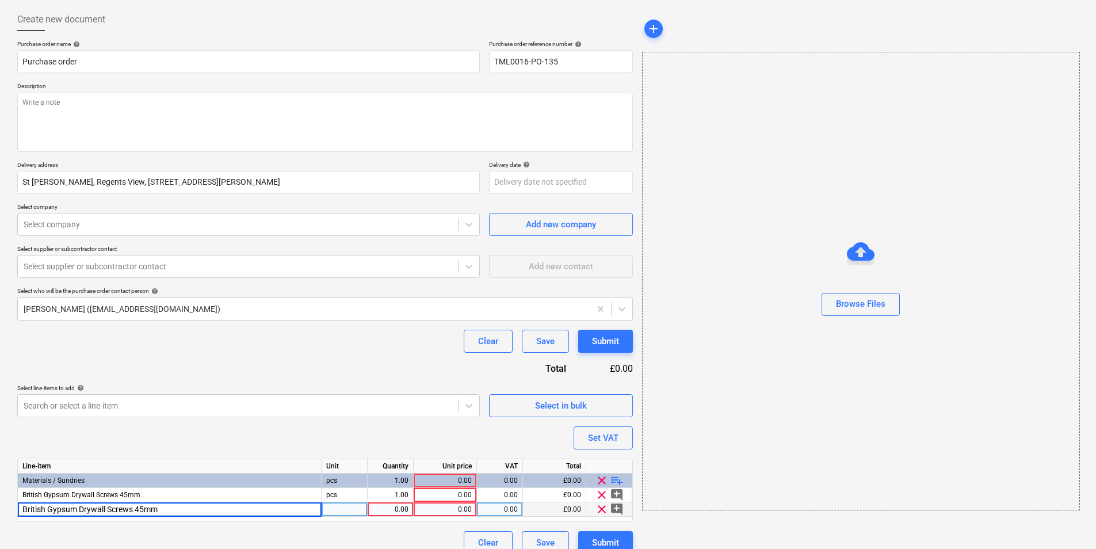
drag, startPoint x: 139, startPoint y: 510, endPoint x: 232, endPoint y: 492, distance: 94.9
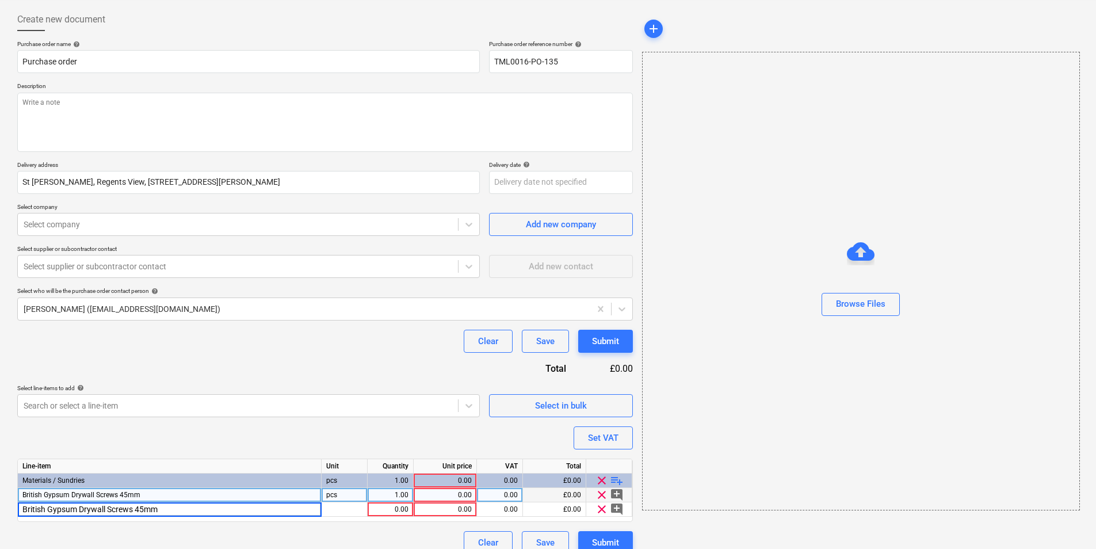
click at [139, 510] on input "British Gypsum Drywall Screws 45mm" at bounding box center [169, 509] width 303 height 14
type input "British Gypsum Drywall Screws 35mm"
type textarea "x"
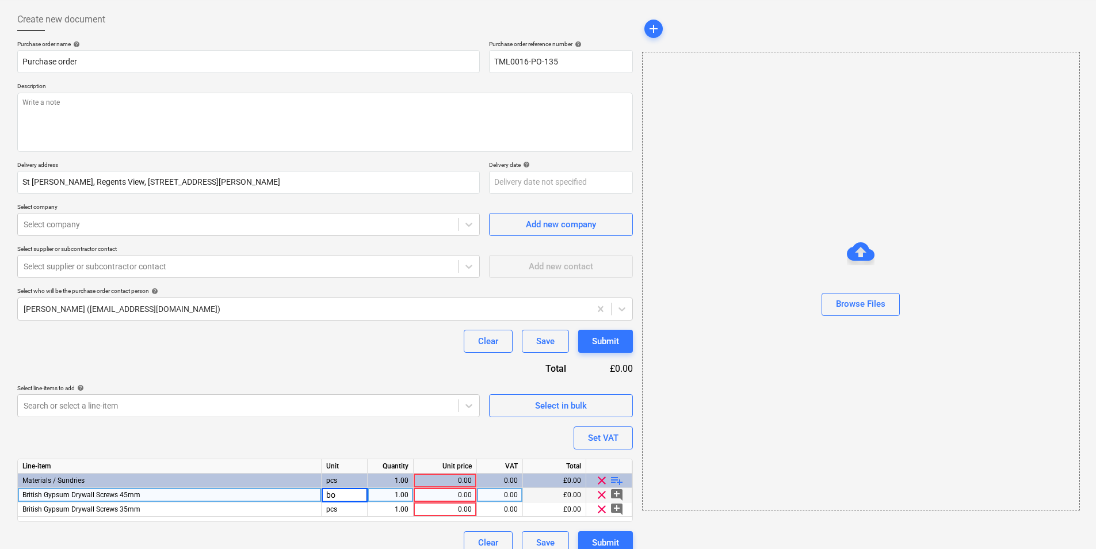
type input "box"
type textarea "x"
type input "20"
type textarea "x"
type input "10"
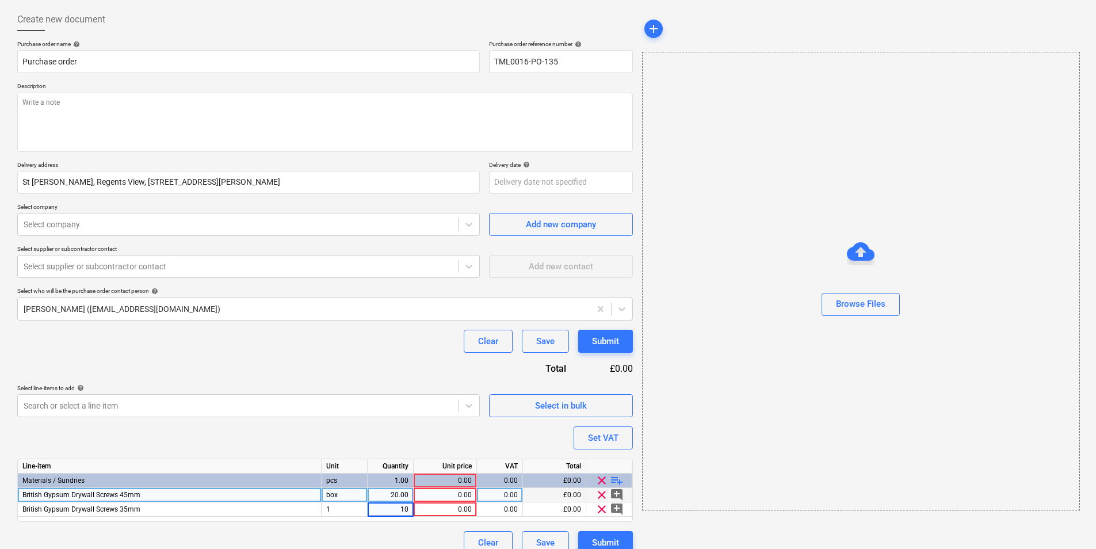
type textarea "x"
type input "box"
click at [452, 495] on div "0.00" at bounding box center [444, 495] width 53 height 14
type textarea "x"
type input "7.44"
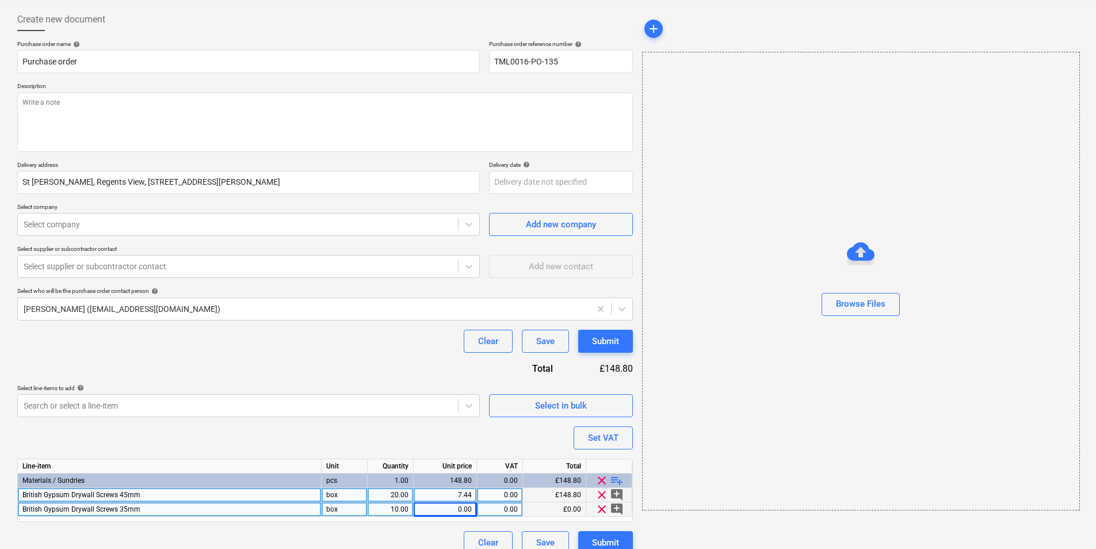
click at [464, 510] on div "0.00" at bounding box center [444, 509] width 53 height 14
type textarea "x"
type input "5.76"
type textarea "x"
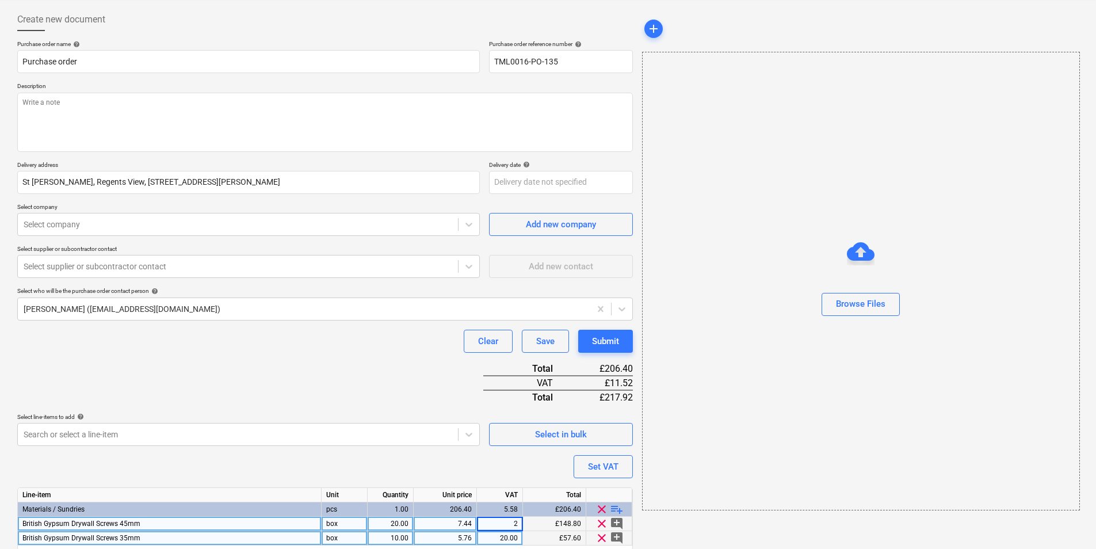
type input "20"
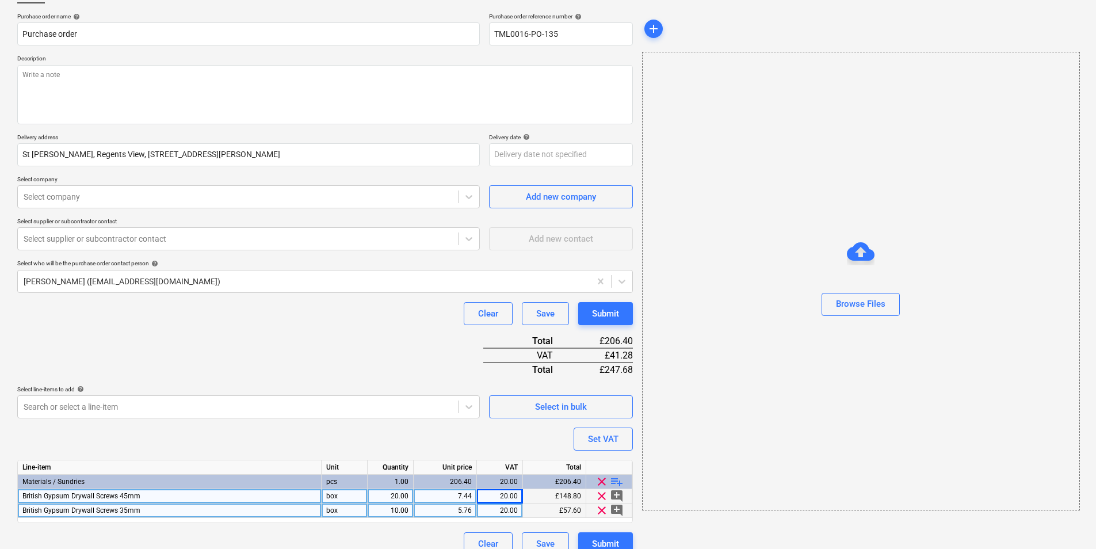
scroll to position [97, 0]
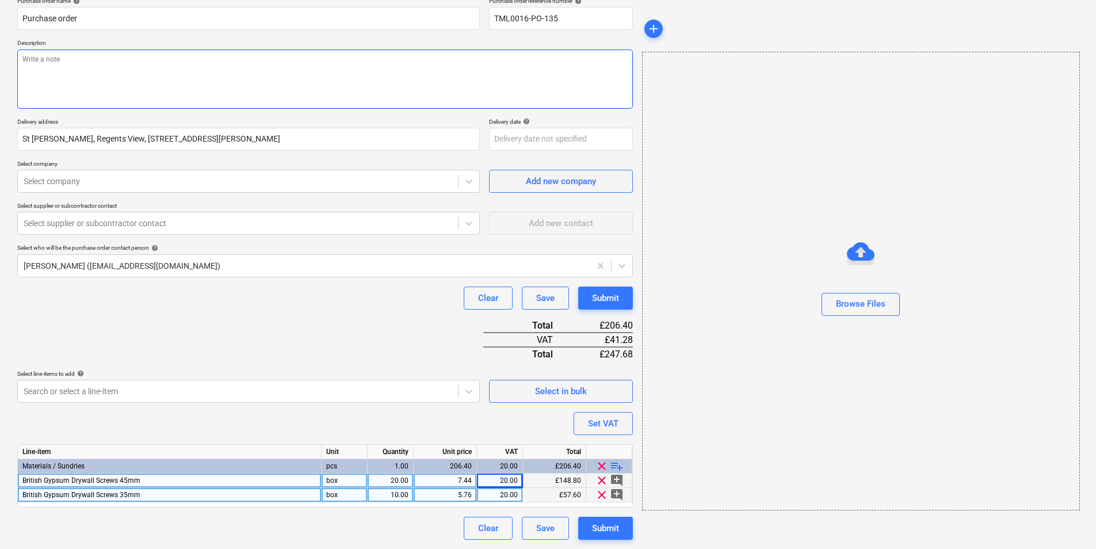
click at [212, 70] on textarea at bounding box center [324, 78] width 615 height 59
type textarea "x"
type textarea "G"
type textarea "x"
type textarea "Go"
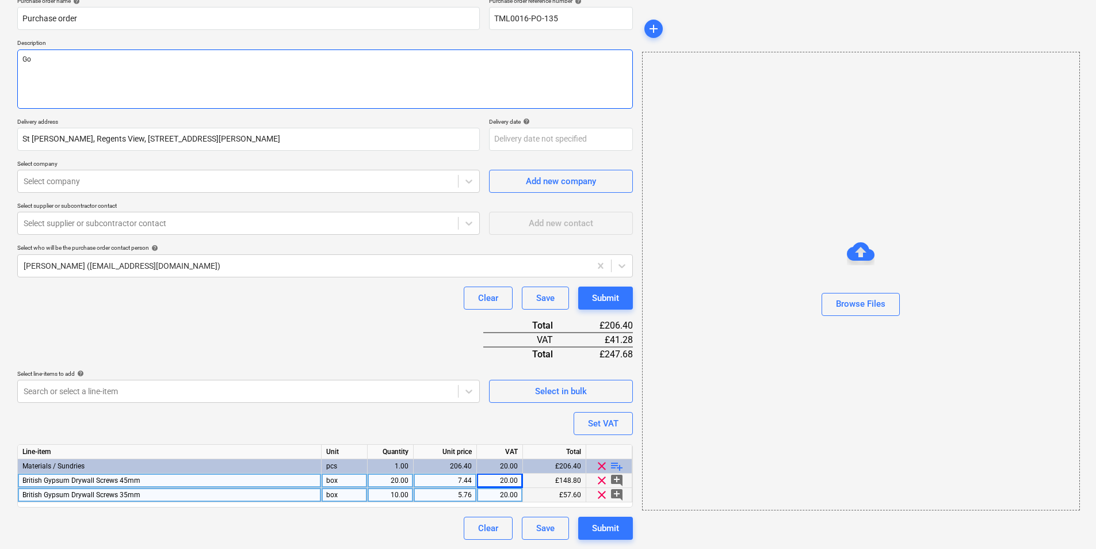
type textarea "x"
type textarea "Goo"
type textarea "x"
type textarea "Good"
type textarea "x"
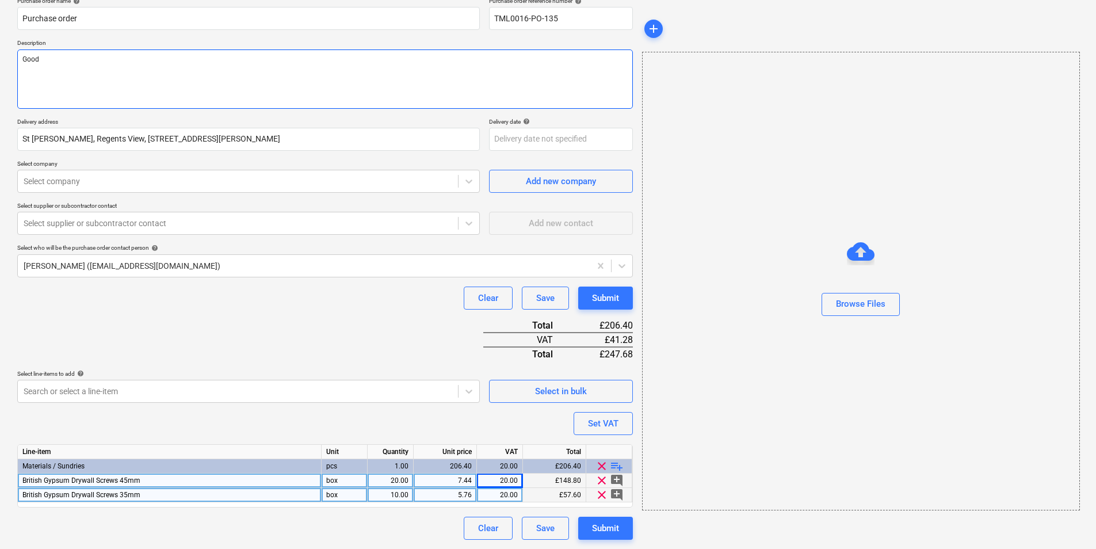
type textarea "Good"
type textarea "x"
type textarea "Good m"
type textarea "x"
type textarea "Good mor"
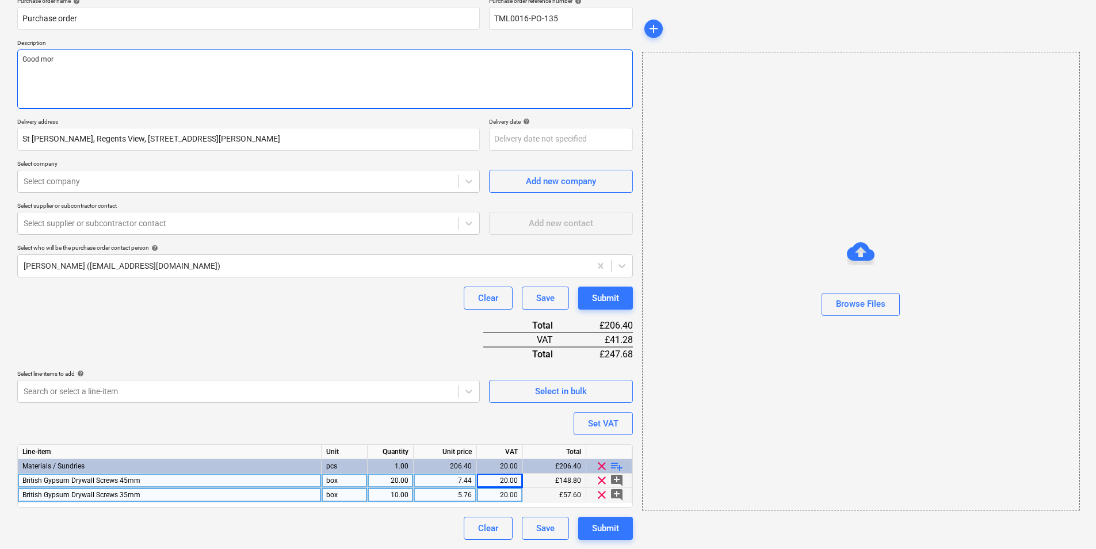
type textarea "x"
type textarea "Good mori"
type textarea "x"
type textarea "Good [PERSON_NAME]"
type textarea "x"
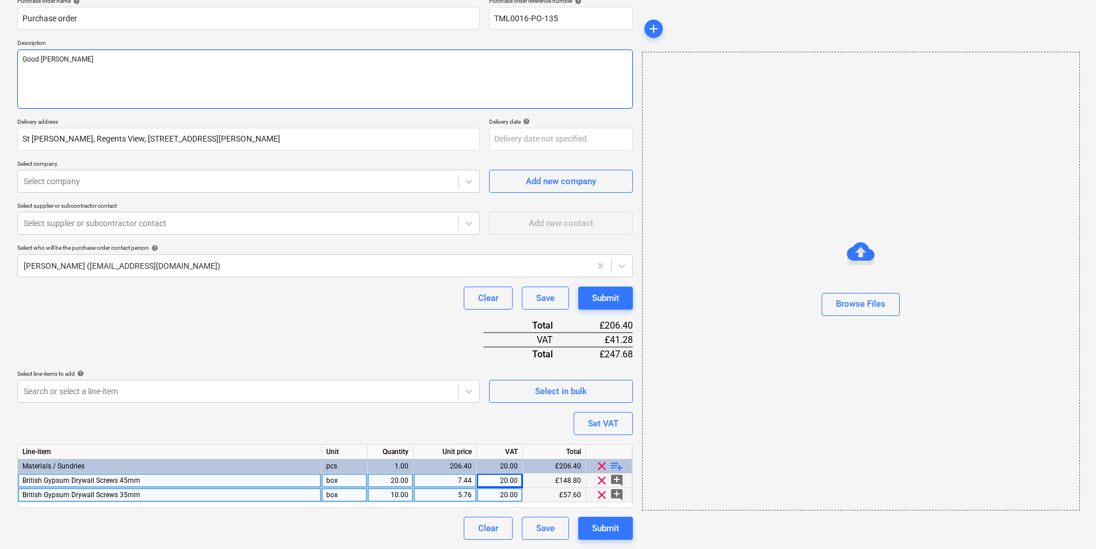
type textarea "Good [PERSON_NAME]"
type textarea "x"
type textarea "Good [PERSON_NAME]"
type textarea "x"
type textarea "Good mori"
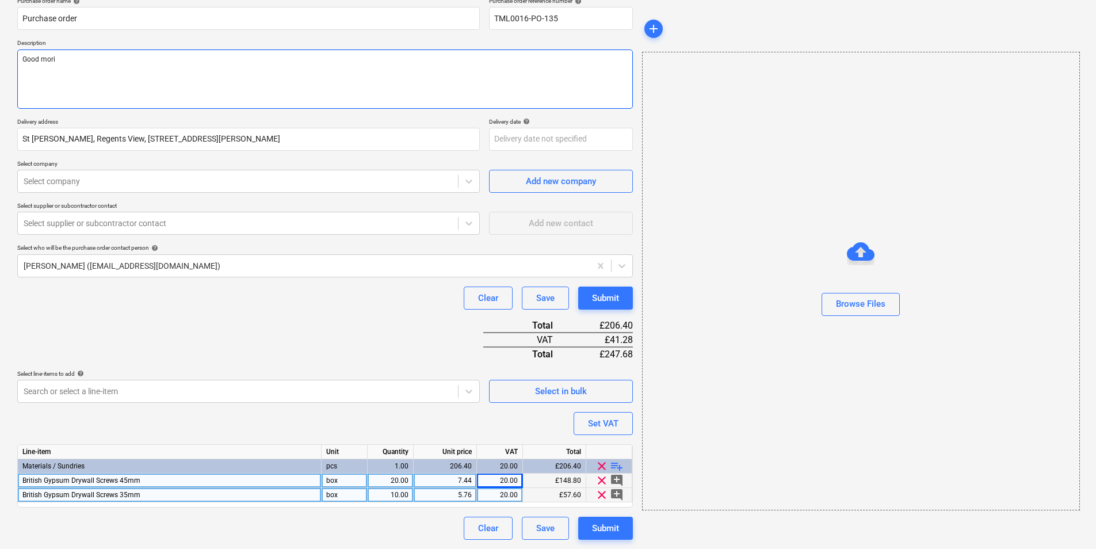
type textarea "x"
type textarea "Good mor"
type textarea "x"
type textarea "Good morn"
type textarea "x"
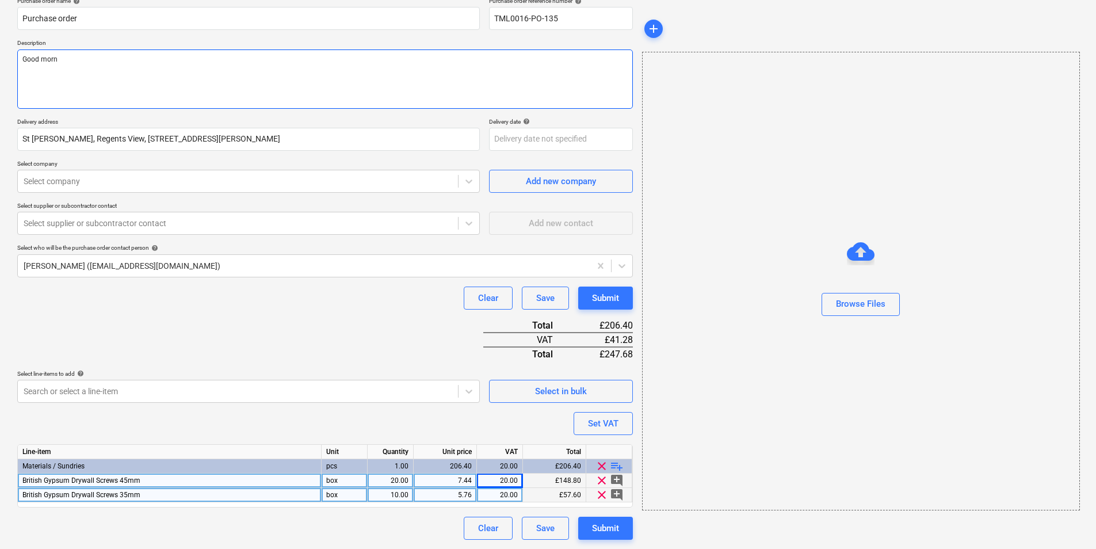
type textarea "Good morni"
type textarea "x"
type textarea "Good mornin"
type textarea "x"
type textarea "Good morning"
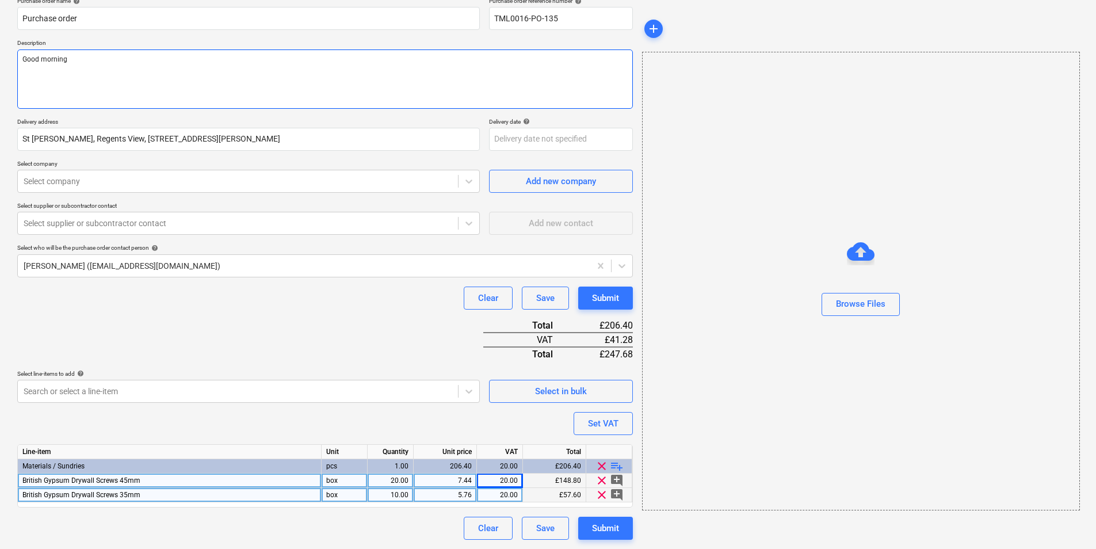
type textarea "x"
type textarea "Good morning,"
type textarea "x"
type textarea "Good morning,"
type textarea "x"
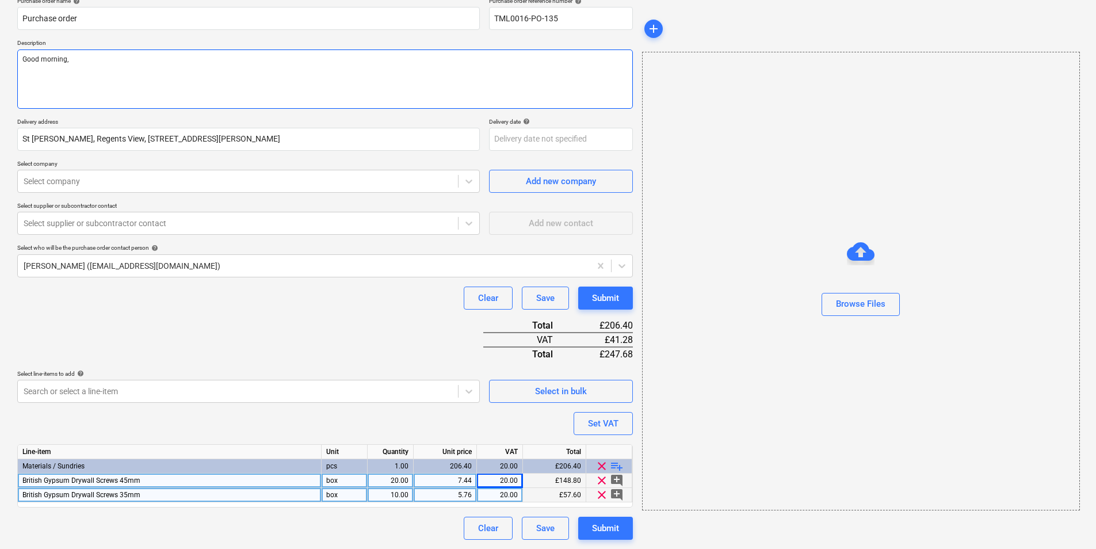
type textarea "Good morning,"
type textarea "x"
type textarea "Good morning, P"
type textarea "x"
type textarea "Good morning, Pl"
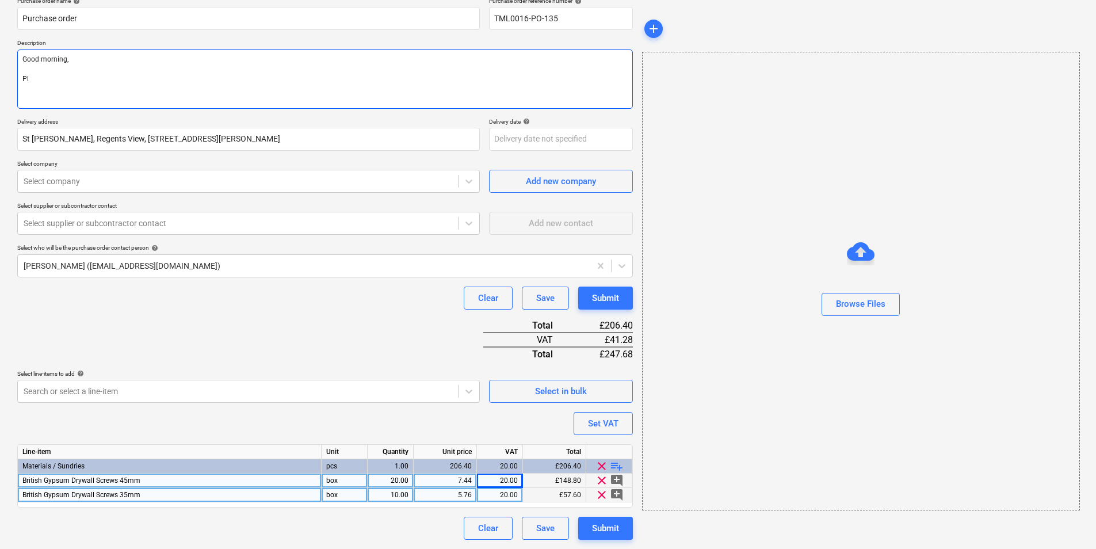
type textarea "x"
type textarea "Good morning, Ple"
type textarea "x"
type textarea "Good morning, Pleas"
type textarea "x"
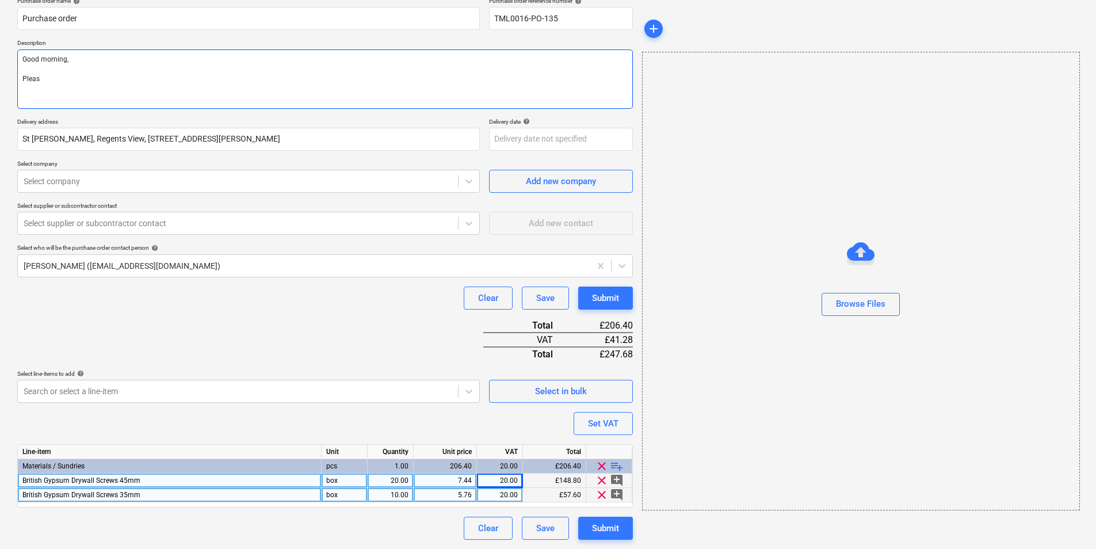
type textarea "Good morning, Please"
type textarea "x"
type textarea "Good morning, Please"
type textarea "x"
type textarea "Good morning, Please p"
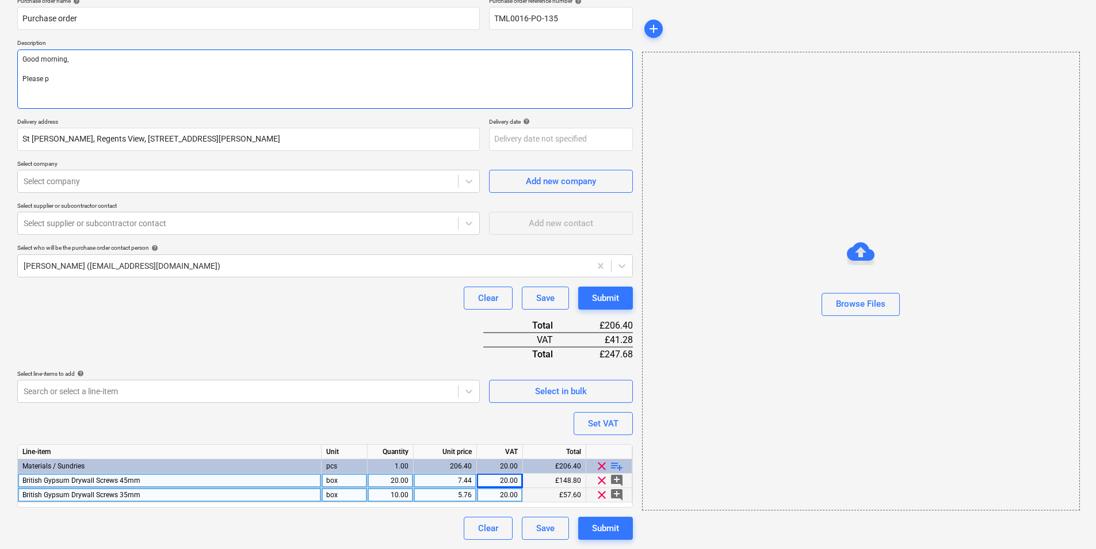
type textarea "x"
type textarea "Good morning, Please pr"
type textarea "x"
type textarea "Good morning, Please pro"
type textarea "x"
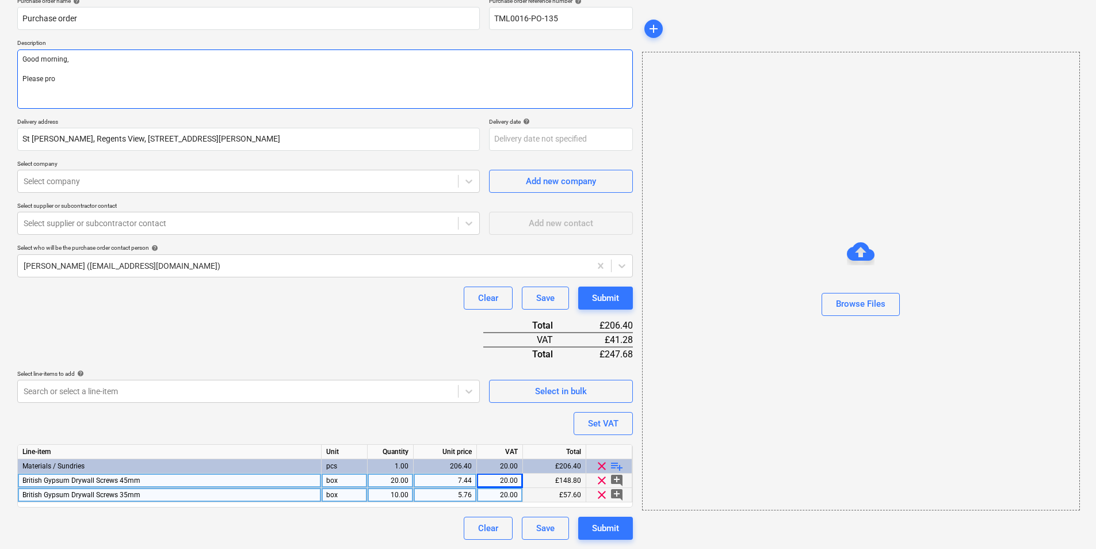
type textarea "Good morning, Please proc"
type textarea "x"
type textarea "Good morning, Please proce"
type textarea "x"
type textarea "Good morning, Please procee"
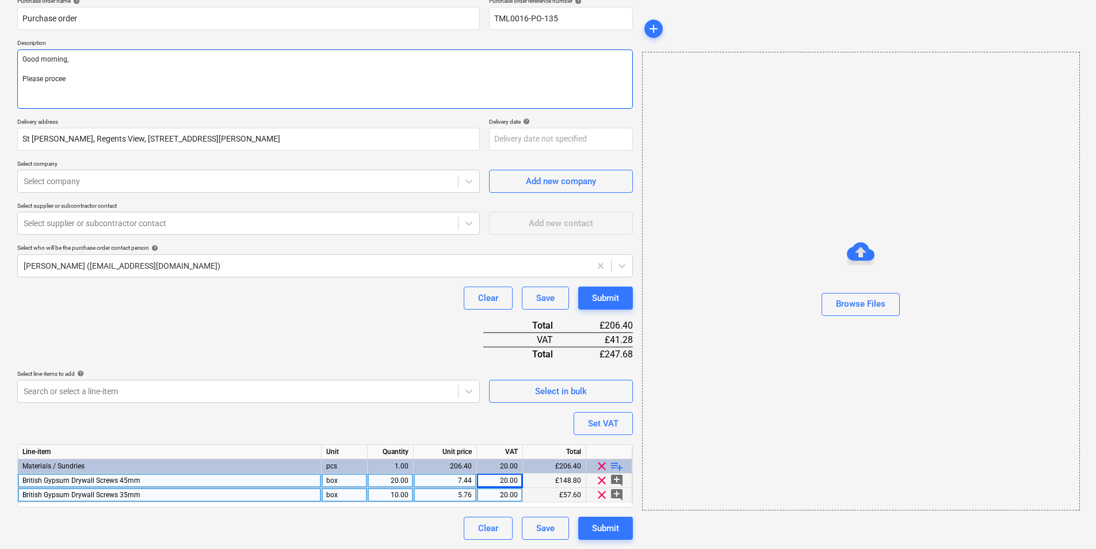
type textarea "x"
type textarea "Good morning, Please proceed"
type textarea "x"
type textarea "Good morning, Please proceed"
type textarea "x"
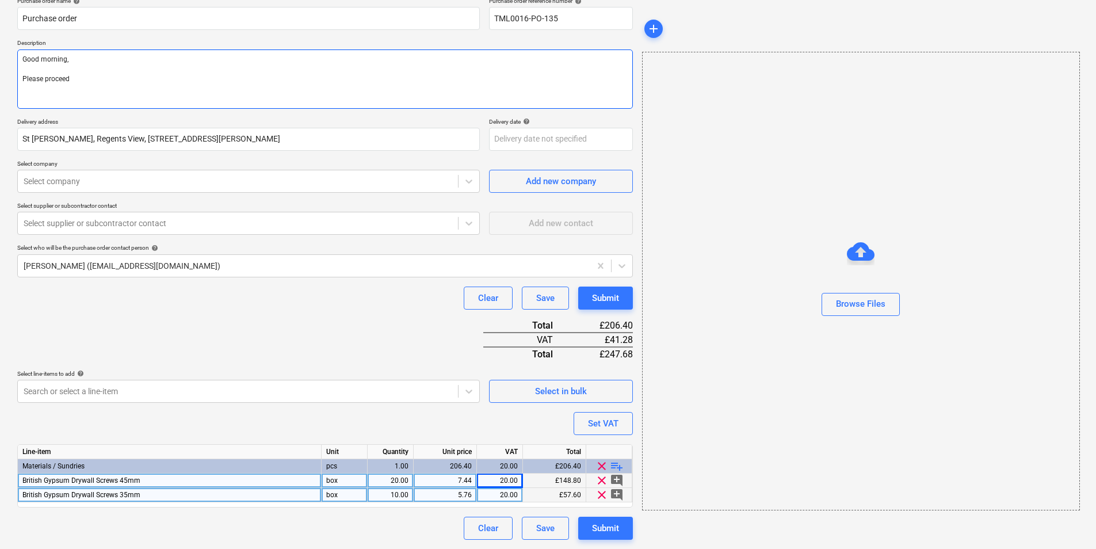
type textarea "Good morning, Please proceed w"
type textarea "x"
type textarea "Good morning, Please proceed wi"
type textarea "x"
type textarea "Good morning, Please proceed wit"
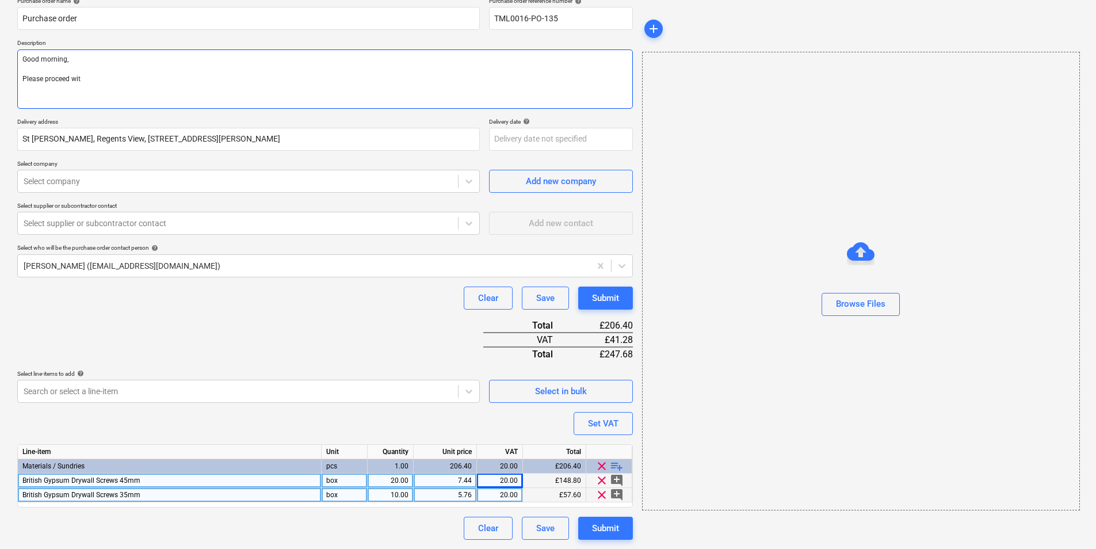
type textarea "x"
type textarea "Good morning, Please proceed with"
type textarea "x"
type textarea "Good morning, Please proceed with"
type textarea "x"
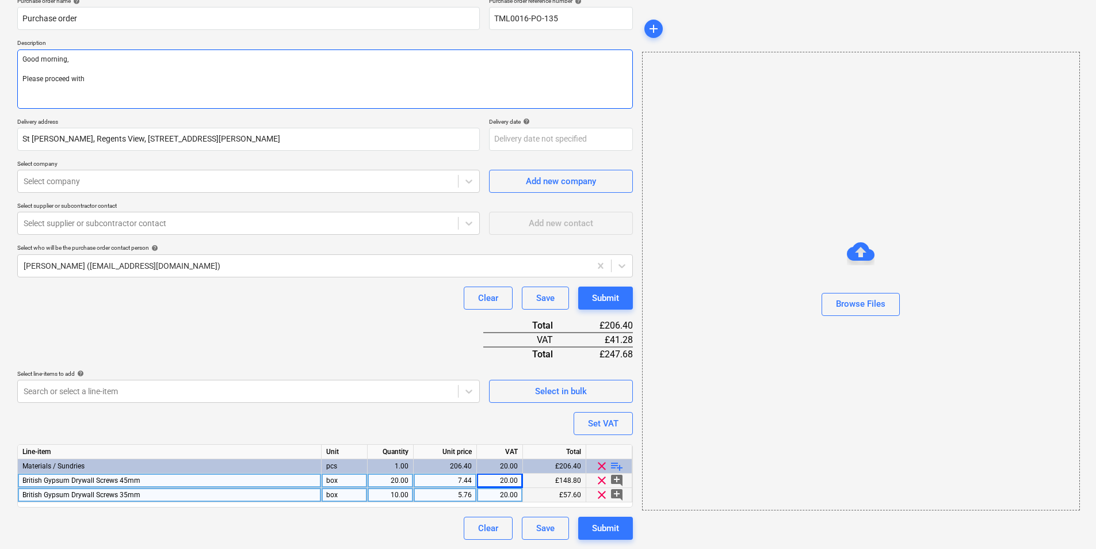
type textarea "Good morning, Please proceed with a"
type textarea "x"
type textarea "Good morning, Please proceed with at"
type textarea "x"
type textarea "Good morning, Please proceed with att"
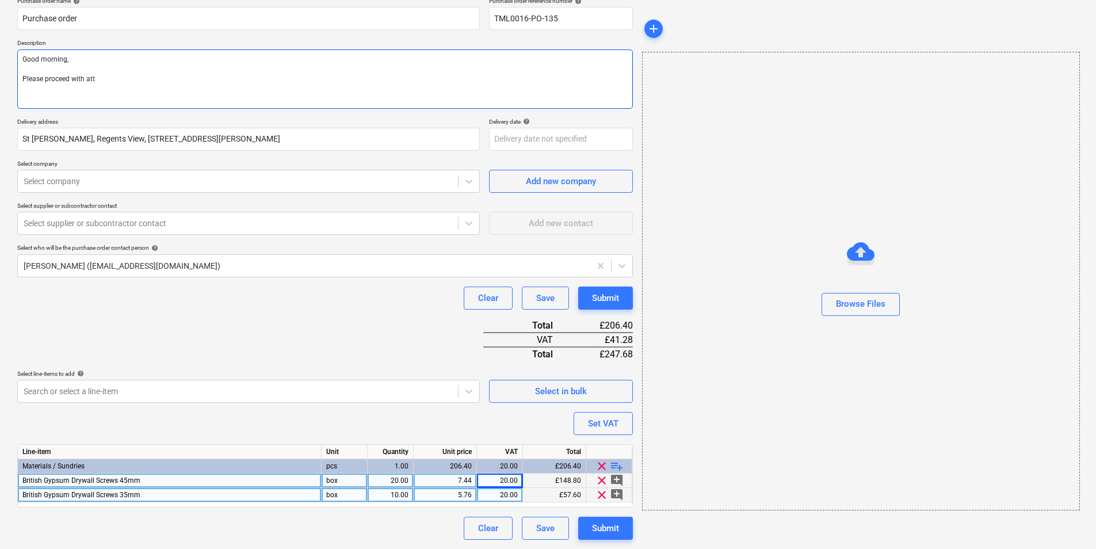
type textarea "x"
type textarea "Good morning, Please proceed with atta"
type textarea "x"
type textarea "Good morning, Please proceed with attac"
type textarea "x"
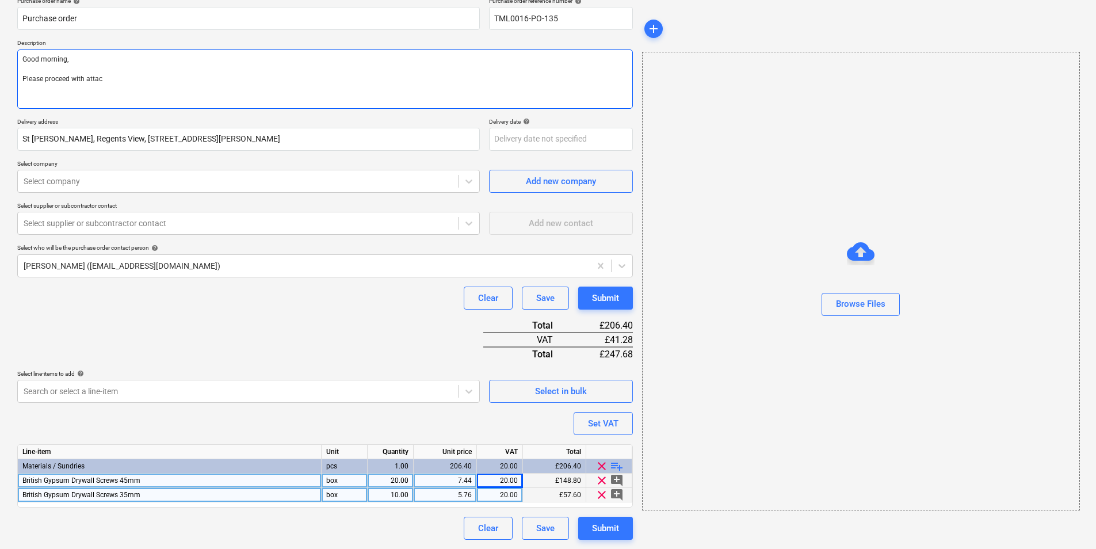
type textarea "Good morning, Please proceed with attach"
type textarea "x"
type textarea "Good morning, Please proceed with attache"
type textarea "x"
type textarea "Good morning, Please proceed with attached"
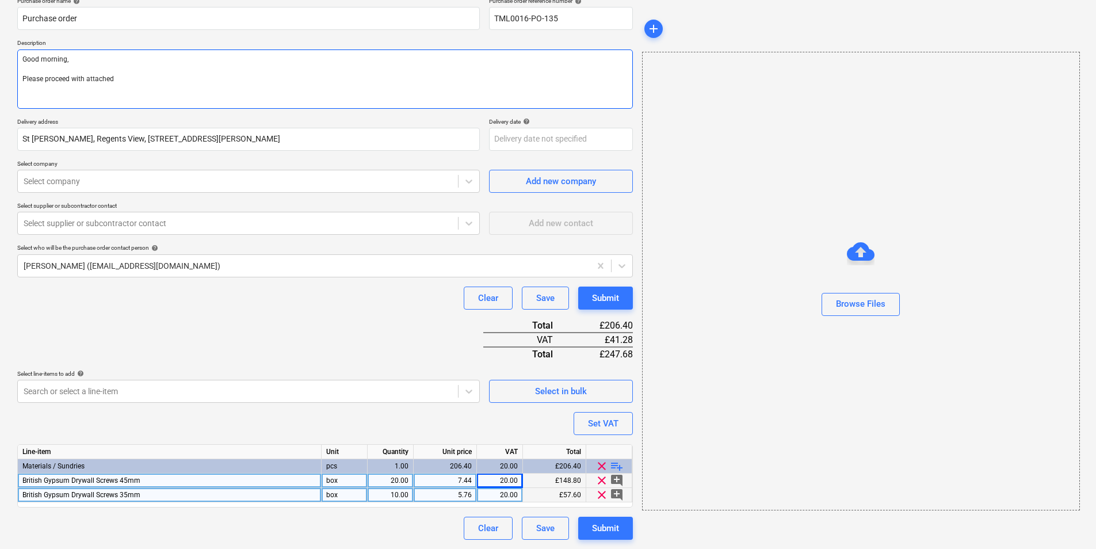
type textarea "x"
type textarea "Good morning, Please proceed with attached"
type textarea "x"
type textarea "Good morning, Please proceed with attached o"
type textarea "x"
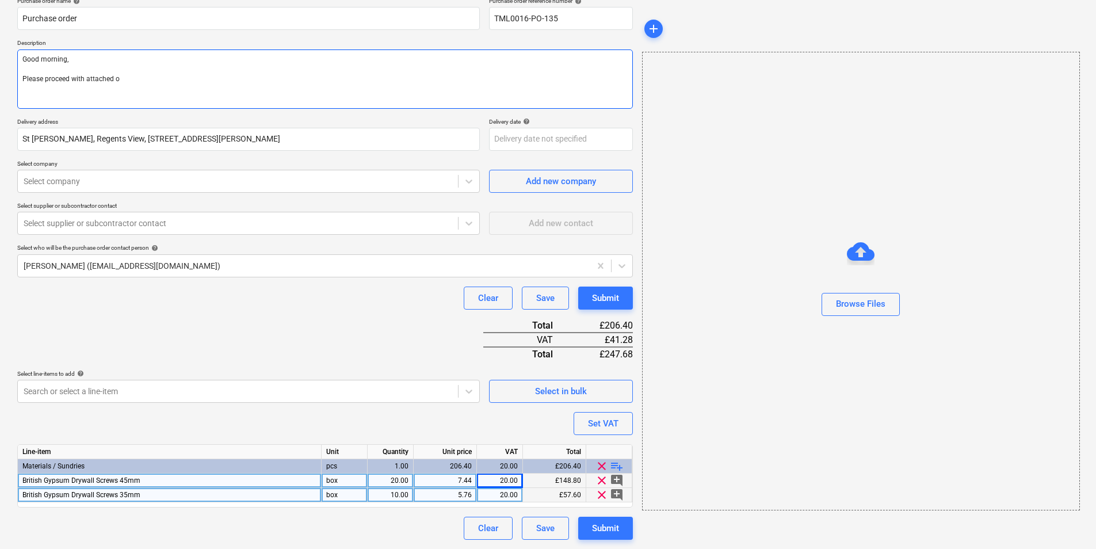
type textarea "Good morning, Please proceed with attached or"
type textarea "x"
type textarea "Good morning, Please proceed with attached ord"
type textarea "x"
type textarea "Good morning, Please proceed with attached orde"
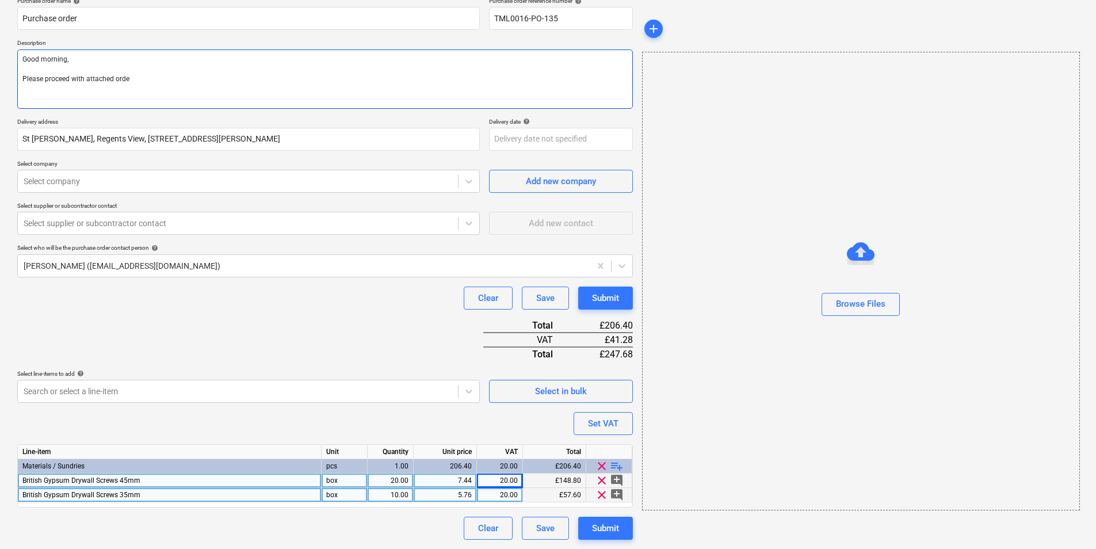
type textarea "x"
type textarea "Good morning, Please proceed with attached order"
type textarea "x"
type textarea "Good morning, Please proceed with attached order."
type textarea "x"
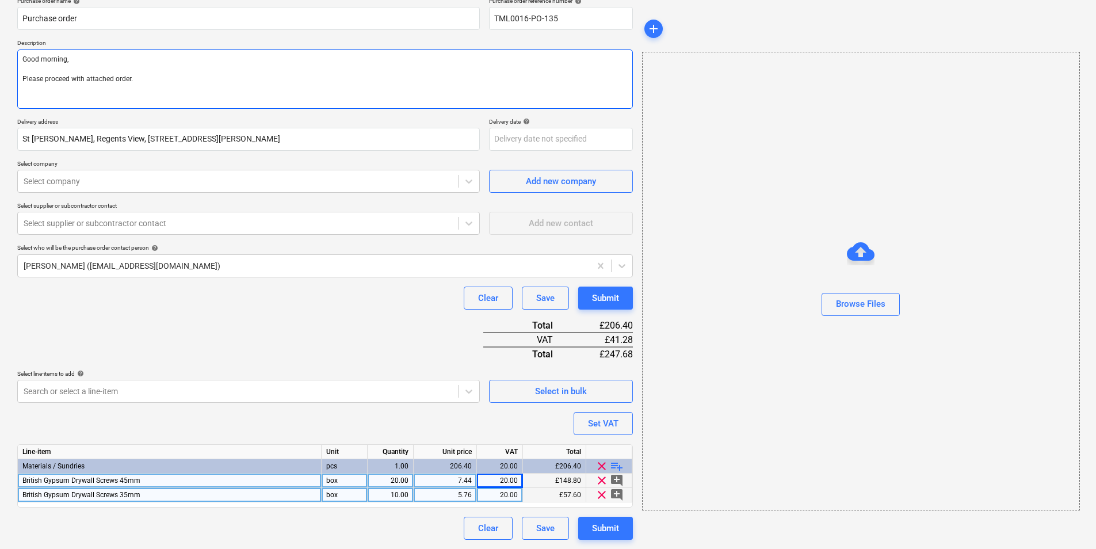
type textarea "Good morning, Please proceed with attached order."
type textarea "x"
type textarea "Good morning, Please proceed with attached order."
type textarea "x"
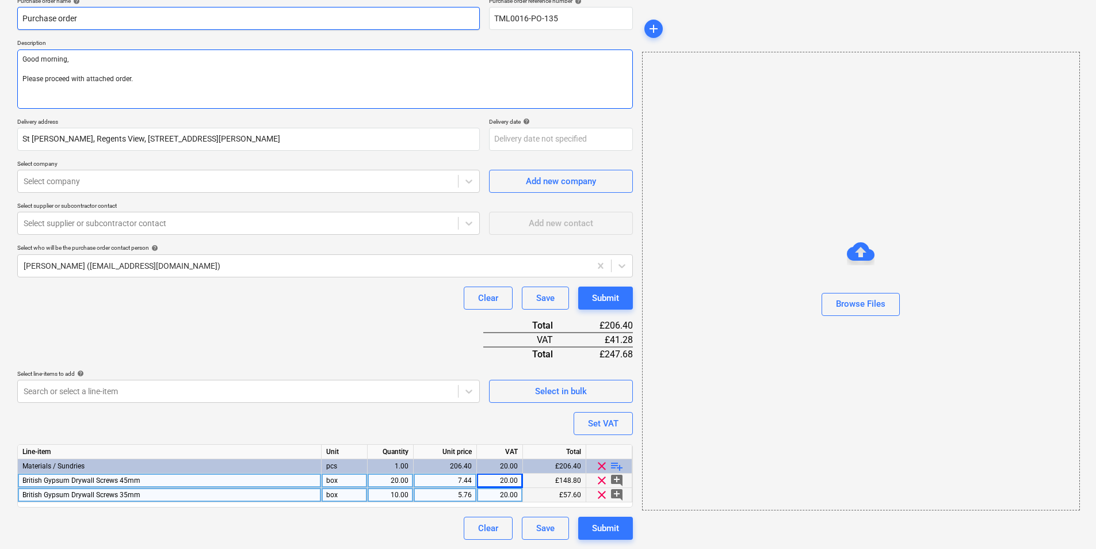
type textarea "Good morning, Please proceed with attached order."
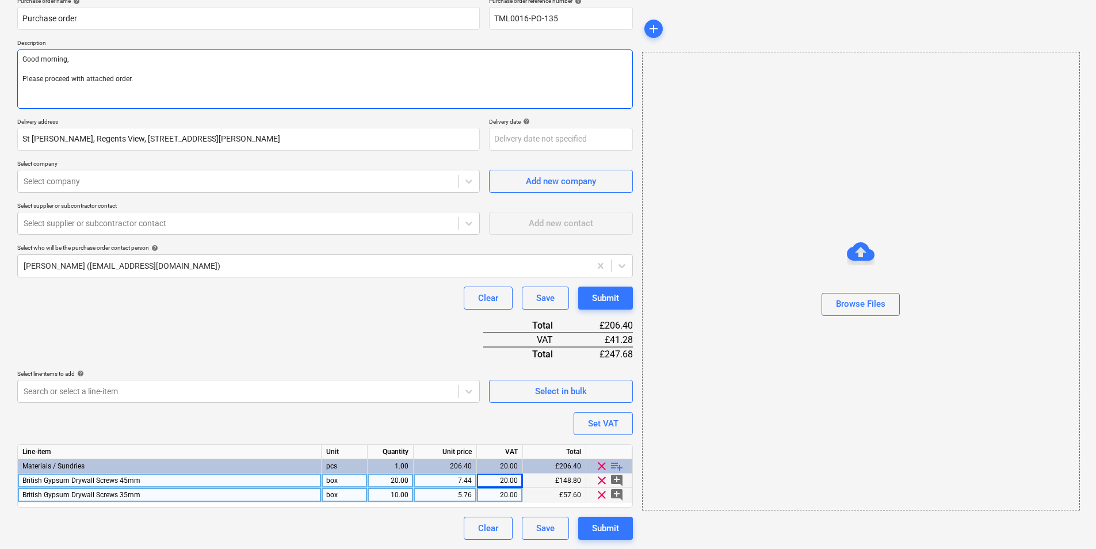
paste textarea "Contact on site [PERSON_NAME] [PHONE_NUMBER] Thank you Regards, Demi"
type textarea "x"
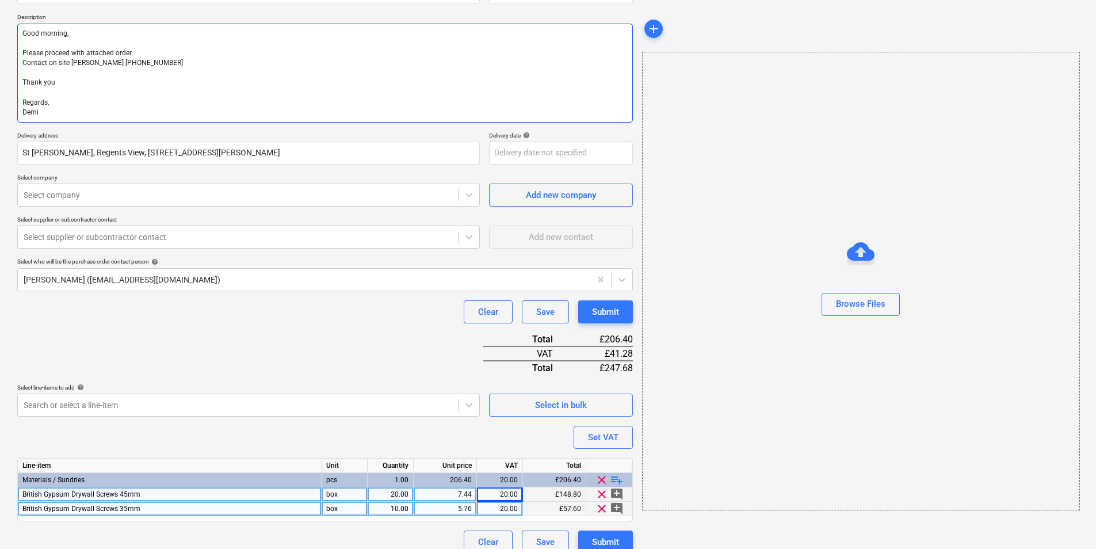
scroll to position [137, 0]
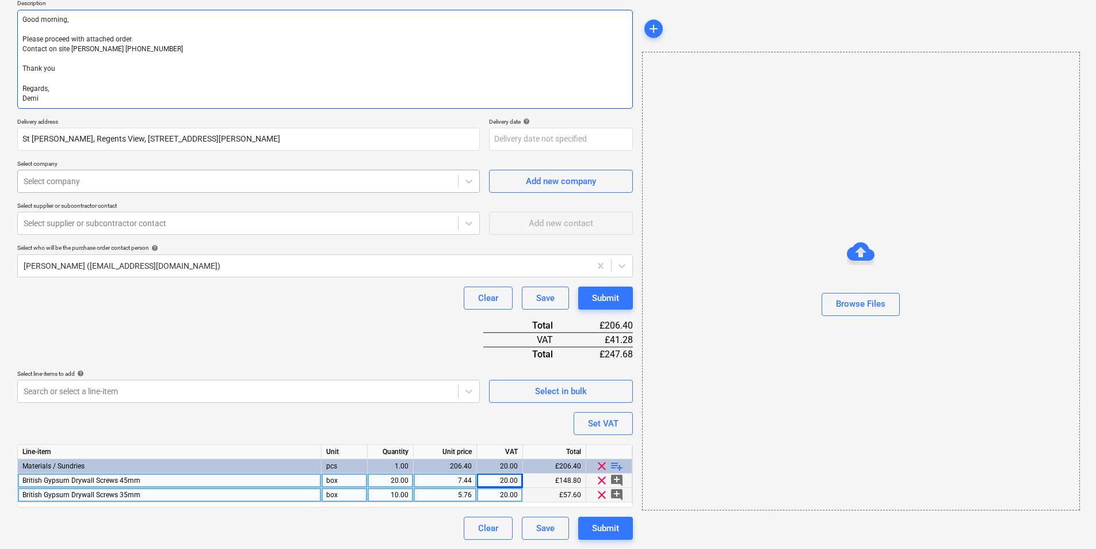
type textarea "Good morning, Please proceed with attached order. Contact on site [PERSON_NAME]…"
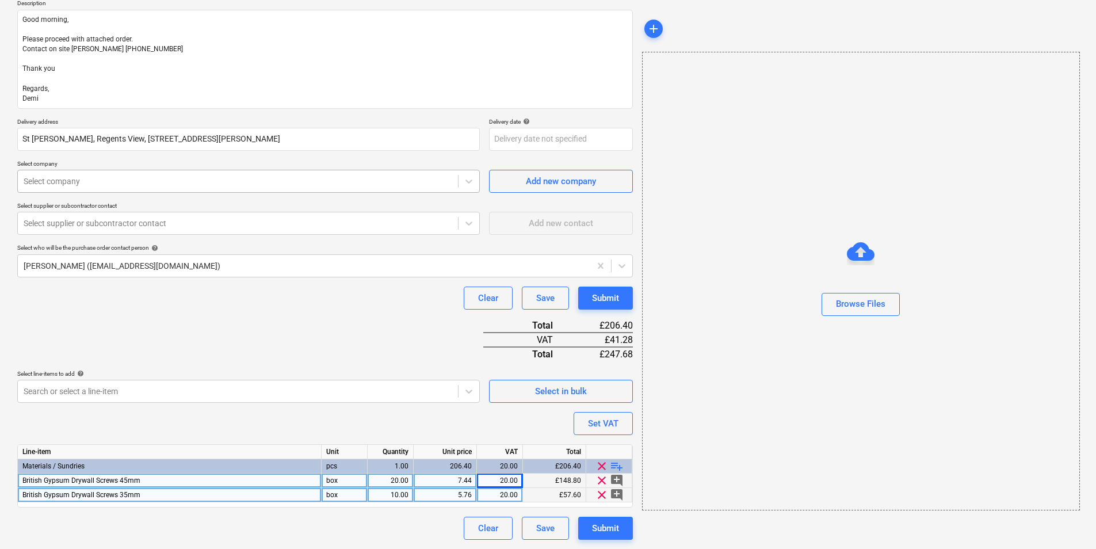
type textarea "x"
click at [251, 179] on div at bounding box center [238, 181] width 429 height 12
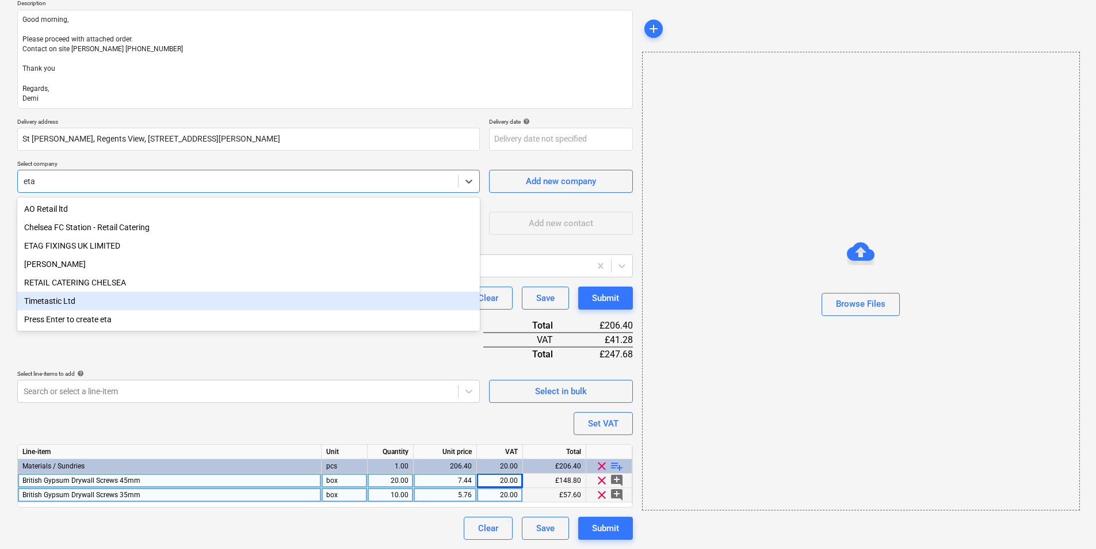
type input "etag"
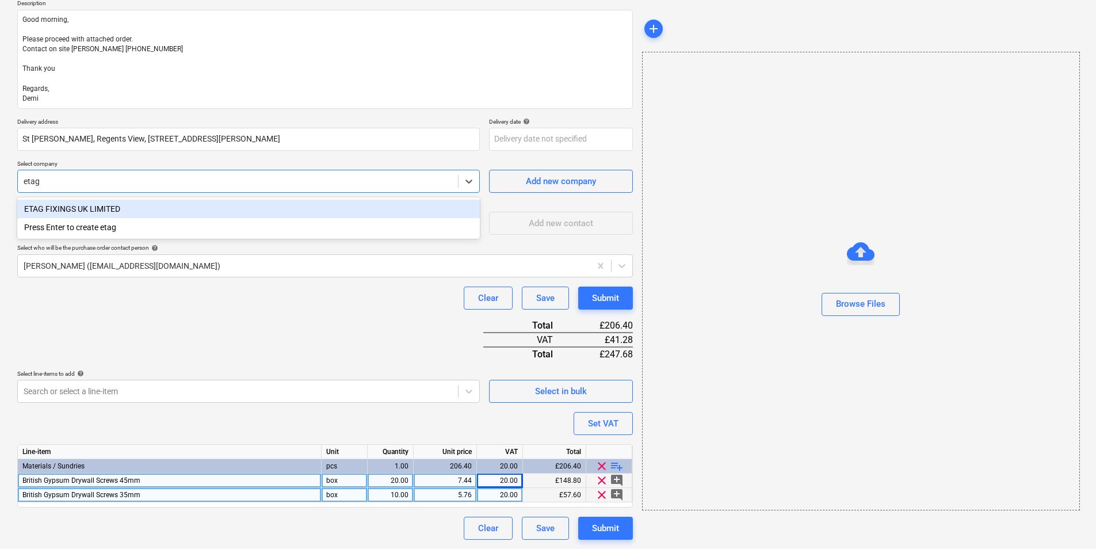
type textarea "x"
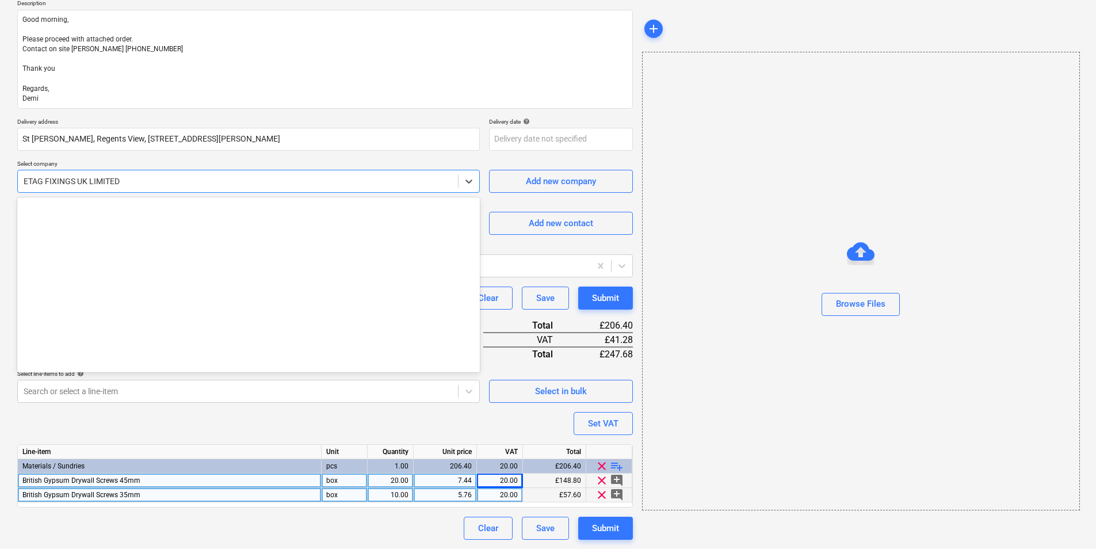
scroll to position [3281, 0]
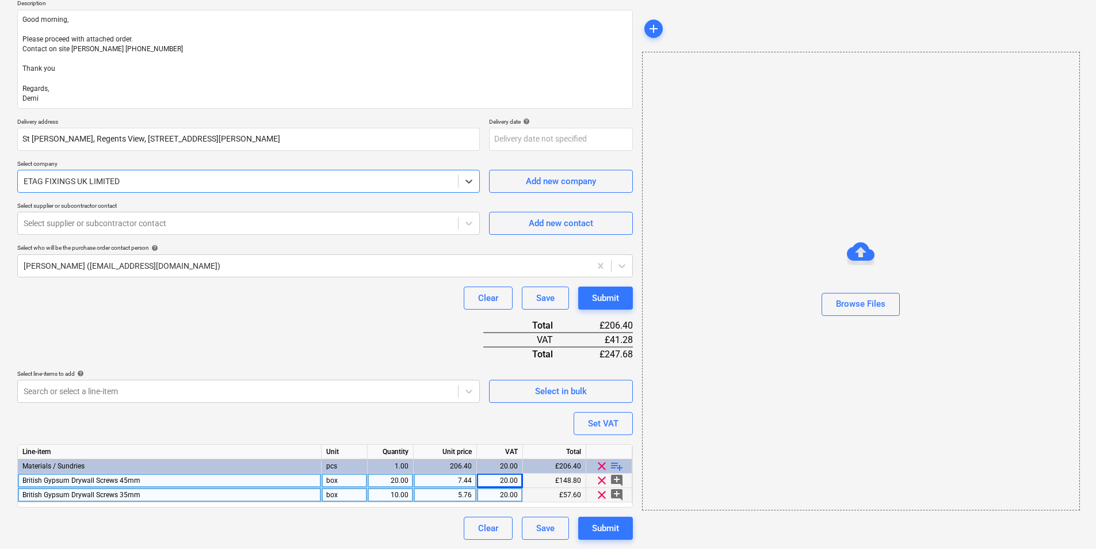
type textarea "x"
type input "]"
click at [359, 225] on div at bounding box center [238, 223] width 429 height 12
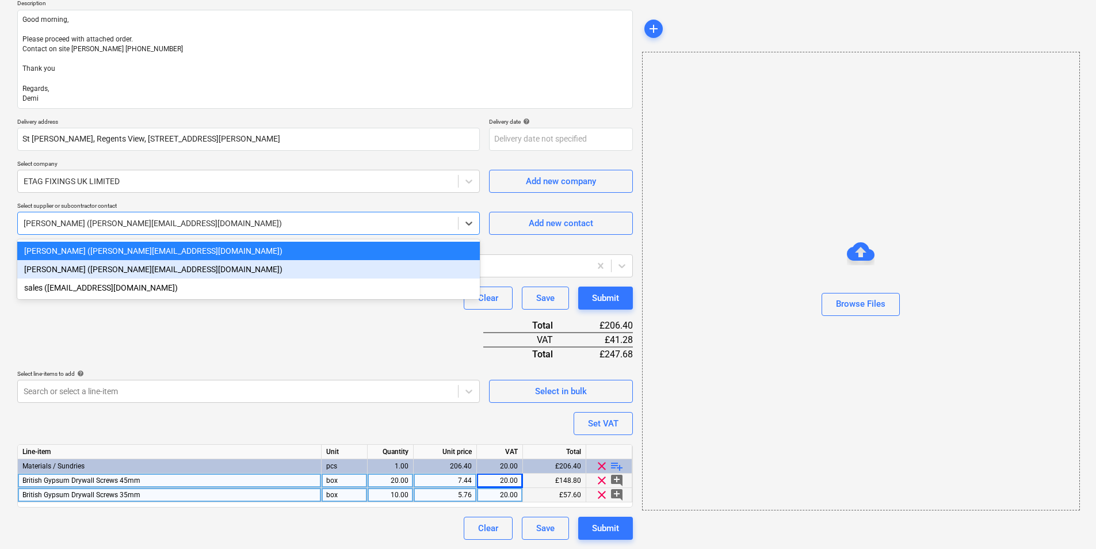
click at [160, 275] on div "[PERSON_NAME] ([PERSON_NAME][EMAIL_ADDRESS][DOMAIN_NAME])" at bounding box center [248, 269] width 462 height 18
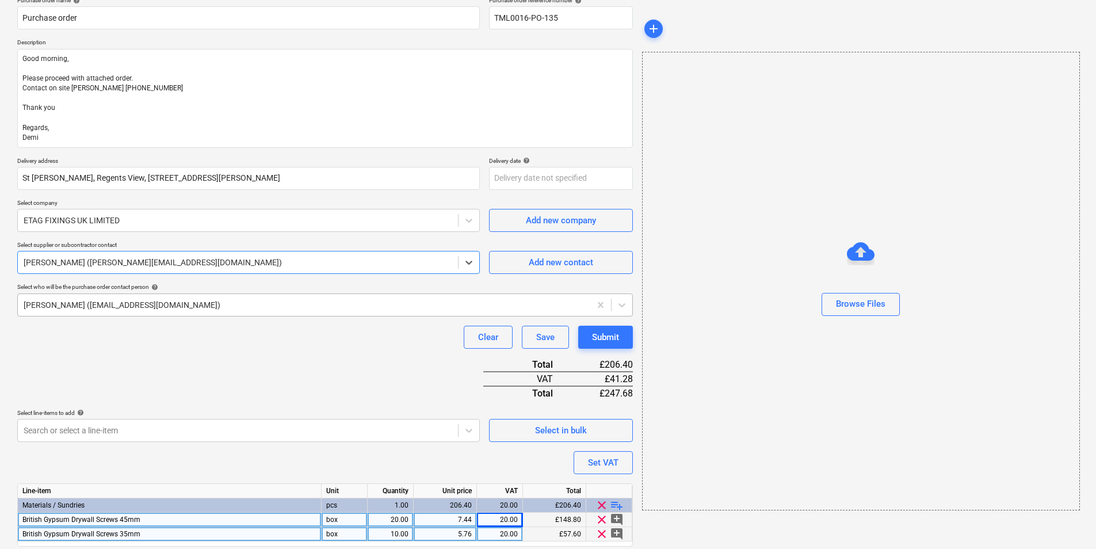
scroll to position [22, 0]
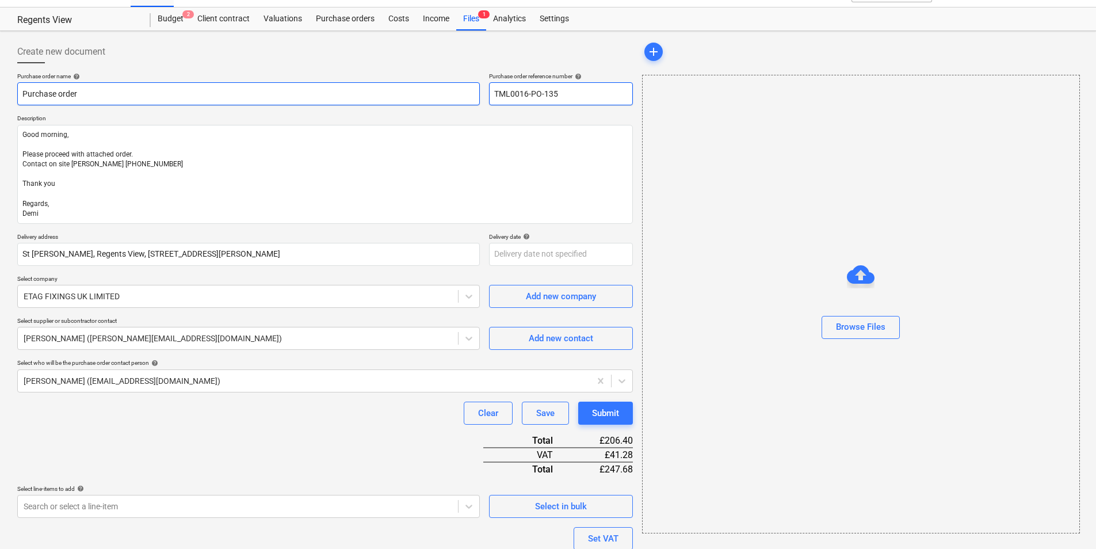
drag, startPoint x: 561, startPoint y: 98, endPoint x: 433, endPoint y: 89, distance: 128.6
click at [433, 89] on div "Purchase order name help Purchase order Purchase order reference number help TM…" at bounding box center [324, 88] width 615 height 33
click at [329, 89] on input "Purchase order" at bounding box center [248, 93] width 462 height 23
type textarea "x"
type input "Purchase order"
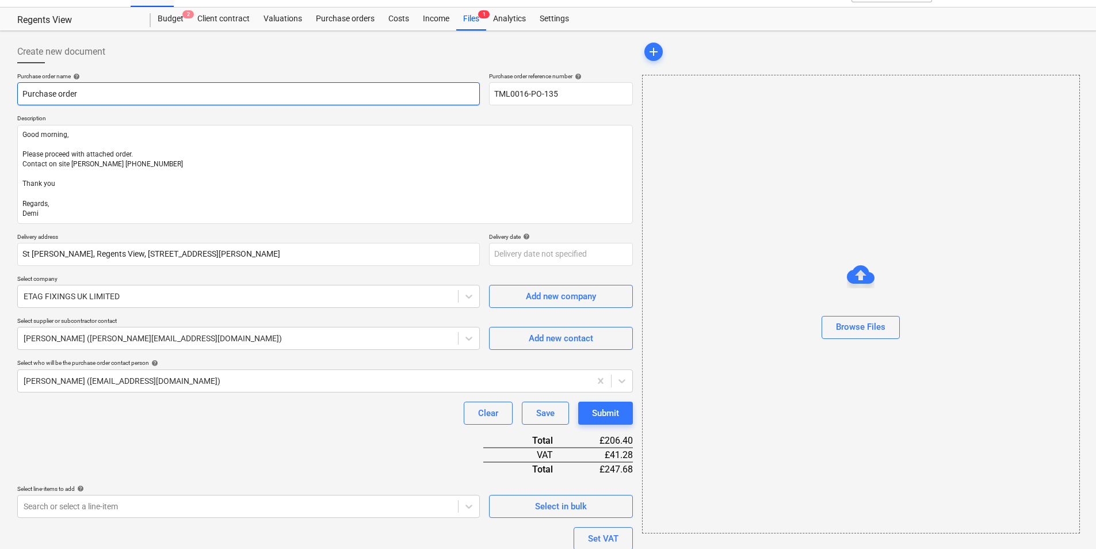
paste input "TML0016-PO-135"
type textarea "x"
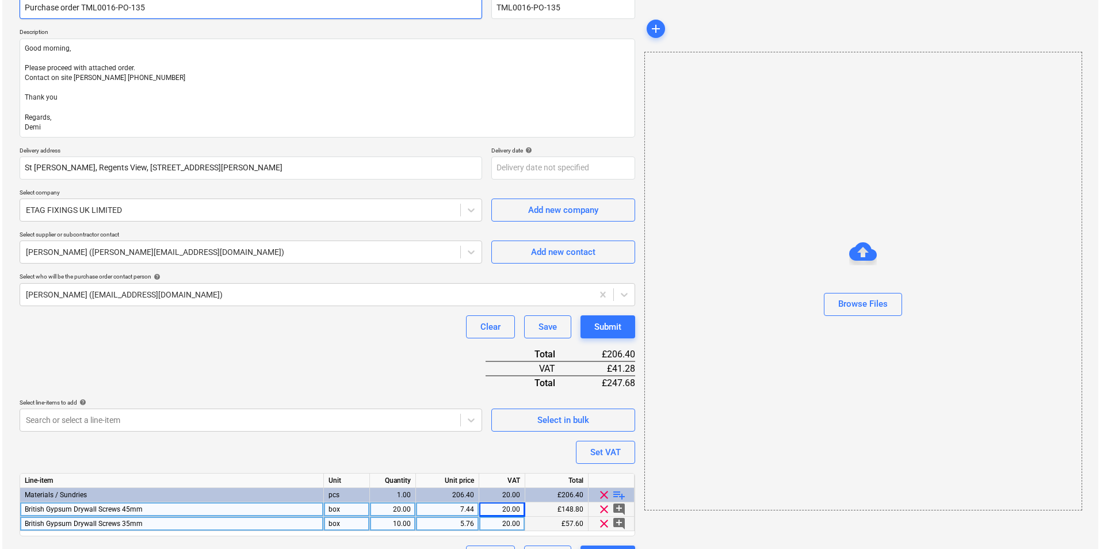
scroll to position [137, 0]
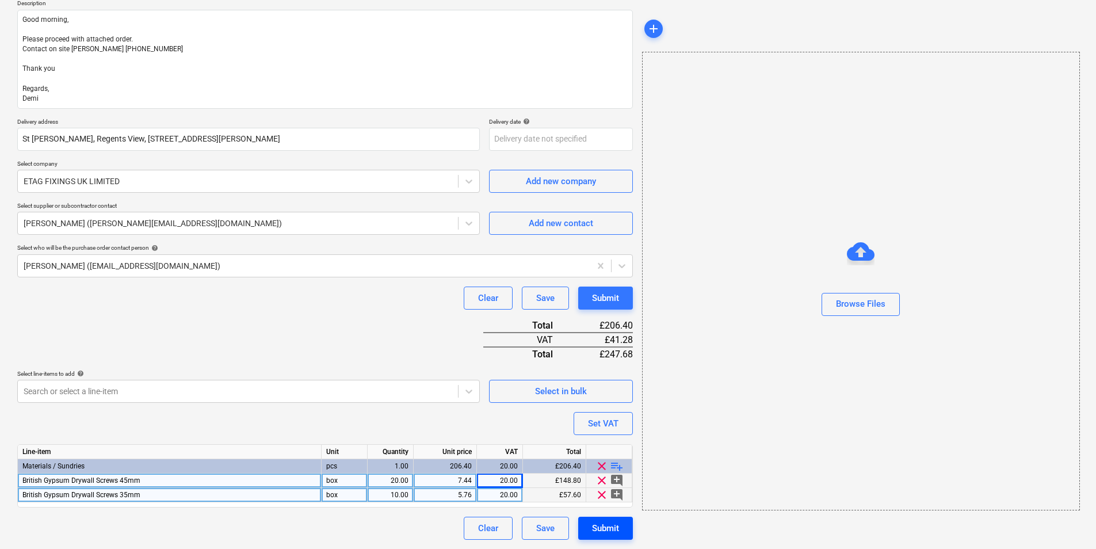
type input "Purchase order TML0016-PO-135"
click at [598, 526] on div "Submit" at bounding box center [605, 528] width 27 height 15
type textarea "x"
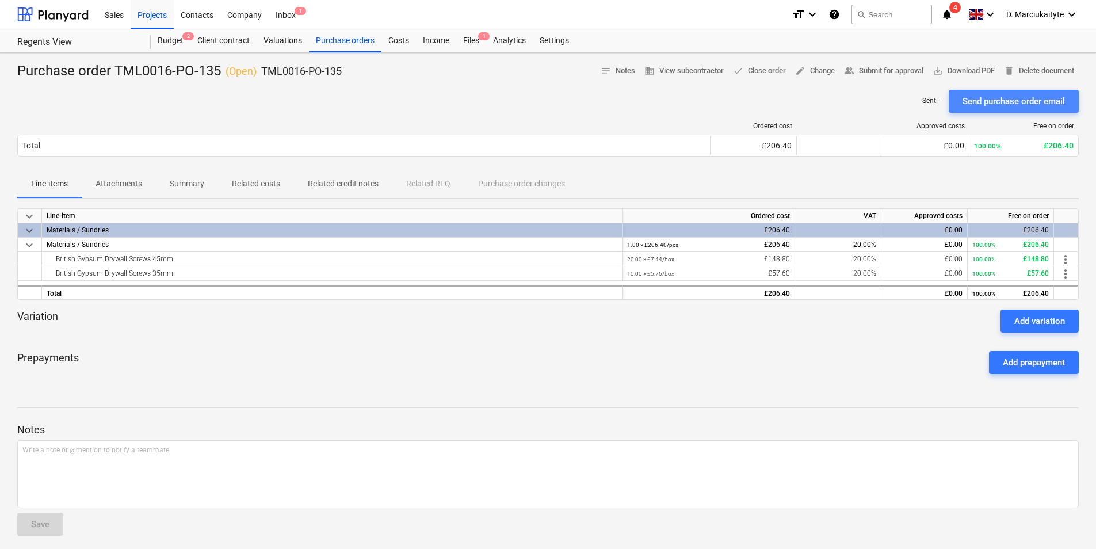
click at [981, 100] on div "Send purchase order email" at bounding box center [1013, 101] width 102 height 15
drag, startPoint x: 363, startPoint y: 36, endPoint x: 358, endPoint y: 43, distance: 9.1
click at [362, 36] on div "Purchase orders" at bounding box center [345, 40] width 72 height 23
